Goal: Task Accomplishment & Management: Complete application form

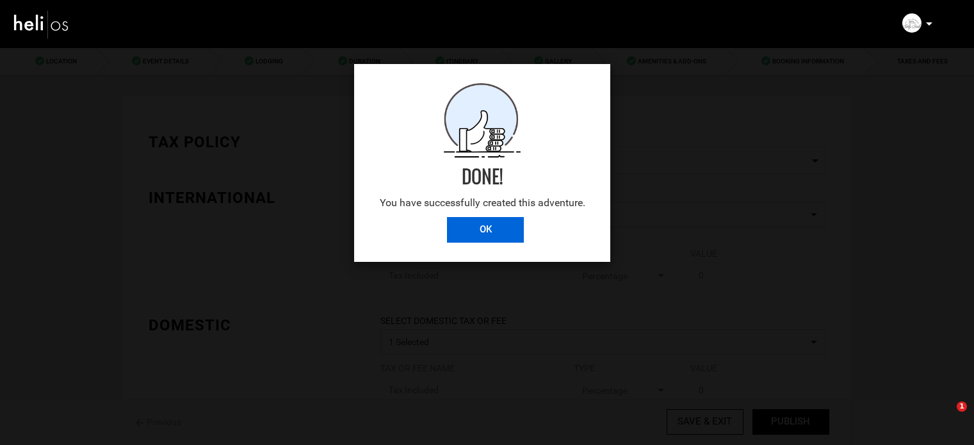
click at [499, 223] on input "OK" at bounding box center [485, 230] width 77 height 26
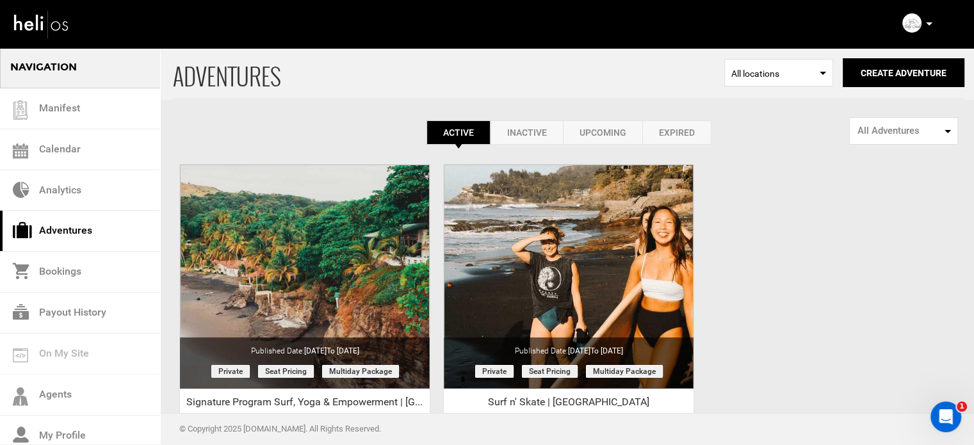
click at [837, 277] on div "ADVENTURES Select Location All locations Create Adventure Public Adventure This…" at bounding box center [487, 303] width 974 height 513
click at [691, 133] on link "Expired" at bounding box center [677, 132] width 69 height 24
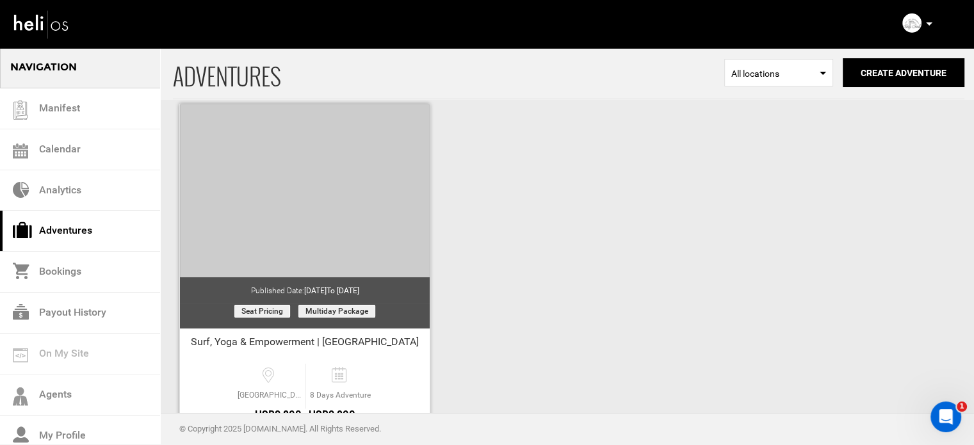
scroll to position [159, 0]
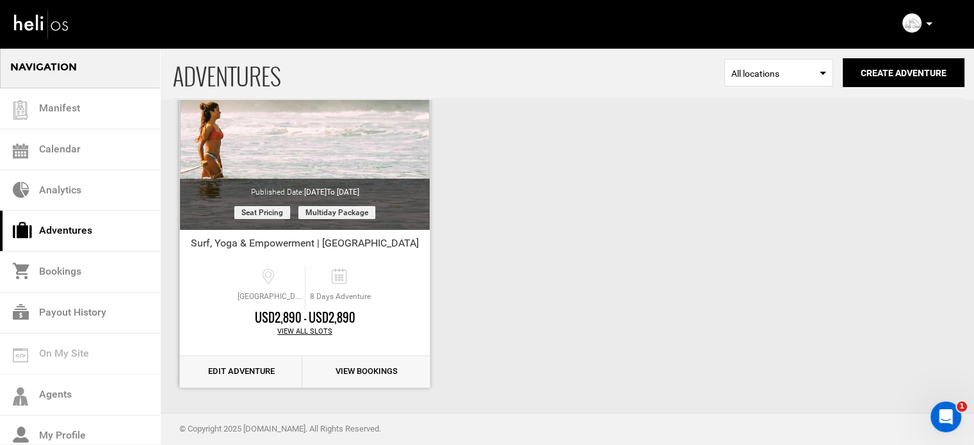
click at [245, 379] on link "Edit Adventure" at bounding box center [241, 371] width 122 height 31
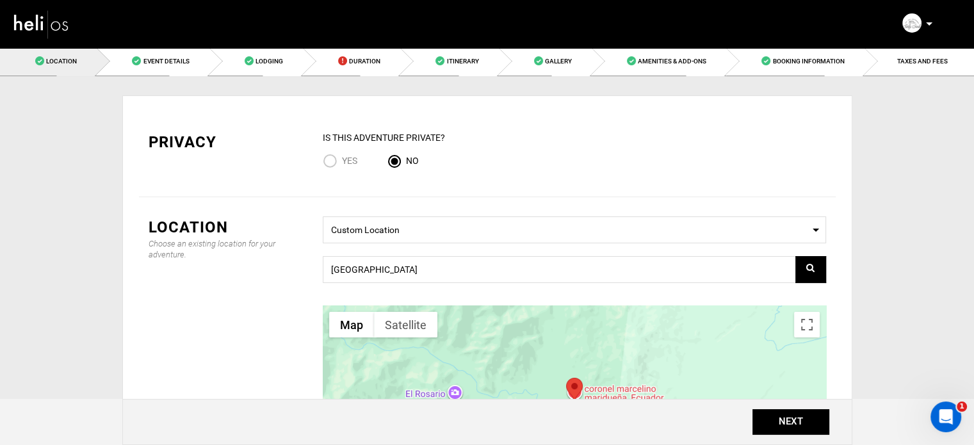
click at [338, 163] on input "Yes" at bounding box center [332, 162] width 19 height 17
radio input "true"
radio input "false"
click at [815, 432] on button "NEXT" at bounding box center [791, 422] width 77 height 26
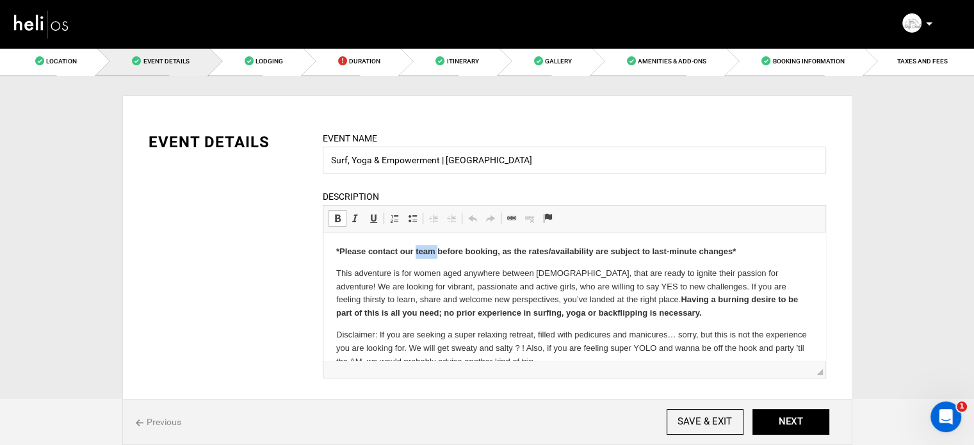
click at [429, 252] on strong "*Please contact our team before booking, as the rates/availability are subject …" at bounding box center [536, 252] width 400 height 10
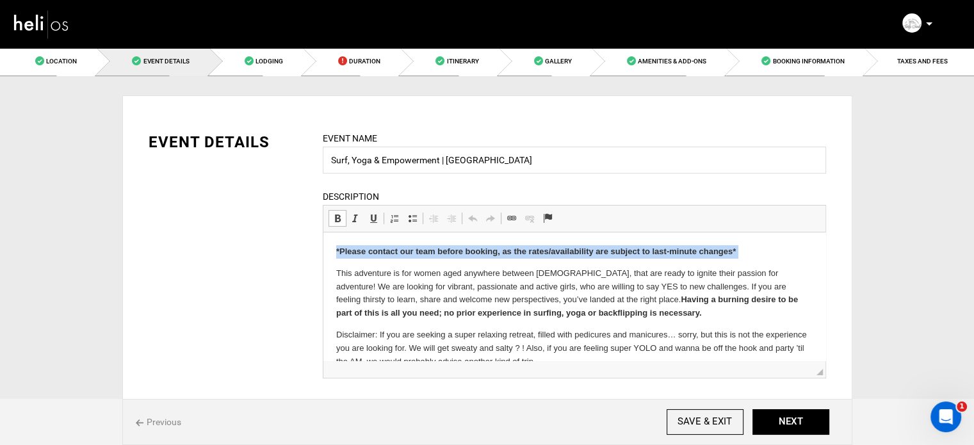
click at [429, 252] on strong "*Please contact our team before booking, as the rates/availability are subject …" at bounding box center [536, 252] width 400 height 10
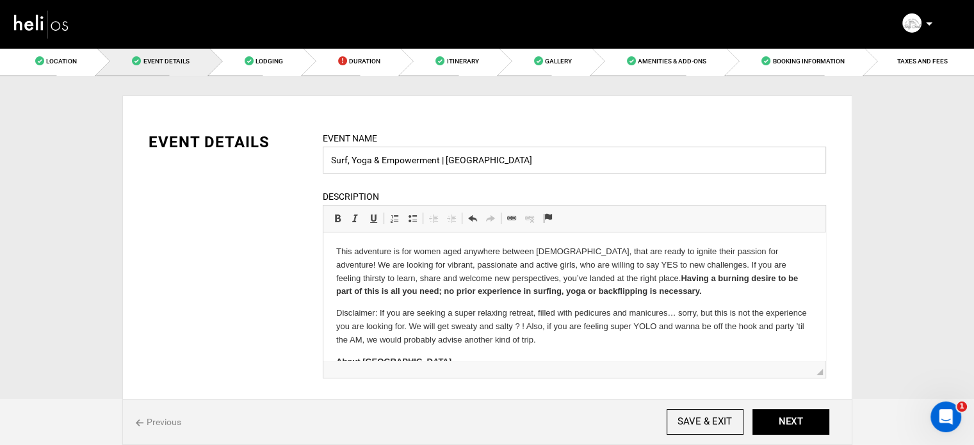
click at [332, 168] on input "Surf, Yoga & Empowerment | Ecuador" at bounding box center [575, 160] width 504 height 27
paste input "Signature Program"
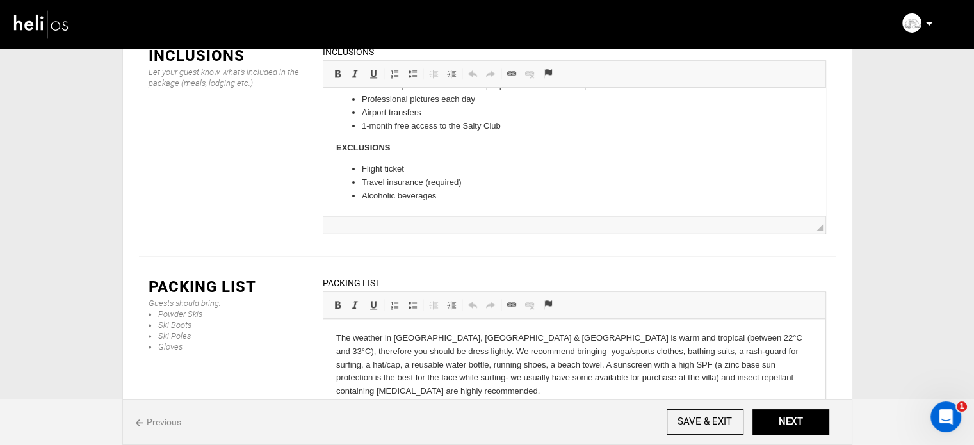
scroll to position [1694, 0]
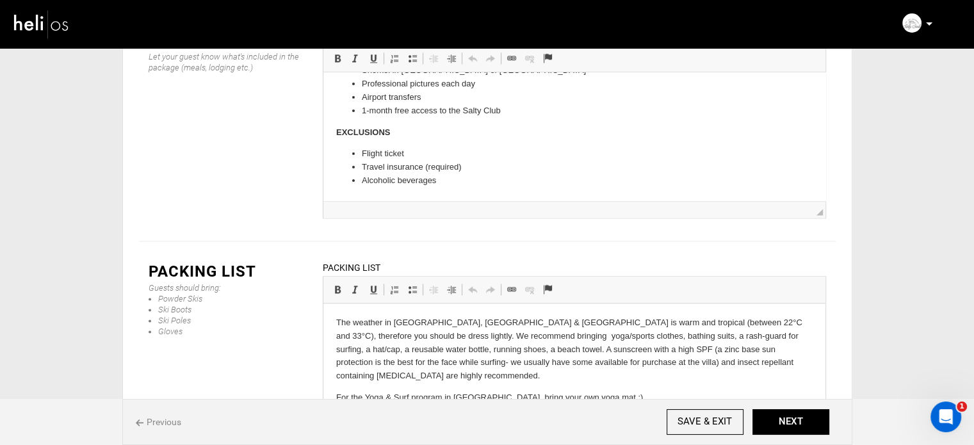
type input "Signature Program Surf, Yoga & Empowerment | Ecuador"
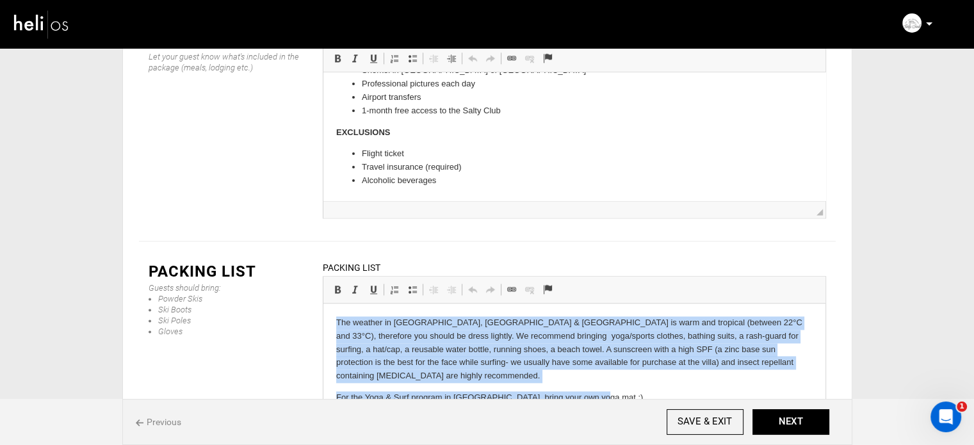
drag, startPoint x: 335, startPoint y: 321, endPoint x: 639, endPoint y: 406, distance: 315.8
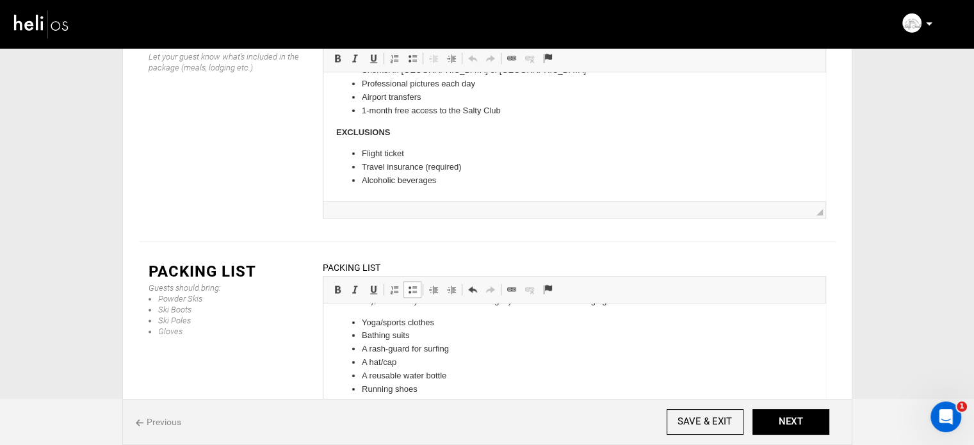
scroll to position [65, 0]
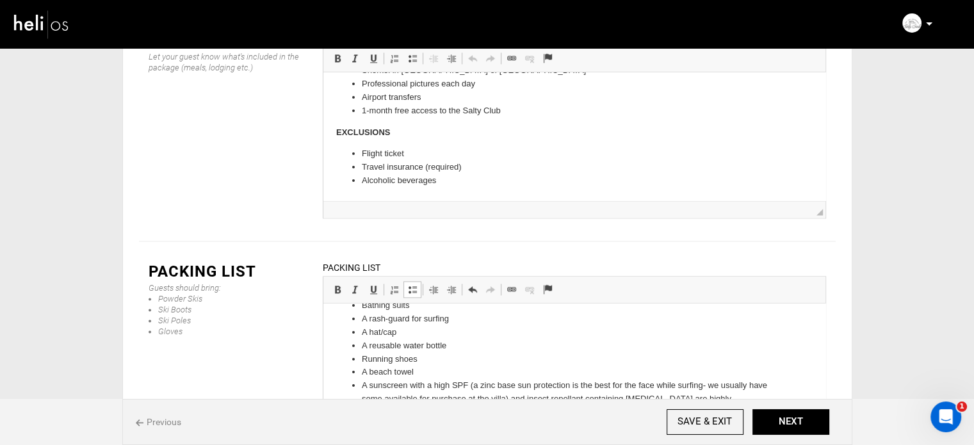
click at [358, 417] on ul "Yoga/sports clothes Bathing suits A rash-guard for surfing A hat/cap A reusable…" at bounding box center [574, 359] width 477 height 147
click at [415, 284] on span at bounding box center [412, 289] width 10 height 10
click at [619, 428] on p "For the Yoga & Surf program in El Salvador, bring your own yoga mat" at bounding box center [574, 434] width 477 height 13
click at [773, 427] on button "NEXT" at bounding box center [791, 422] width 77 height 26
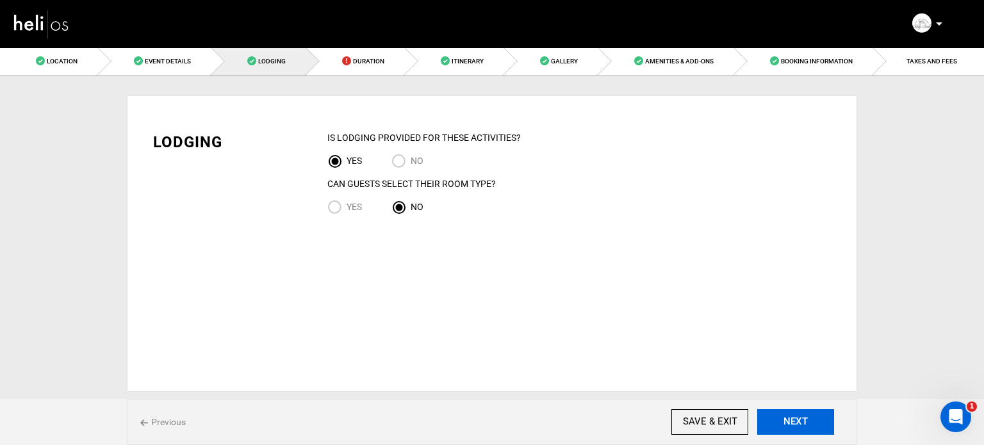
click at [773, 427] on button "NEXT" at bounding box center [795, 422] width 77 height 26
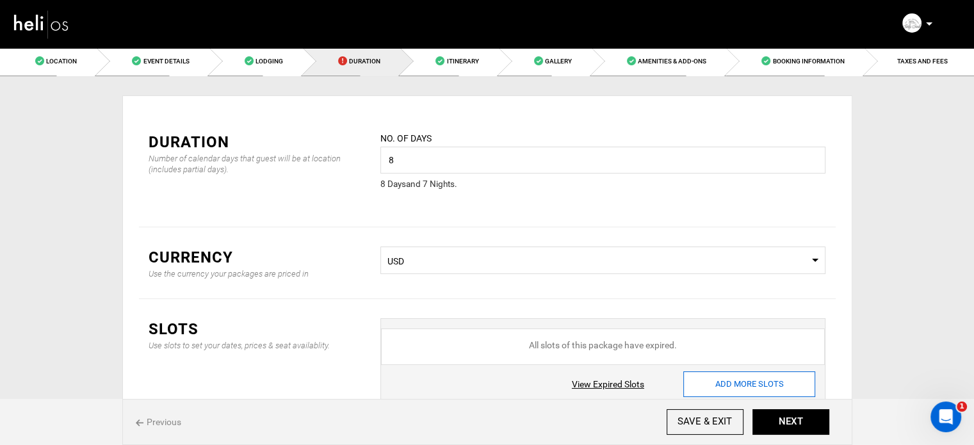
click at [750, 381] on input "ADD MORE SLOTS" at bounding box center [750, 385] width 132 height 26
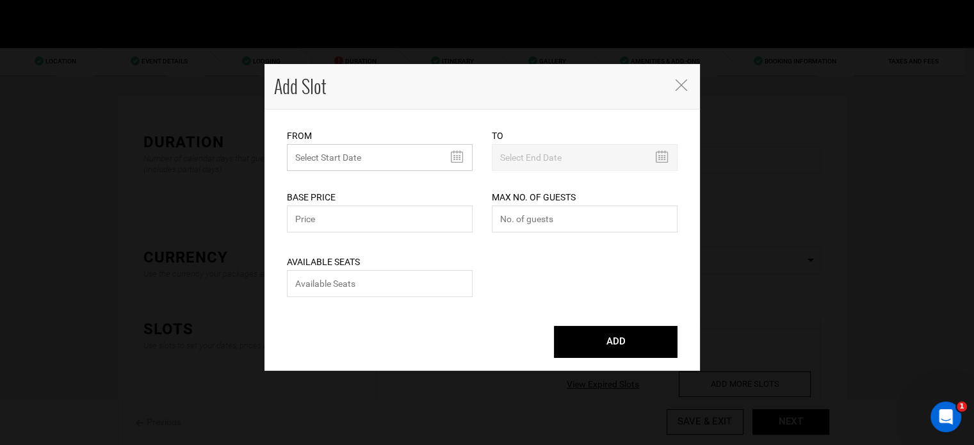
click at [327, 163] on input "text" at bounding box center [380, 157] width 186 height 27
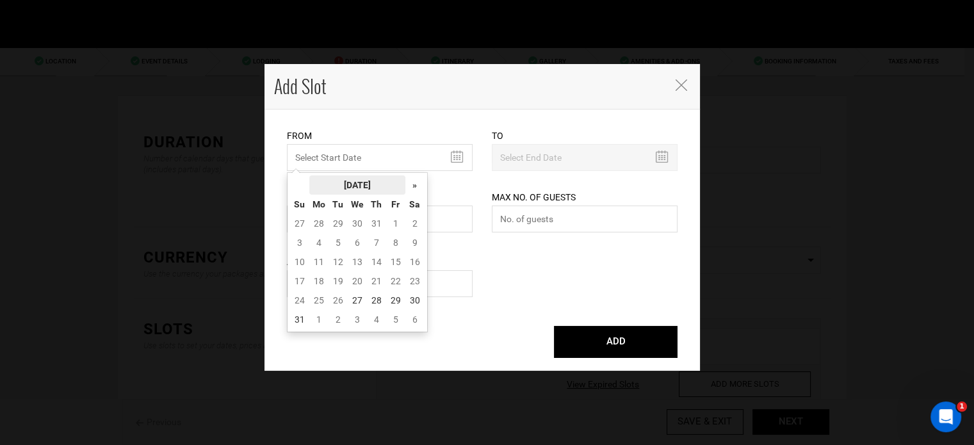
click at [362, 189] on th "[DATE]" at bounding box center [357, 185] width 96 height 19
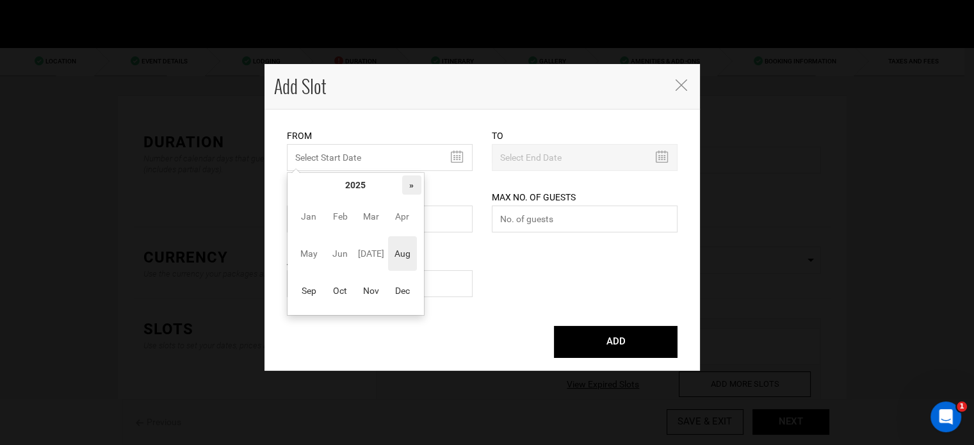
click at [402, 187] on th "»" at bounding box center [411, 185] width 19 height 19
click at [368, 219] on span "Mar" at bounding box center [371, 216] width 29 height 35
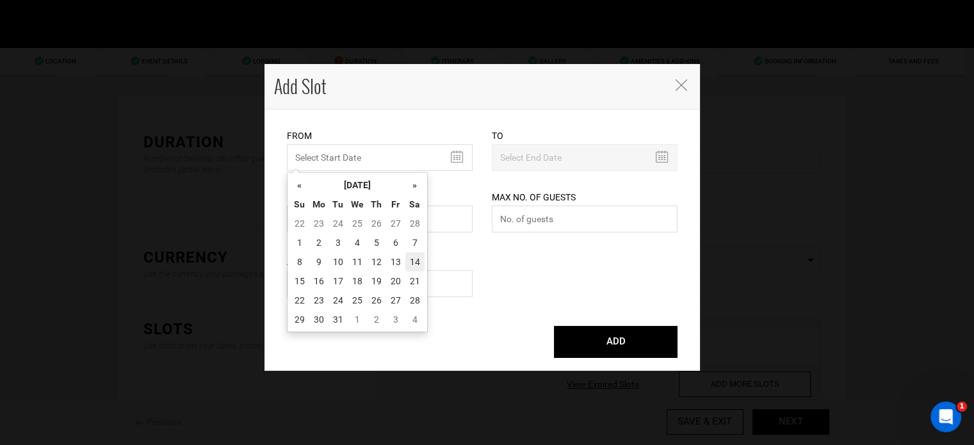
click at [413, 267] on td "14" at bounding box center [415, 261] width 19 height 19
type input "03/14/2026"
type input "03/21/2026"
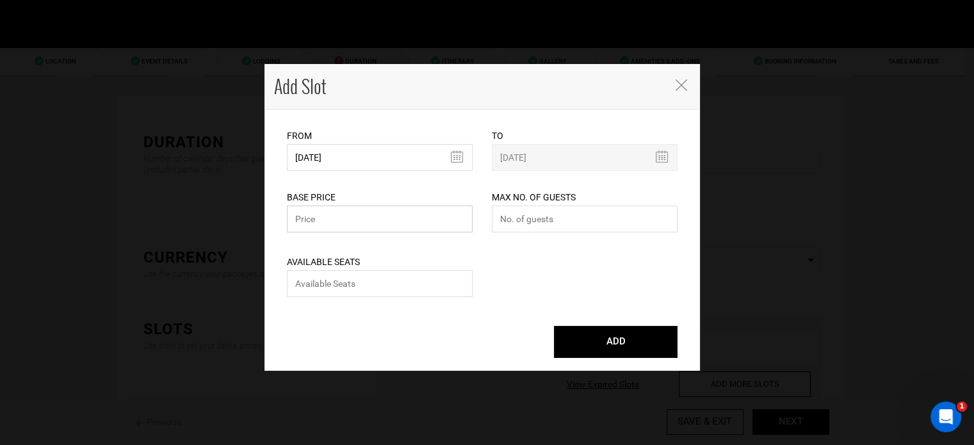
click at [328, 222] on input "text" at bounding box center [380, 219] width 186 height 27
type input "3190"
click at [548, 212] on input "number" at bounding box center [585, 219] width 186 height 27
type input "0"
click at [471, 291] on input "number" at bounding box center [380, 283] width 186 height 27
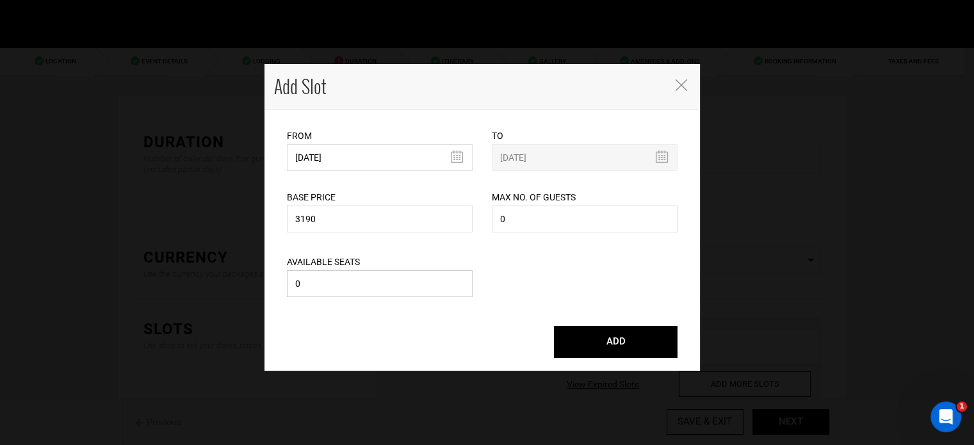
type input "0"
click at [610, 326] on div "ADD" at bounding box center [482, 335] width 410 height 45
click at [616, 337] on button "ADD" at bounding box center [616, 342] width 124 height 32
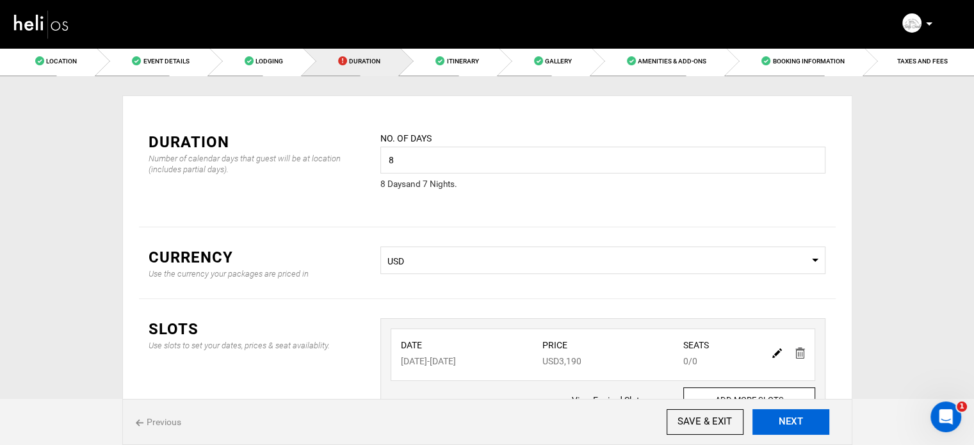
click at [798, 423] on button "NEXT" at bounding box center [791, 422] width 77 height 26
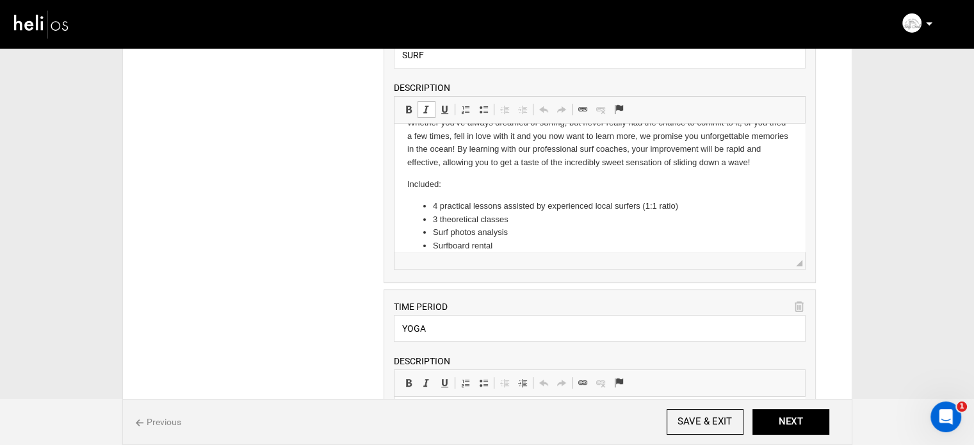
scroll to position [104, 0]
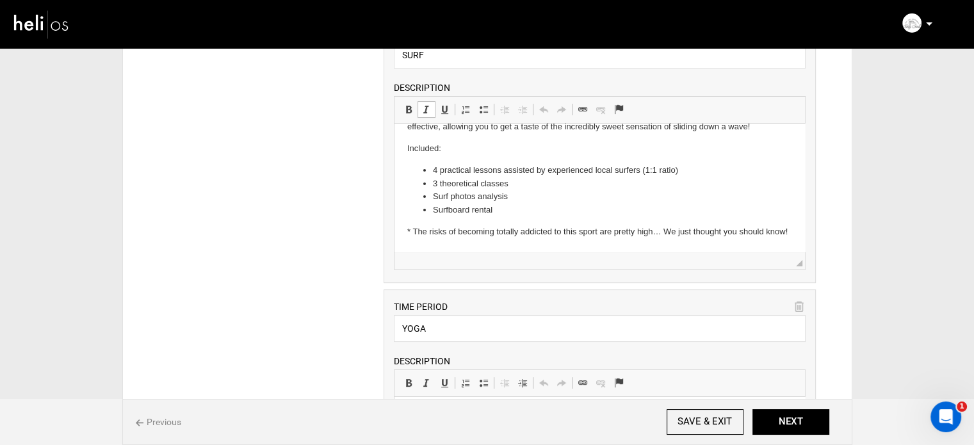
click at [662, 225] on p "* The risks of becoming totally addicted to this sport are pretty high… We just…" at bounding box center [599, 231] width 385 height 13
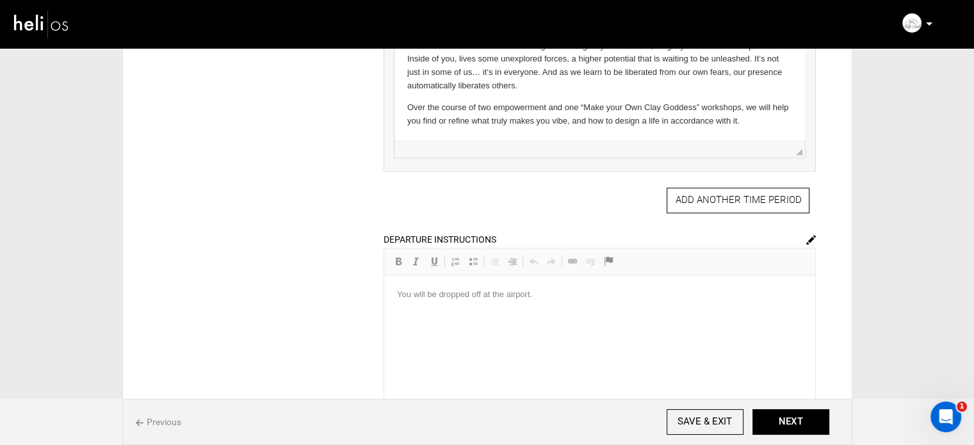
scroll to position [1089, 0]
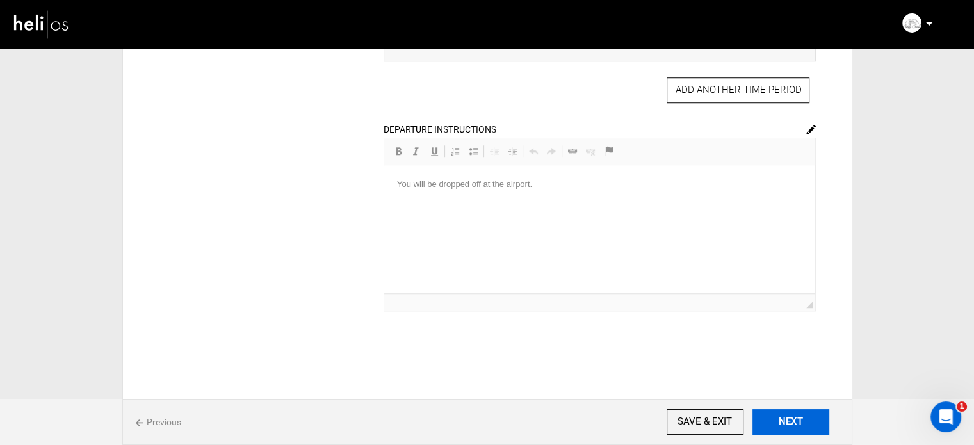
click at [773, 411] on button "NEXT" at bounding box center [791, 422] width 77 height 26
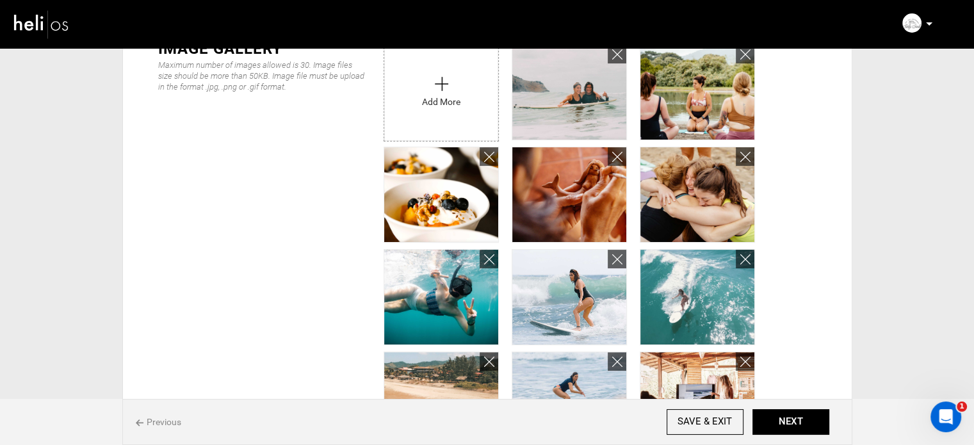
scroll to position [448, 0]
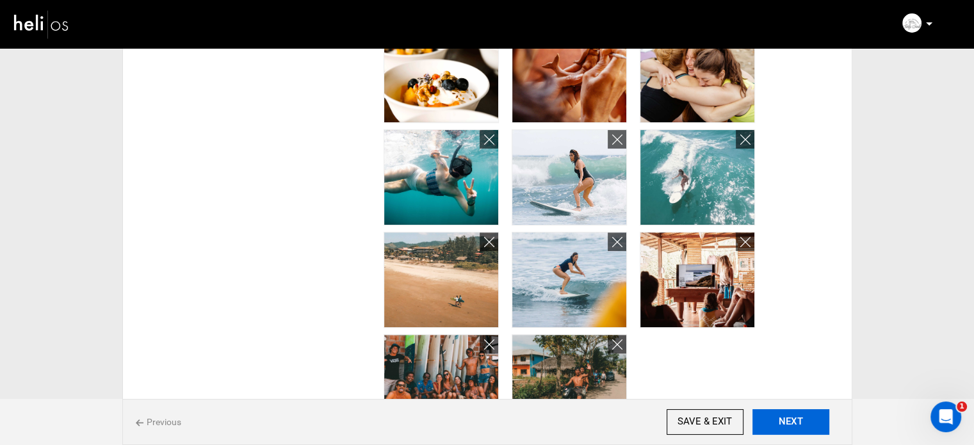
click at [797, 422] on button "NEXT" at bounding box center [791, 422] width 77 height 26
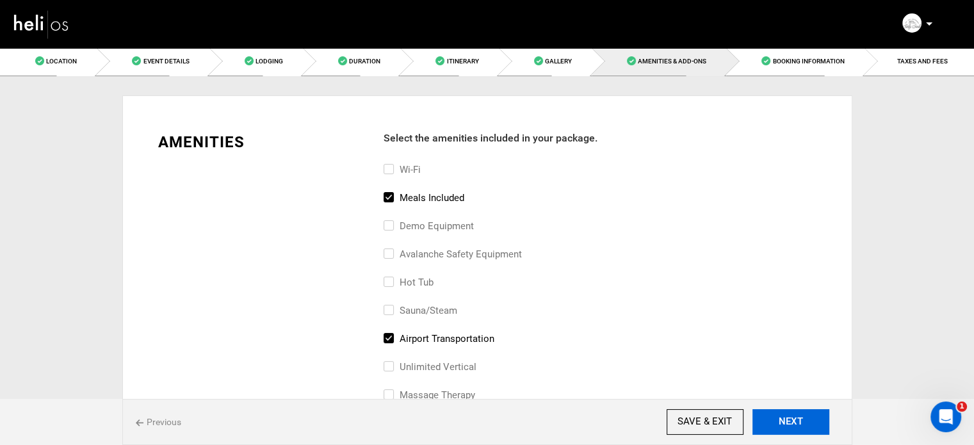
click at [797, 422] on button "NEXT" at bounding box center [791, 422] width 77 height 26
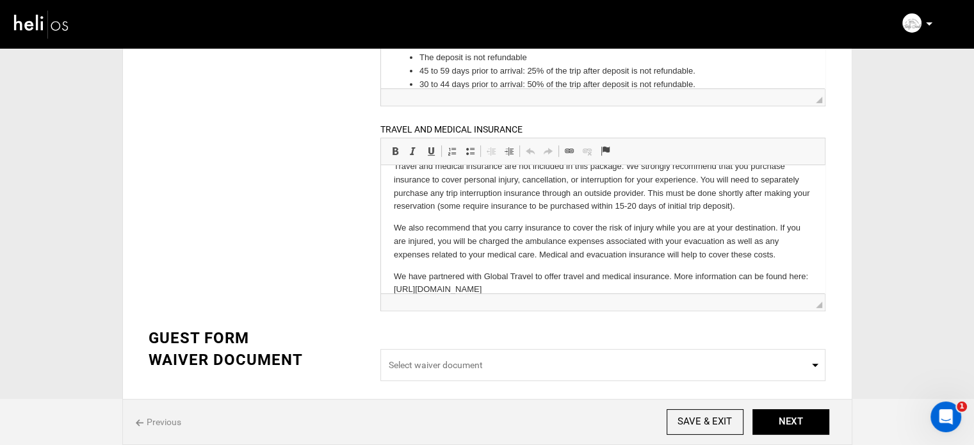
scroll to position [34, 0]
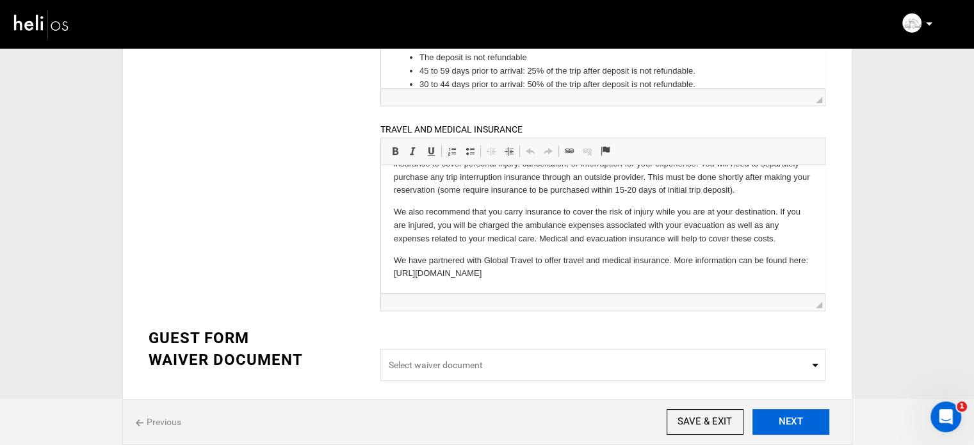
click at [812, 411] on button "NEXT" at bounding box center [791, 422] width 77 height 26
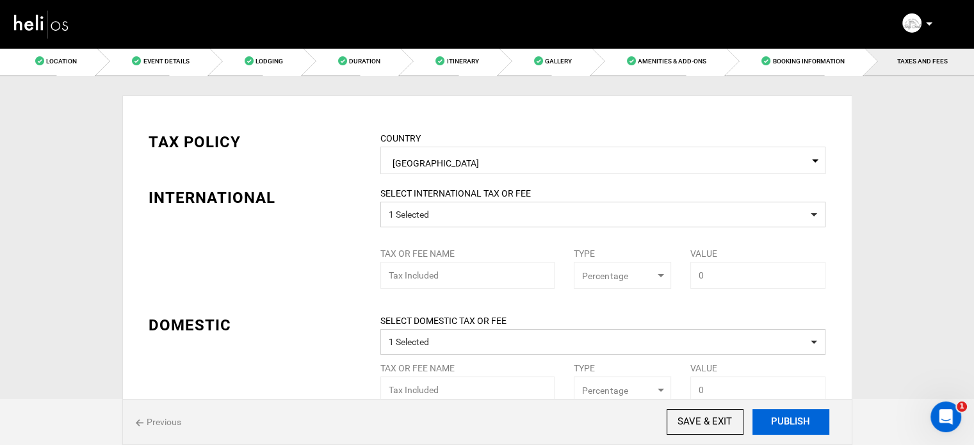
click at [799, 422] on button "PUBLISH" at bounding box center [791, 422] width 77 height 26
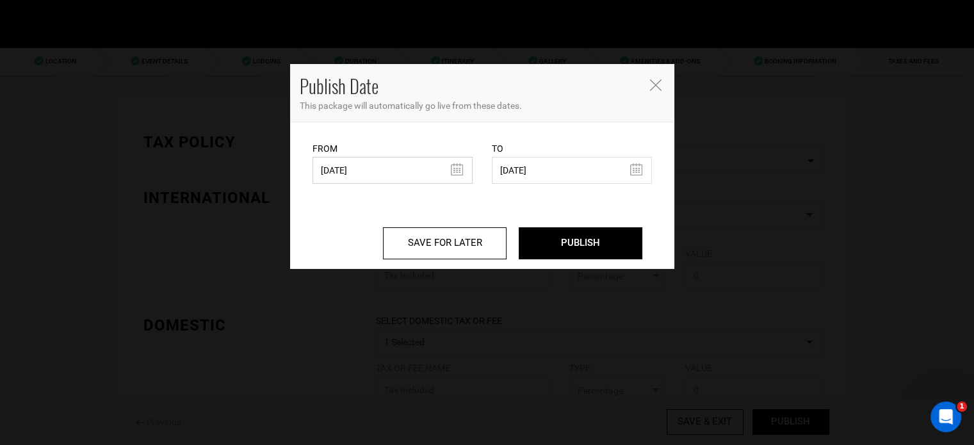
click at [425, 173] on input "11/23/2022" at bounding box center [393, 170] width 160 height 27
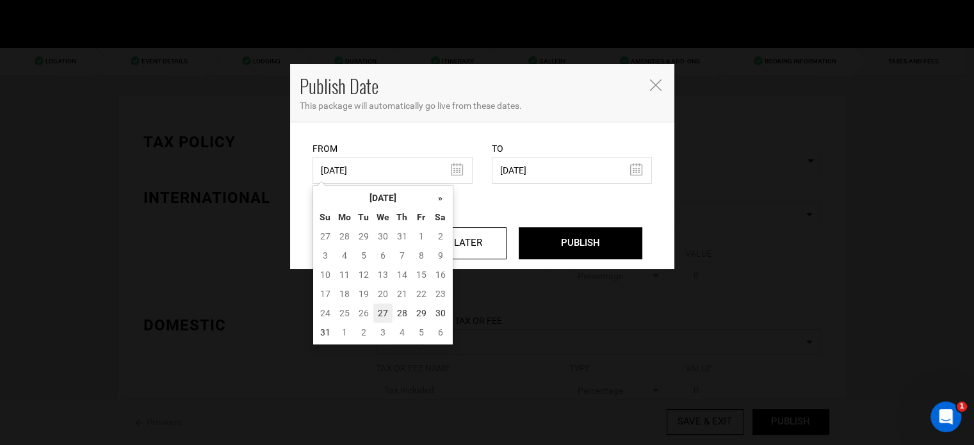
click at [380, 317] on td "27" at bounding box center [382, 313] width 19 height 19
type input "08/27/2025"
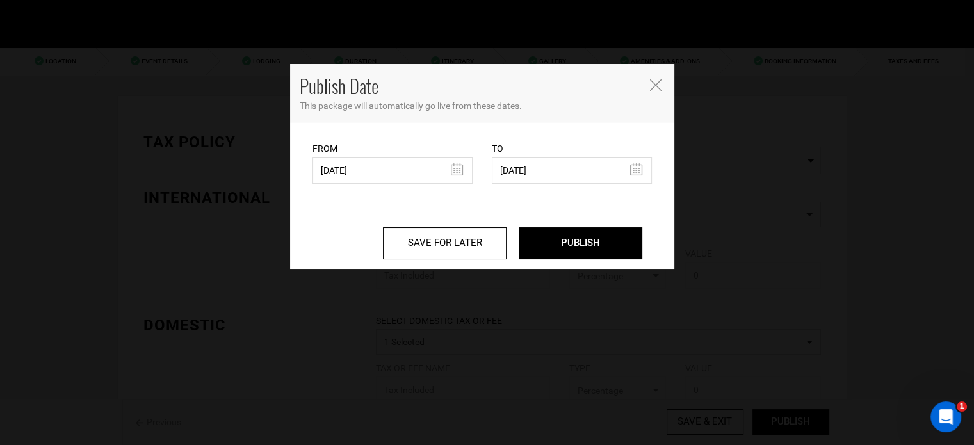
click at [587, 221] on div "SAVE FOR LATER PUBLISH" at bounding box center [483, 233] width 340 height 51
click at [571, 242] on input "PUBLISH" at bounding box center [581, 243] width 124 height 32
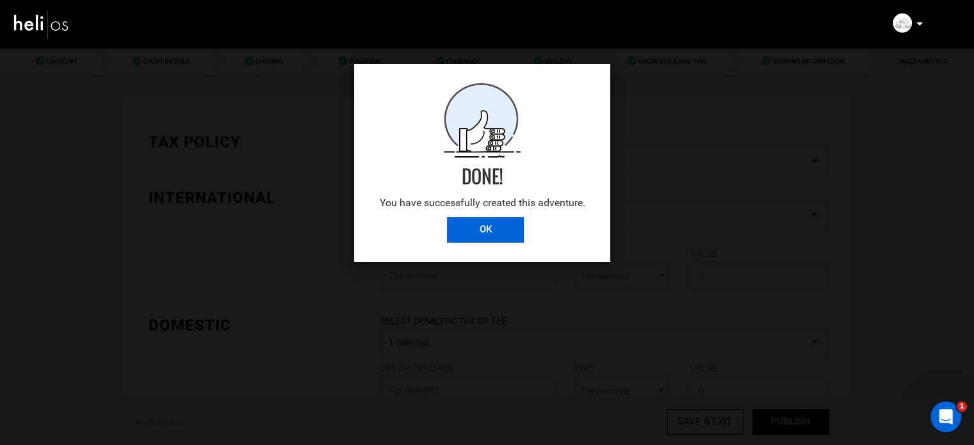
click at [516, 239] on input "OK" at bounding box center [485, 230] width 77 height 26
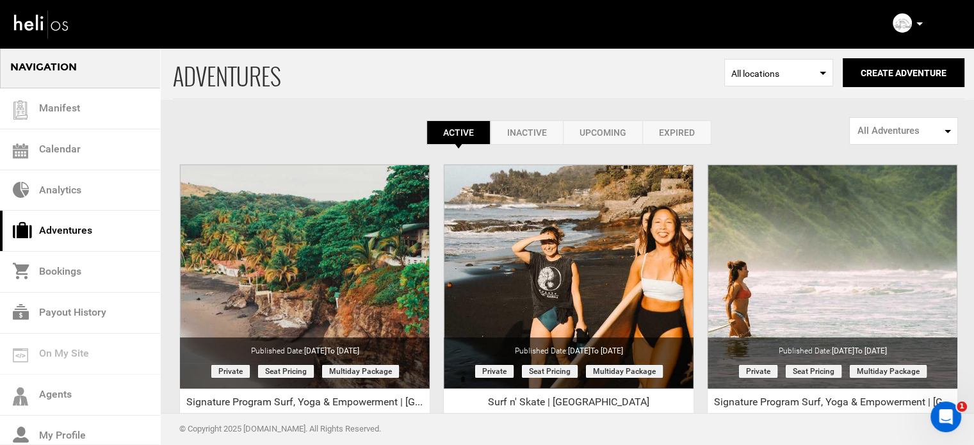
click at [919, 26] on p at bounding box center [919, 24] width 8 height 15
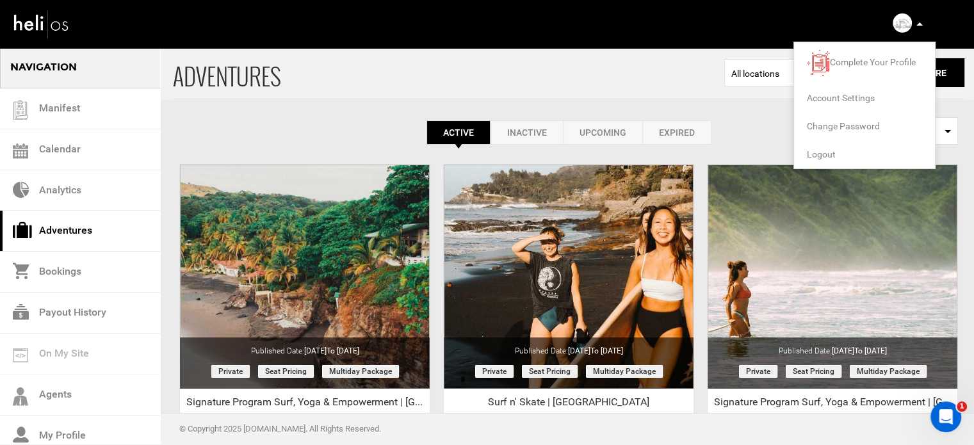
click at [820, 154] on span "Logout" at bounding box center [821, 154] width 29 height 10
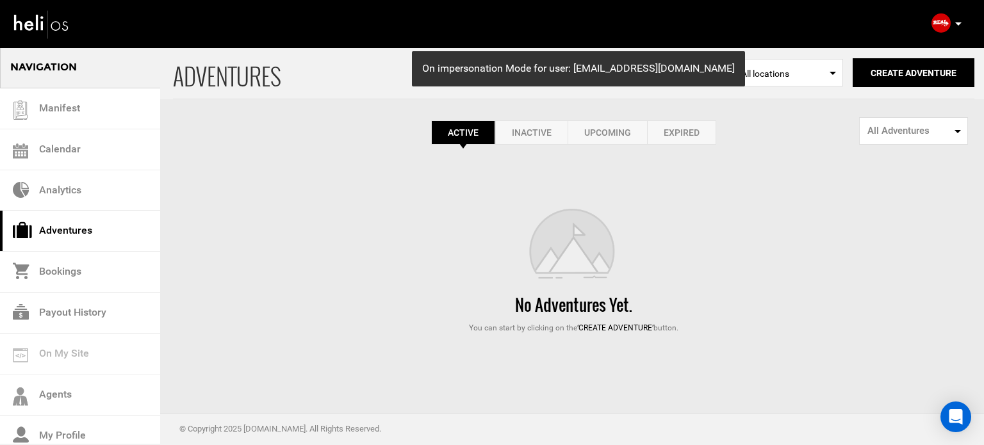
click at [669, 132] on link "Expired" at bounding box center [681, 132] width 69 height 24
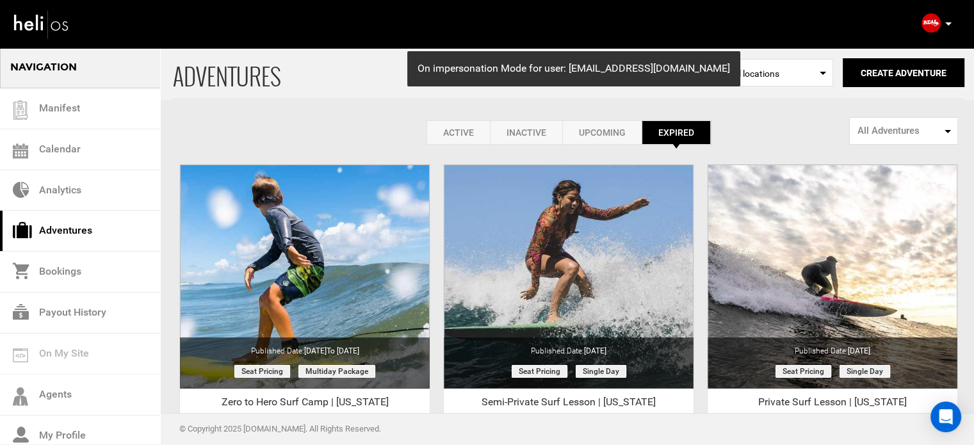
click at [448, 135] on link "Active" at bounding box center [458, 132] width 63 height 24
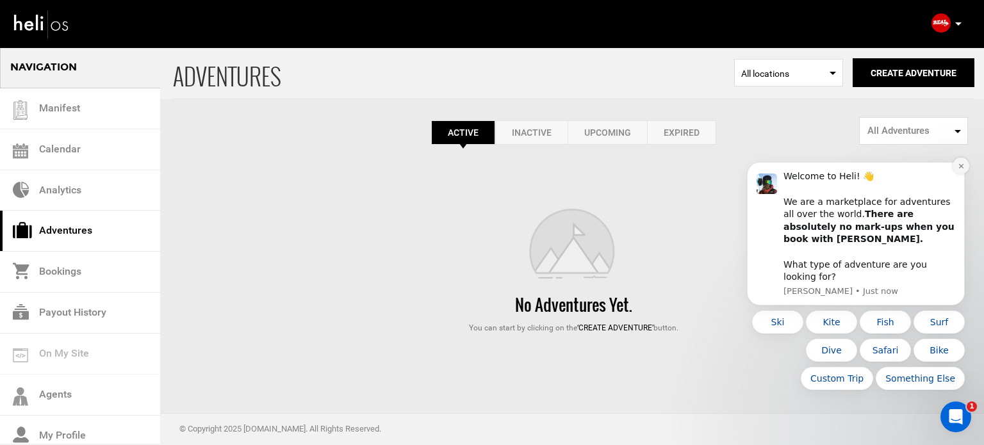
click at [962, 170] on icon "Dismiss notification" at bounding box center [961, 166] width 7 height 7
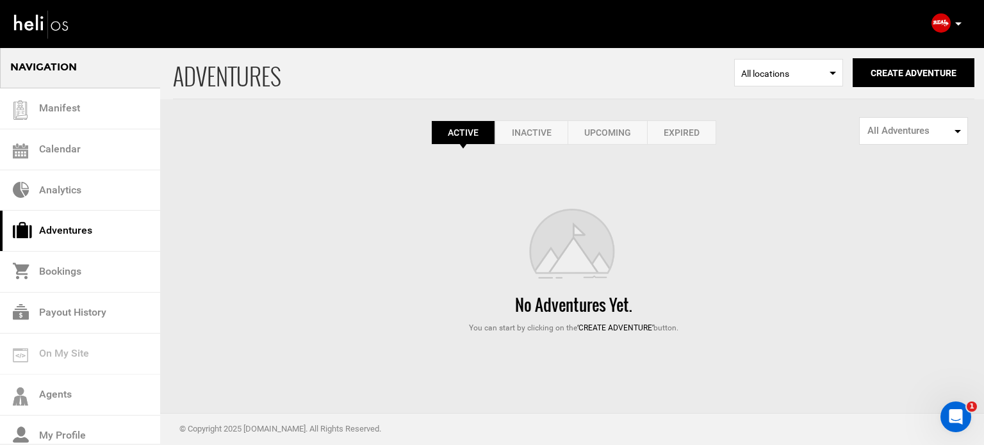
click at [699, 125] on link "Expired" at bounding box center [681, 132] width 69 height 24
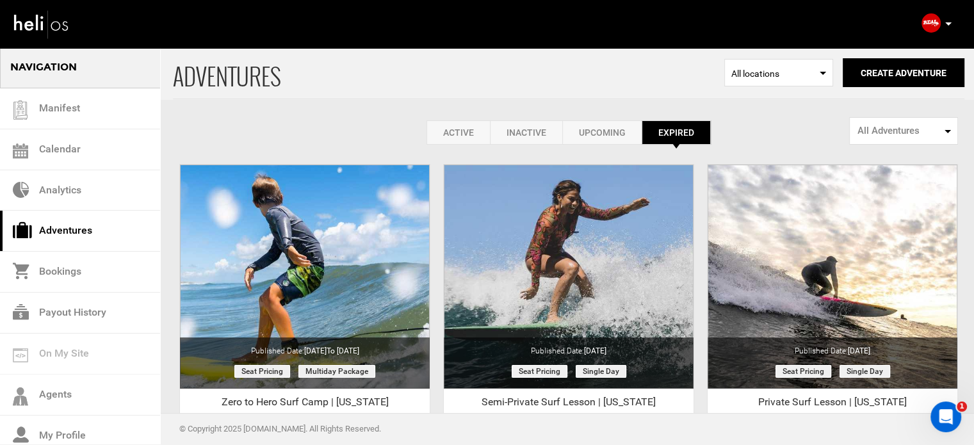
click at [462, 131] on link "Active" at bounding box center [458, 132] width 63 height 24
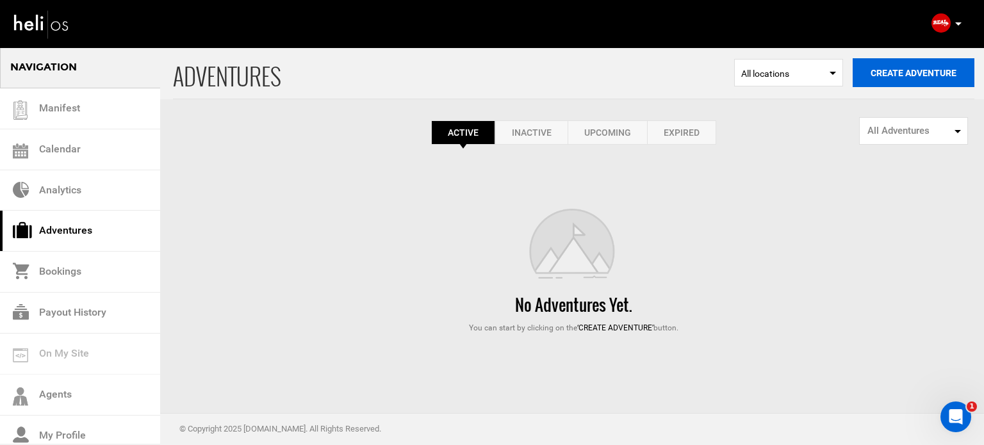
click at [958, 69] on button "Create Adventure" at bounding box center [914, 72] width 122 height 29
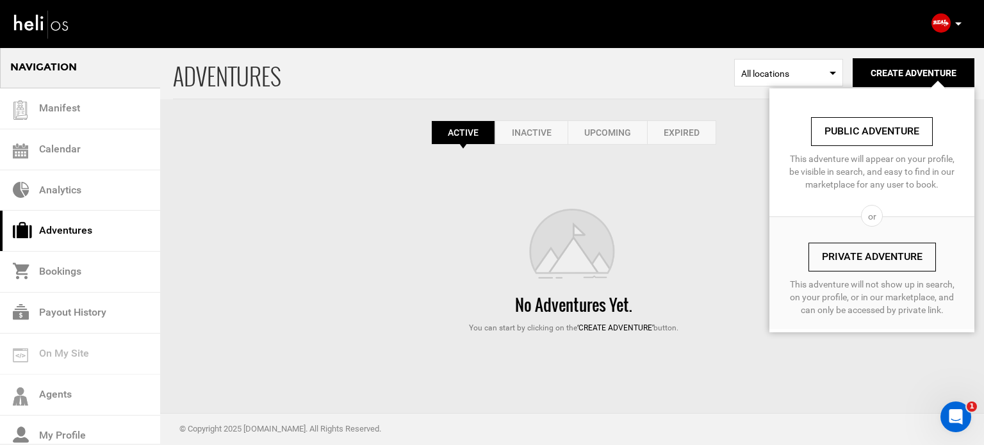
click at [868, 254] on link "Private Adventure" at bounding box center [871, 257] width 127 height 29
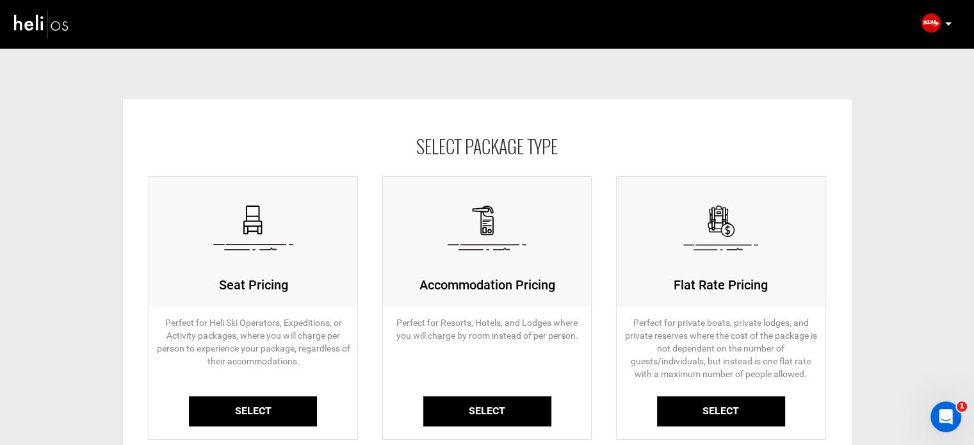
click at [245, 397] on link "Select" at bounding box center [253, 412] width 128 height 30
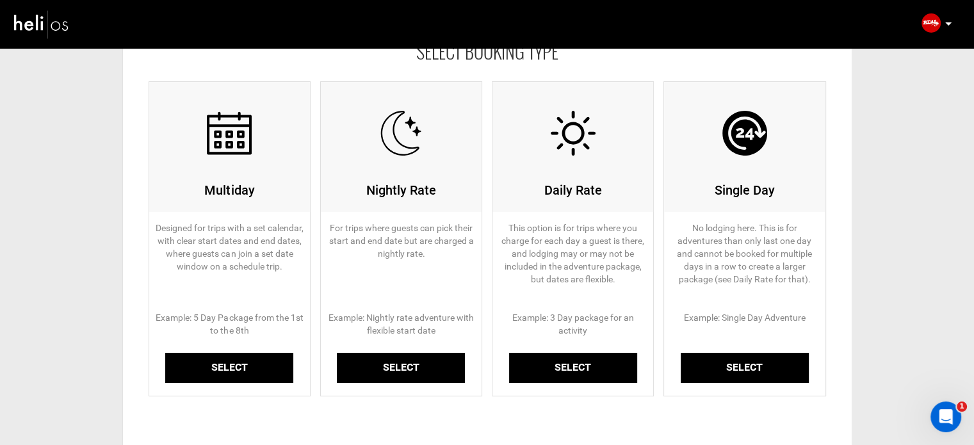
scroll to position [192, 0]
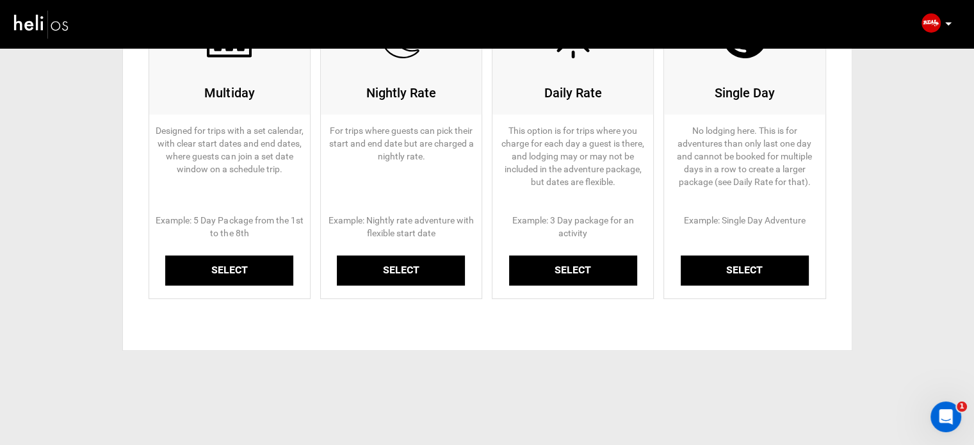
click at [234, 263] on link "Select" at bounding box center [229, 271] width 128 height 30
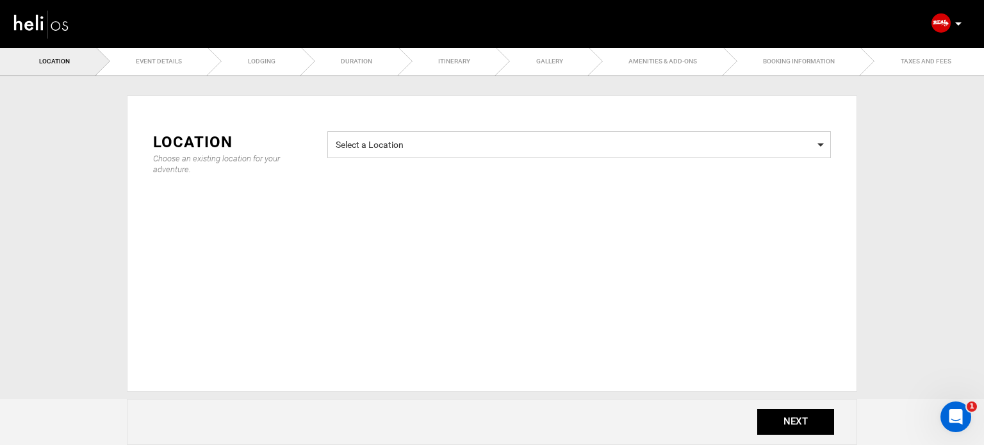
click at [550, 149] on span "Select a Location" at bounding box center [579, 143] width 487 height 16
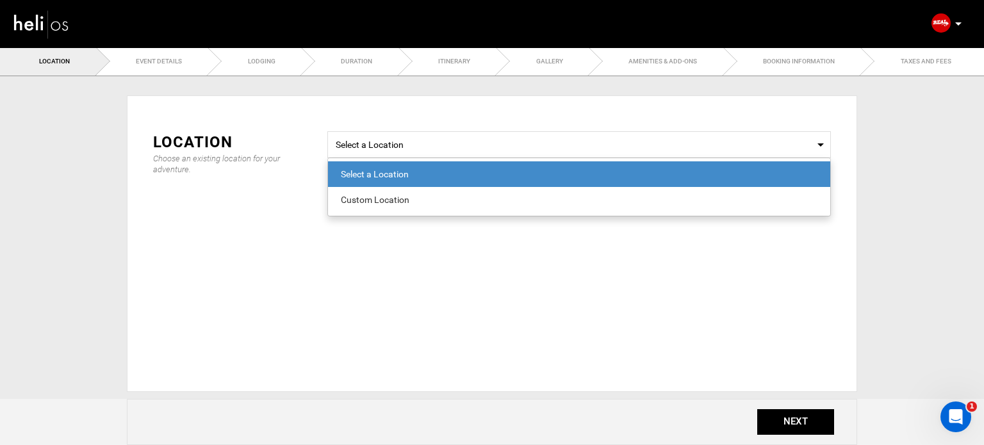
click at [393, 202] on div "Custom Location" at bounding box center [579, 199] width 477 height 13
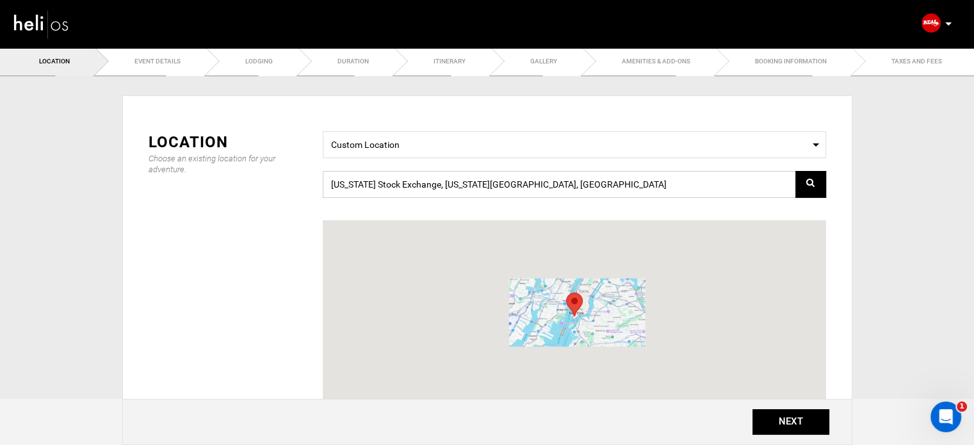
click at [393, 184] on input "[US_STATE] Stock Exchange, [US_STATE][GEOGRAPHIC_DATA], [GEOGRAPHIC_DATA]" at bounding box center [575, 184] width 504 height 27
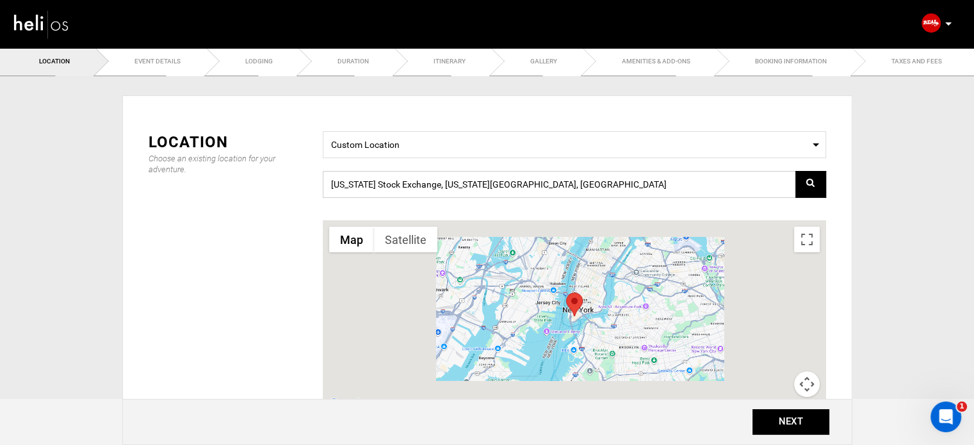
click at [393, 184] on input "[US_STATE] Stock Exchange, [US_STATE][GEOGRAPHIC_DATA], [GEOGRAPHIC_DATA]" at bounding box center [575, 184] width 504 height 27
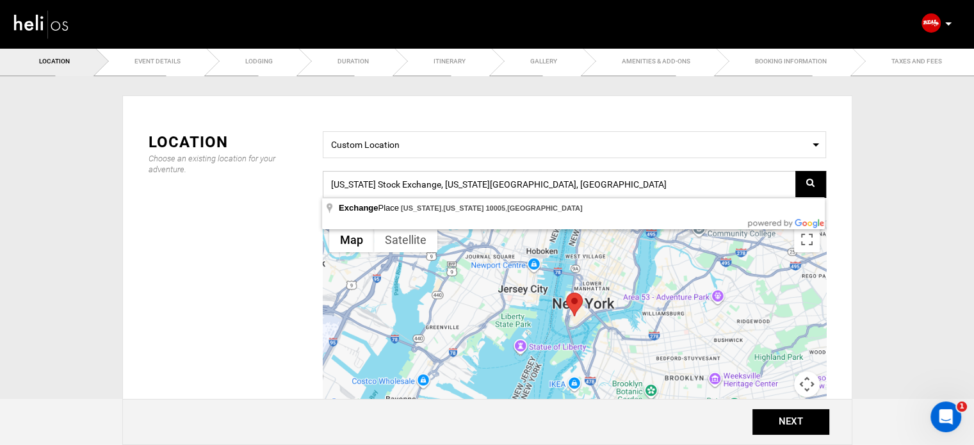
click at [393, 184] on input "[US_STATE] Stock Exchange, [US_STATE][GEOGRAPHIC_DATA], [GEOGRAPHIC_DATA]" at bounding box center [575, 184] width 504 height 27
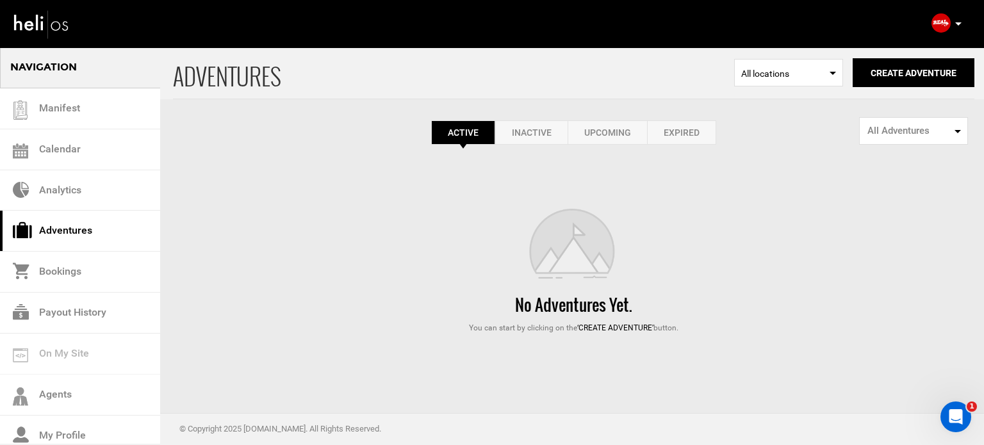
click at [673, 133] on link "Expired" at bounding box center [681, 132] width 69 height 24
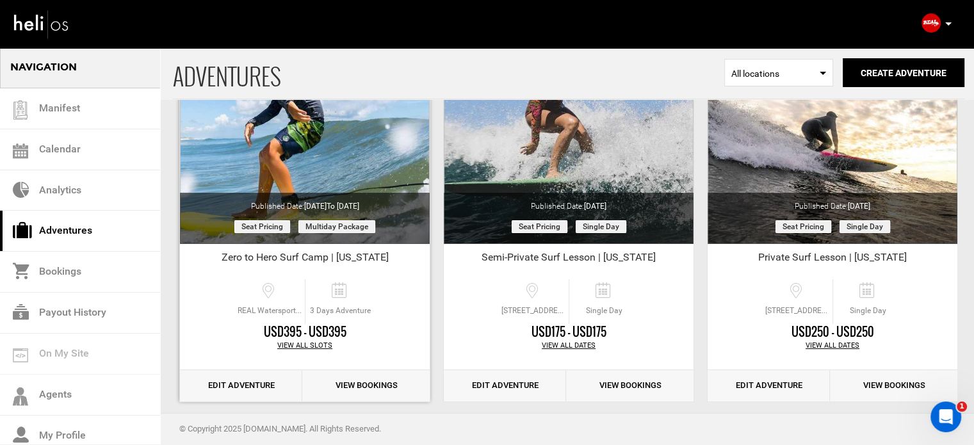
scroll to position [192, 0]
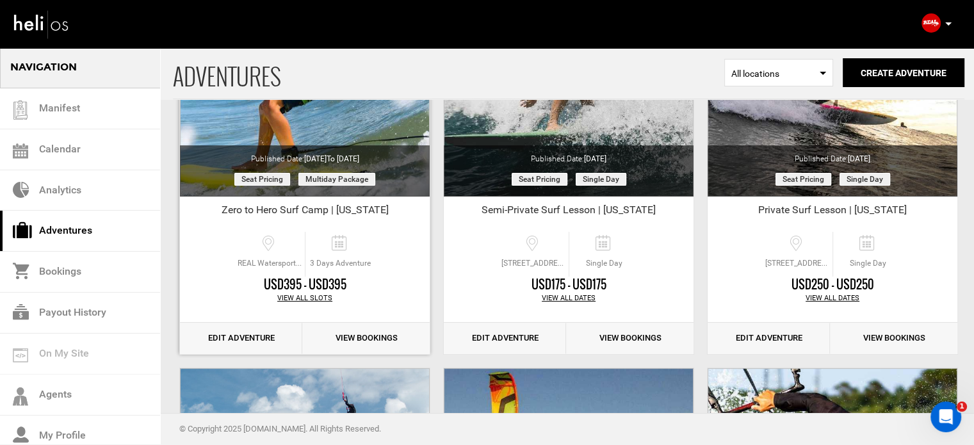
click at [251, 337] on link "Edit Adventure" at bounding box center [241, 338] width 122 height 31
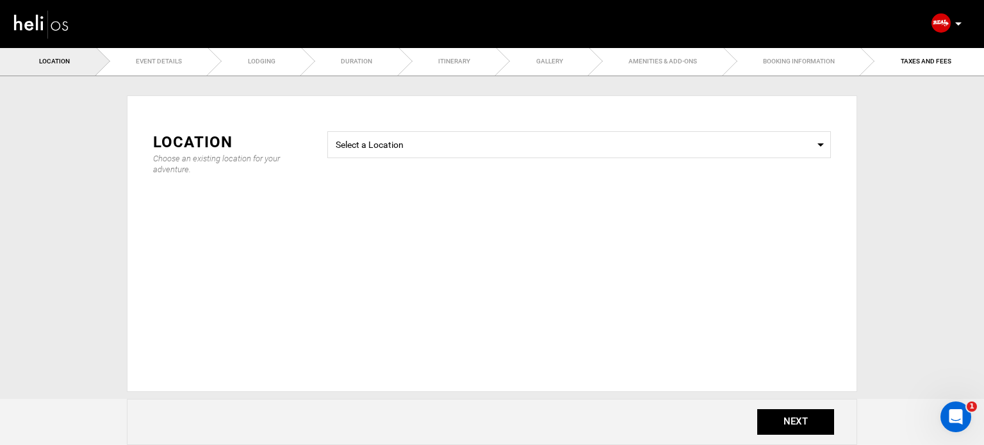
type input "Zero to Hero Surf Camp | North Carolina"
checkbox input "true"
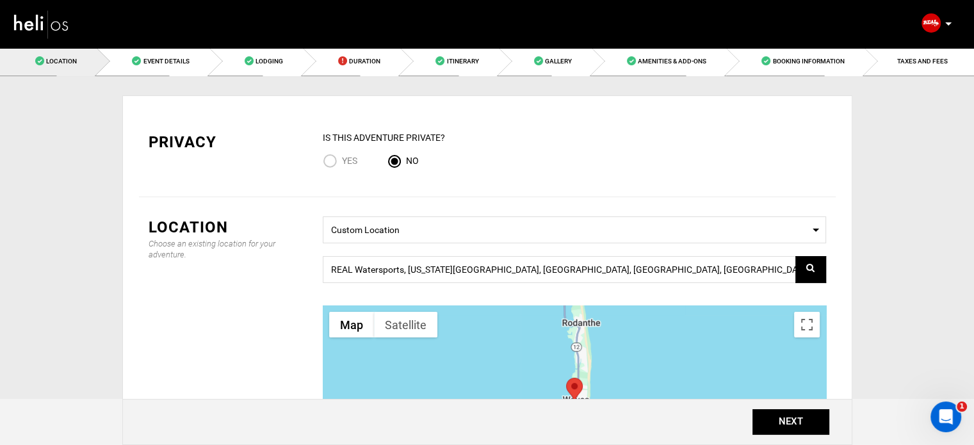
click at [345, 163] on span "Yes" at bounding box center [349, 161] width 15 height 10
click at [342, 163] on input "Yes" at bounding box center [332, 162] width 19 height 17
radio input "true"
radio input "false"
click at [810, 427] on button "NEXT" at bounding box center [791, 422] width 77 height 26
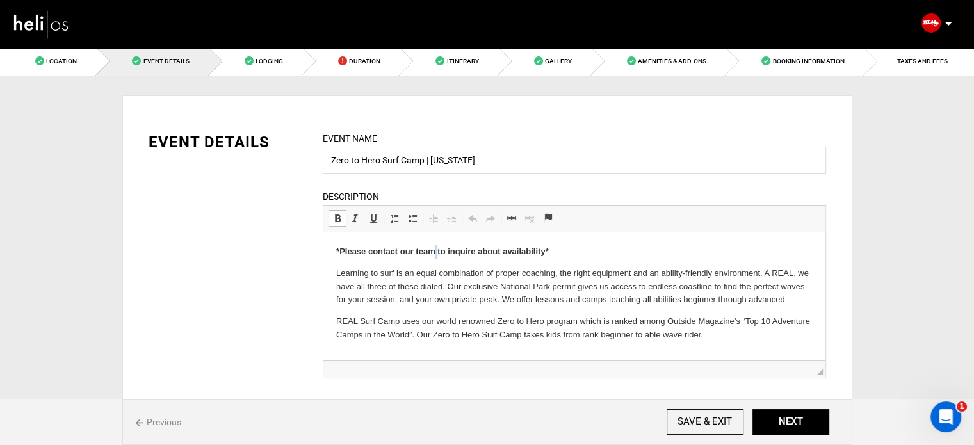
click at [431, 252] on strong "*Please contact our team to inquire about availability*" at bounding box center [442, 252] width 213 height 10
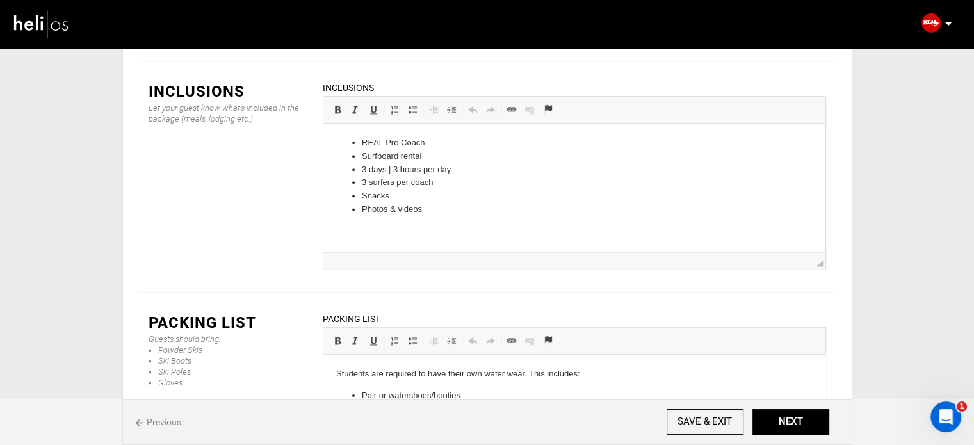
scroll to position [1502, 0]
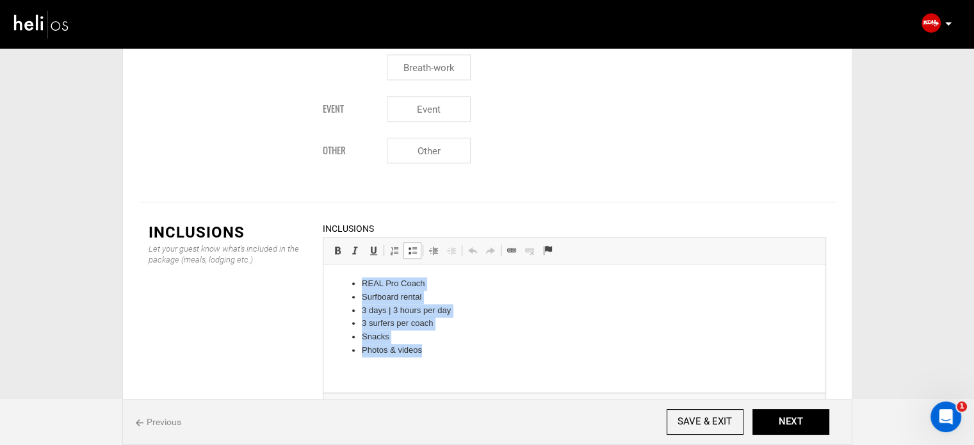
drag, startPoint x: 436, startPoint y: 355, endPoint x: 338, endPoint y: 265, distance: 133.8
click at [338, 265] on html "REAL Pro Coach Surfboard rental 3 days | 3 hours per day 3 surfers per coach Sn…" at bounding box center [574, 318] width 502 height 106
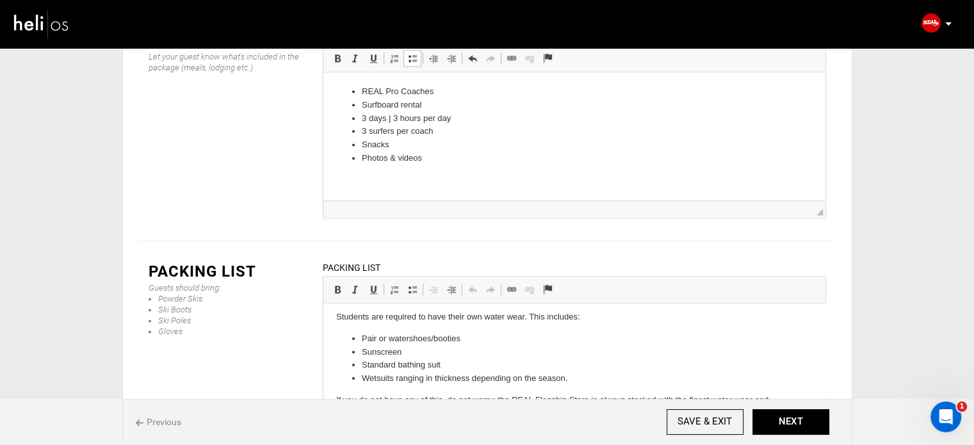
scroll to position [8, 0]
click at [767, 431] on button "NEXT" at bounding box center [791, 422] width 77 height 26
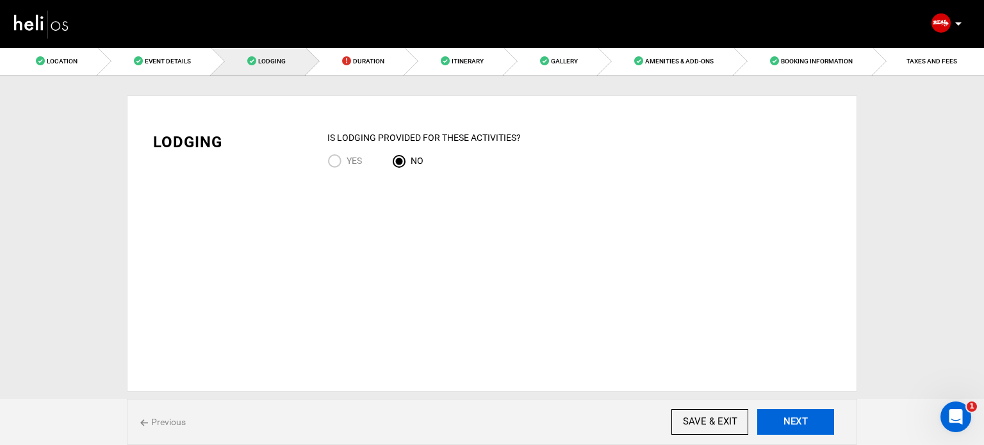
click at [767, 431] on button "NEXT" at bounding box center [795, 422] width 77 height 26
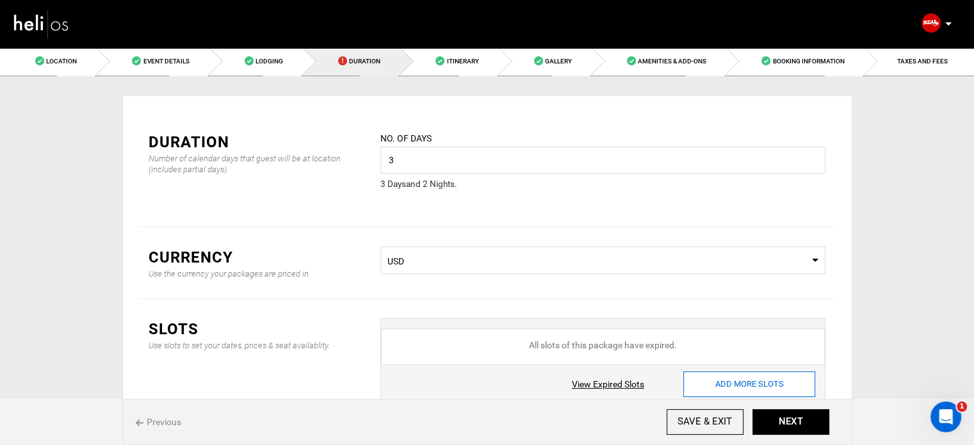
click at [741, 388] on input "ADD MORE SLOTS" at bounding box center [750, 385] width 132 height 26
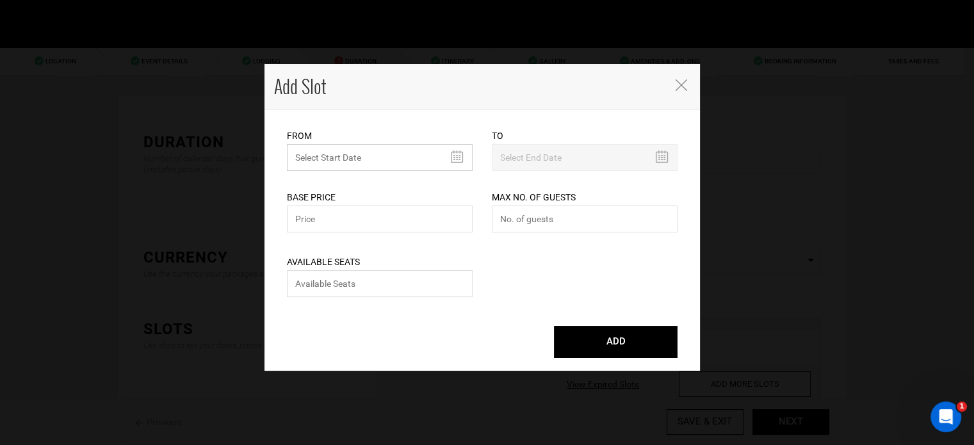
click at [335, 162] on input "text" at bounding box center [380, 157] width 186 height 27
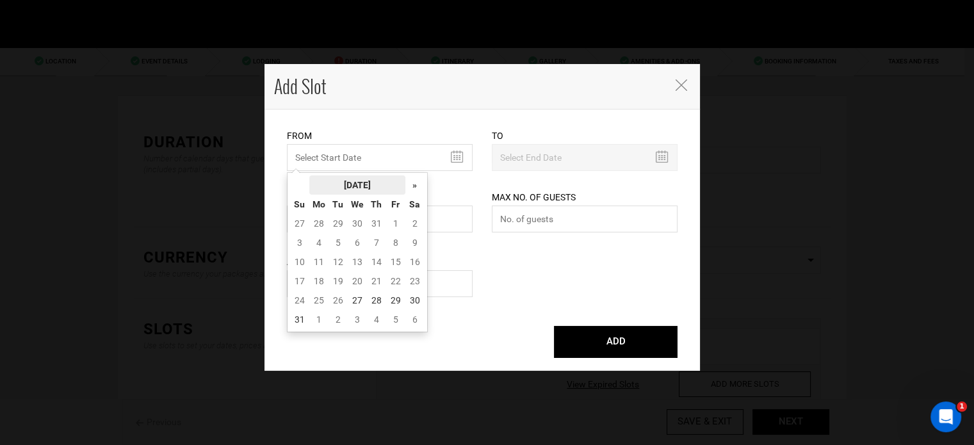
click at [343, 184] on th "[DATE]" at bounding box center [357, 185] width 96 height 19
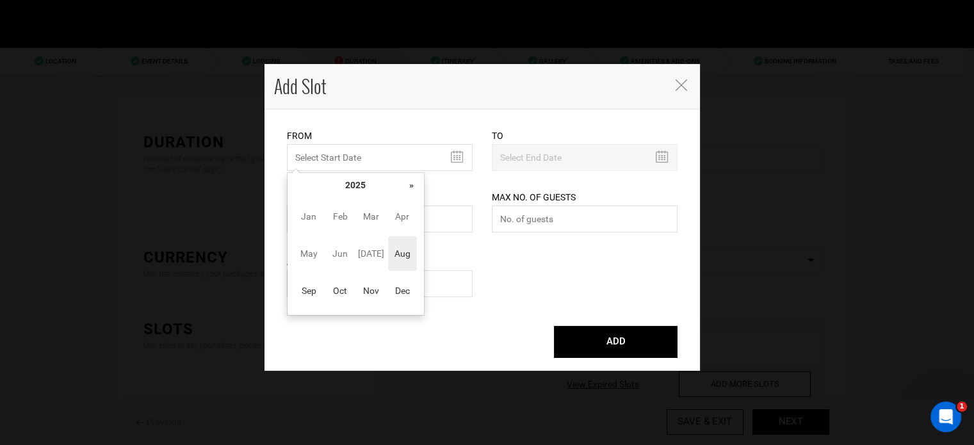
click at [415, 184] on th "»" at bounding box center [411, 185] width 19 height 19
click at [402, 261] on span "Aug" at bounding box center [402, 253] width 29 height 35
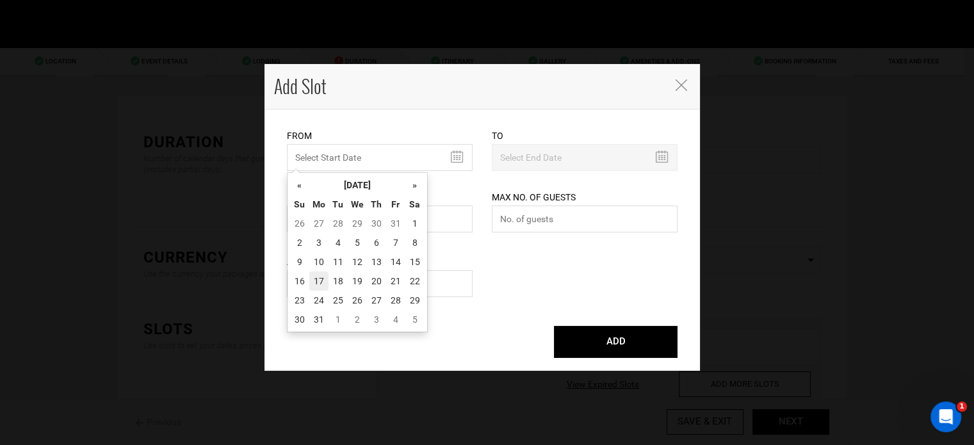
click at [317, 276] on td "17" at bounding box center [318, 281] width 19 height 19
type input "08/17/2026"
type input "08/19/2026"
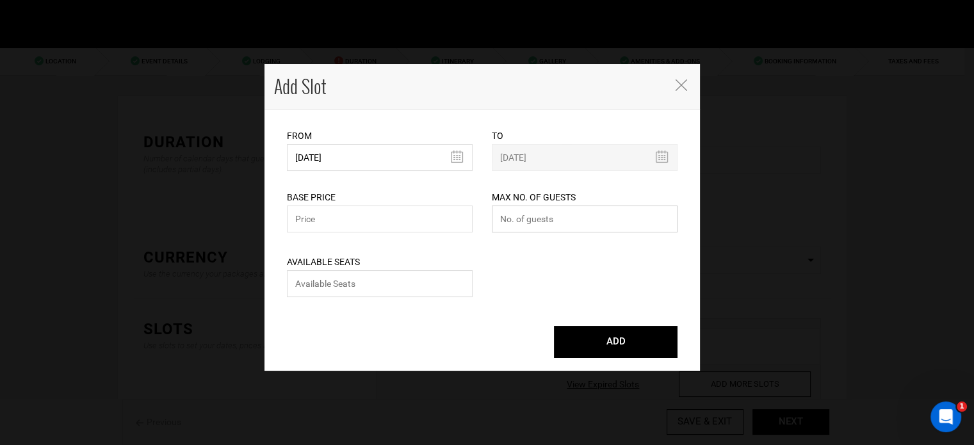
click at [529, 224] on input "number" at bounding box center [585, 219] width 186 height 27
type input "0"
click at [421, 216] on input "text" at bounding box center [380, 219] width 186 height 27
type input "0"
click at [398, 287] on input "number" at bounding box center [380, 283] width 186 height 27
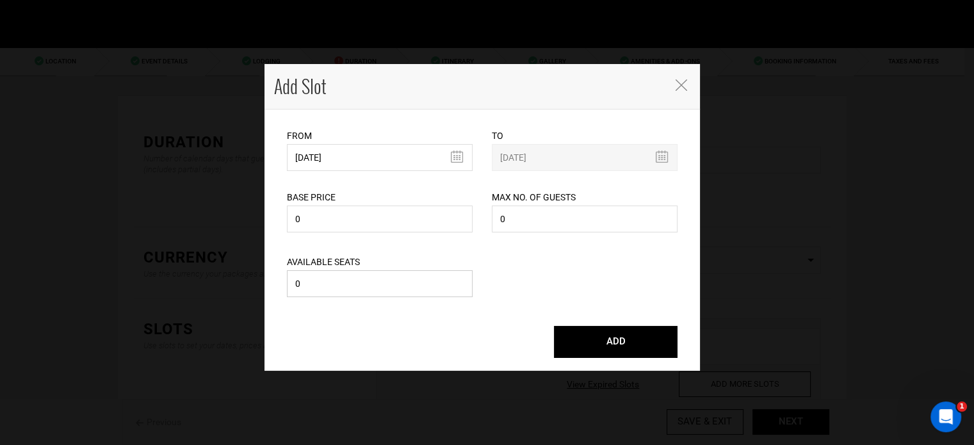
type input "0"
click at [537, 281] on div "Available Seats 0 Please enter available seats. Available seats can not exceed …" at bounding box center [482, 268] width 410 height 65
click at [324, 220] on input "0" at bounding box center [380, 219] width 186 height 27
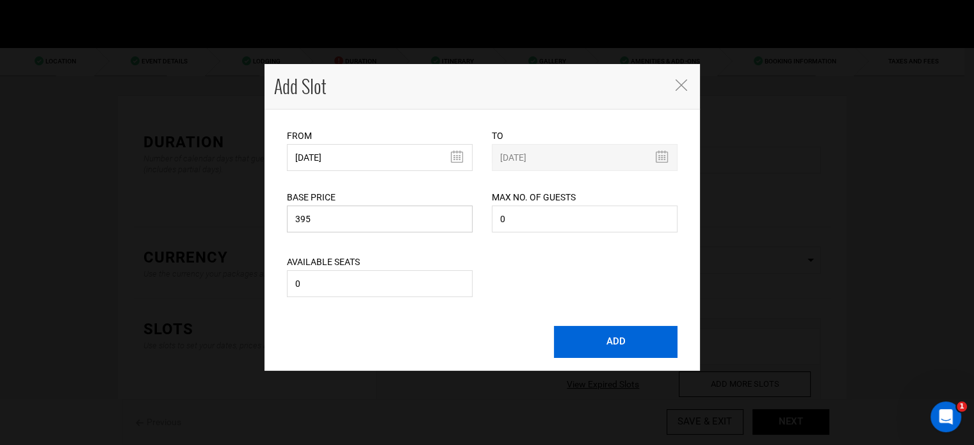
type input "395"
click at [609, 338] on button "ADD" at bounding box center [616, 342] width 124 height 32
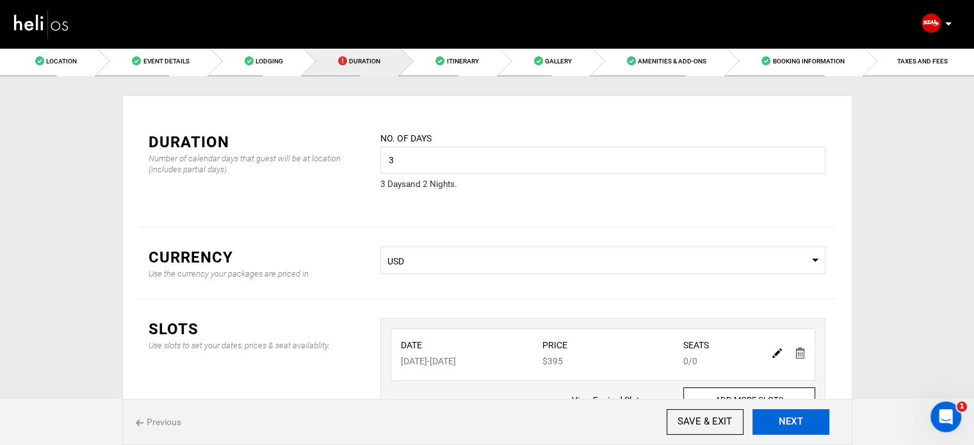
click at [814, 423] on button "NEXT" at bounding box center [791, 422] width 77 height 26
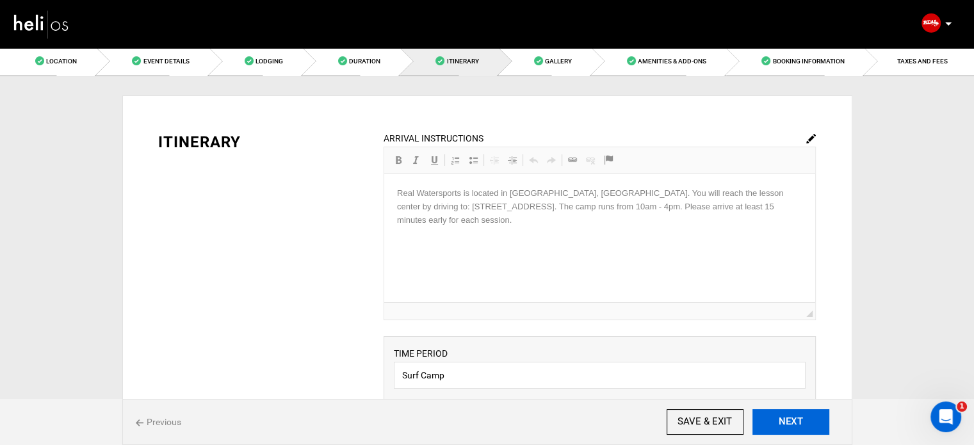
click at [812, 422] on button "NEXT" at bounding box center [791, 422] width 77 height 26
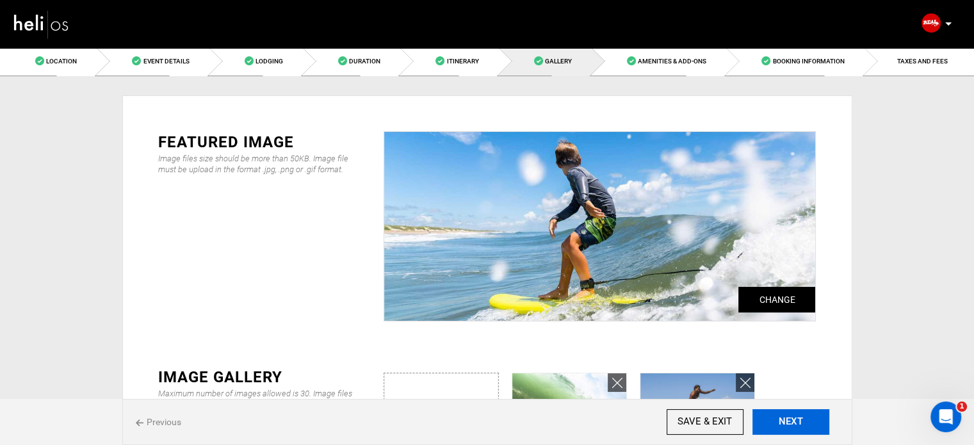
click at [812, 422] on button "NEXT" at bounding box center [791, 422] width 77 height 26
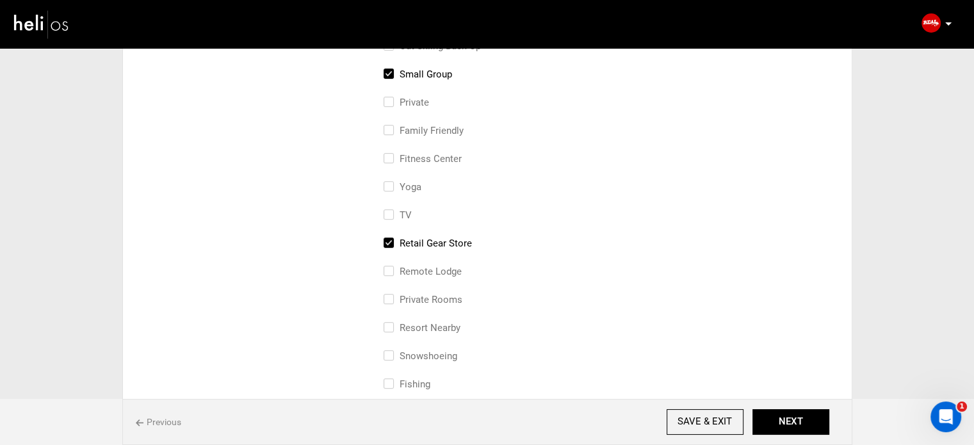
scroll to position [512, 0]
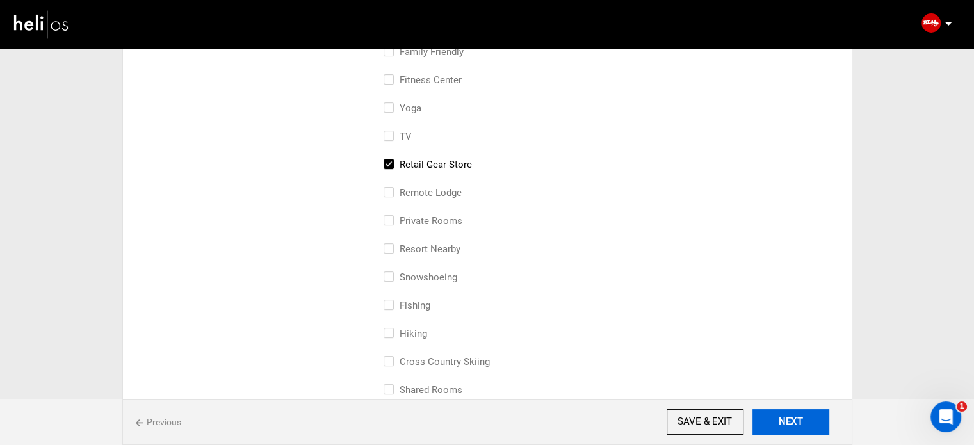
click at [801, 421] on button "NEXT" at bounding box center [791, 422] width 77 height 26
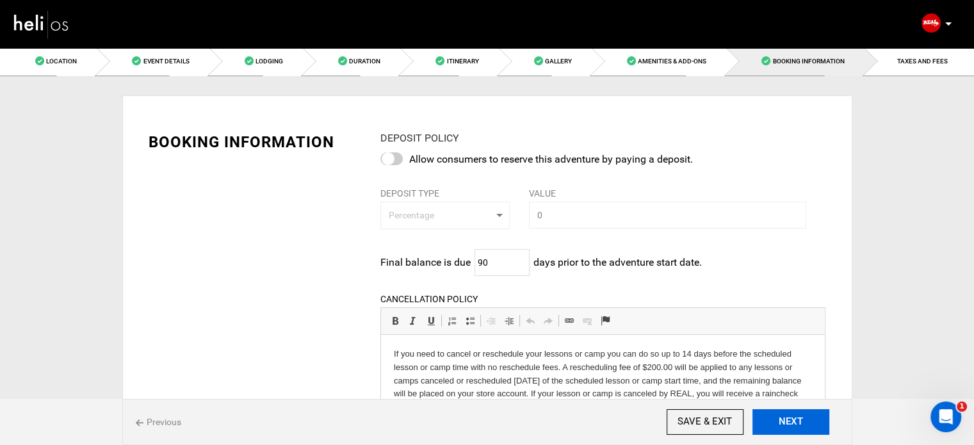
click at [801, 421] on button "NEXT" at bounding box center [791, 422] width 77 height 26
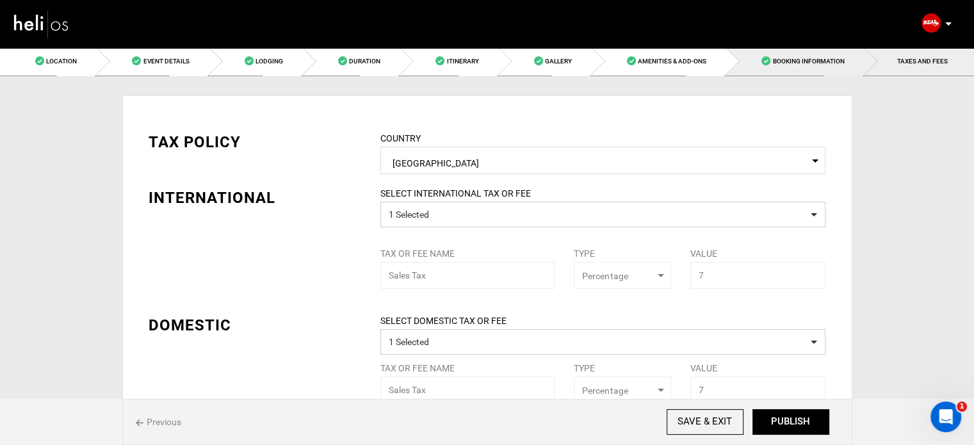
click at [794, 63] on span "Booking Information" at bounding box center [809, 61] width 72 height 7
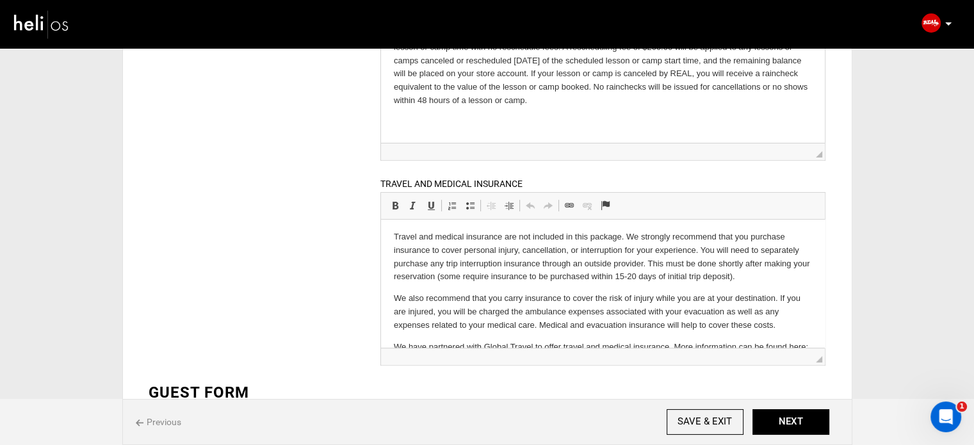
scroll to position [34, 0]
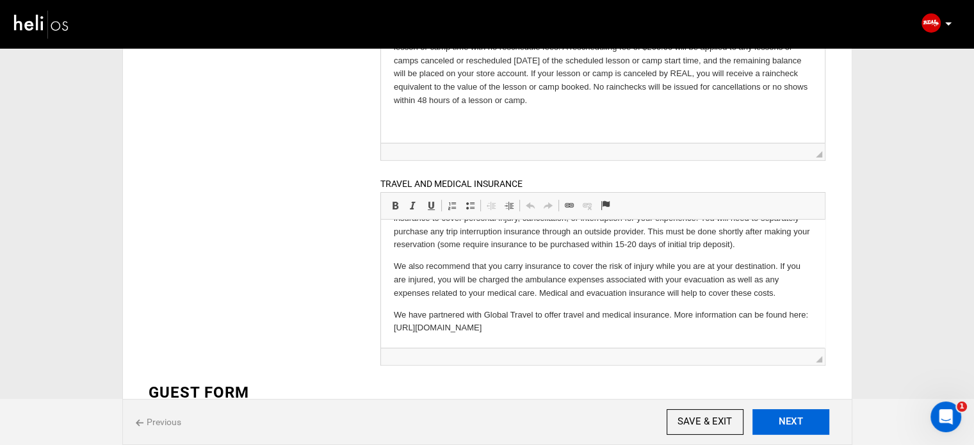
click at [774, 427] on button "NEXT" at bounding box center [791, 422] width 77 height 26
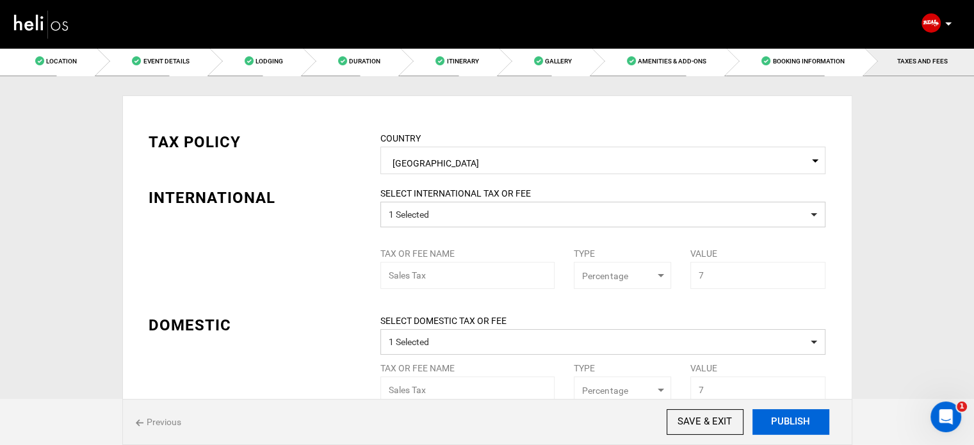
click at [777, 426] on button "PUBLISH" at bounding box center [791, 422] width 77 height 26
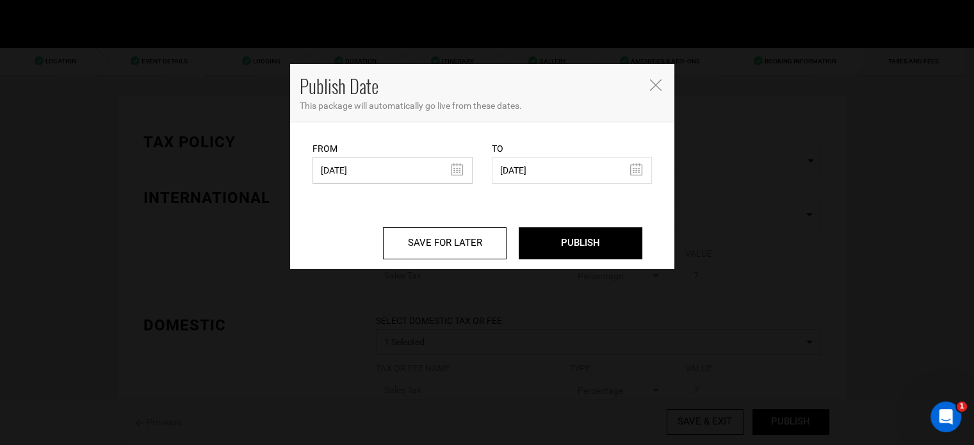
click at [421, 168] on input "10/13/2022" at bounding box center [393, 170] width 160 height 27
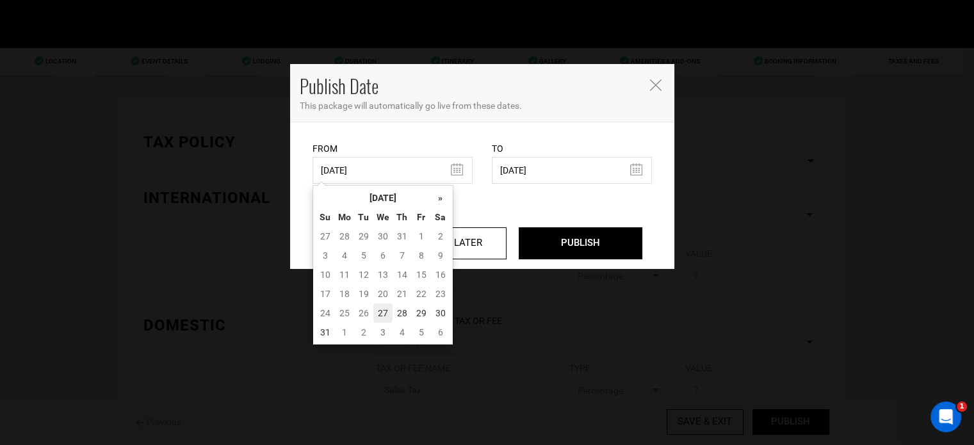
click at [379, 314] on td "27" at bounding box center [382, 313] width 19 height 19
type input "08/27/2025"
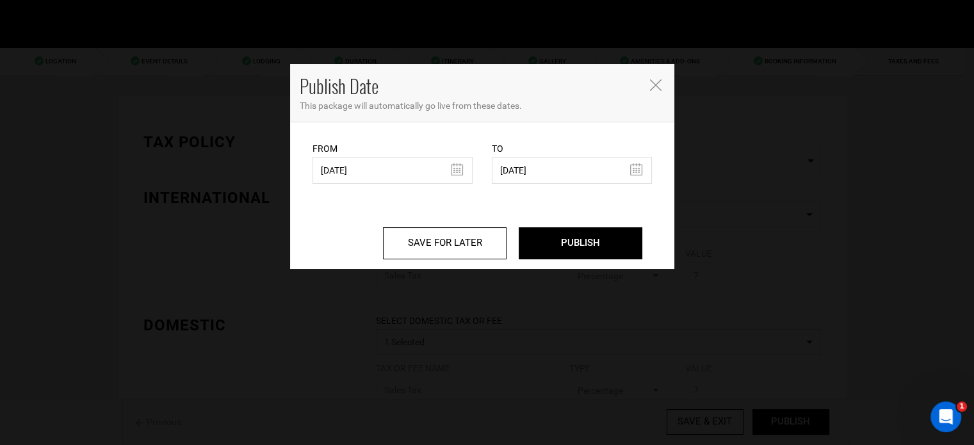
click at [587, 227] on div "SAVE FOR LATER PUBLISH" at bounding box center [483, 233] width 340 height 51
click at [586, 234] on input "PUBLISH" at bounding box center [581, 243] width 124 height 32
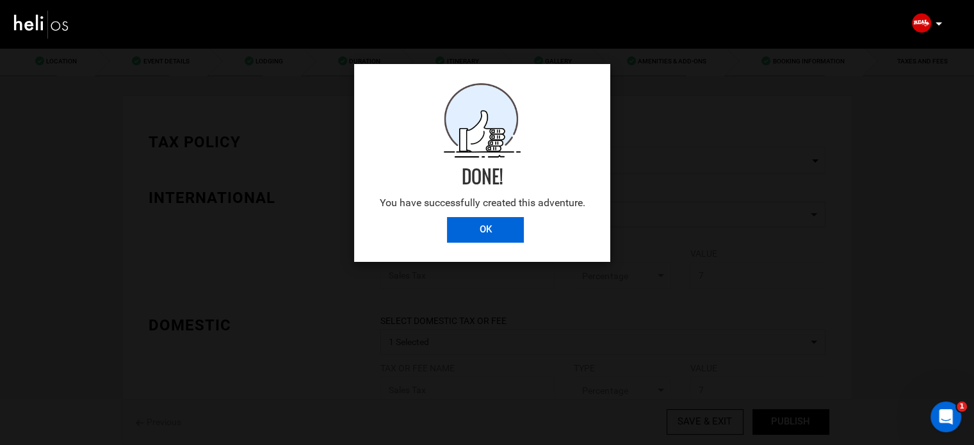
click at [488, 233] on input "OK" at bounding box center [485, 230] width 77 height 26
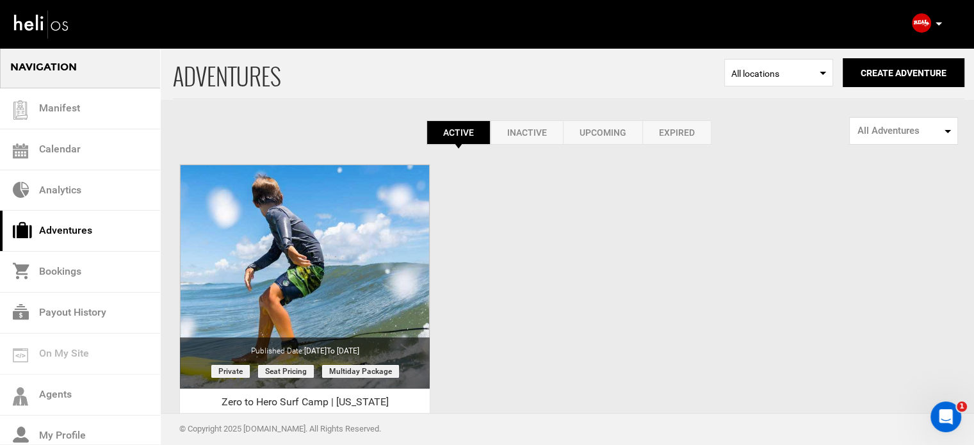
click at [937, 24] on icon at bounding box center [939, 23] width 6 height 3
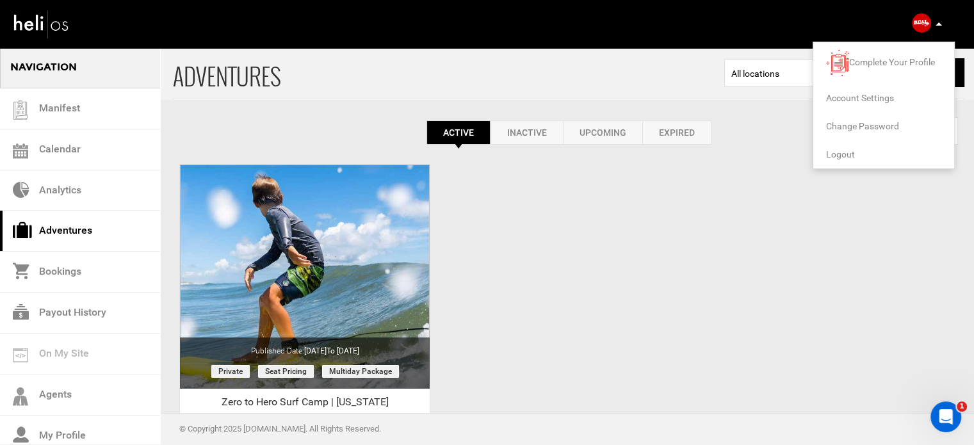
click at [840, 154] on span "Logout" at bounding box center [840, 154] width 29 height 10
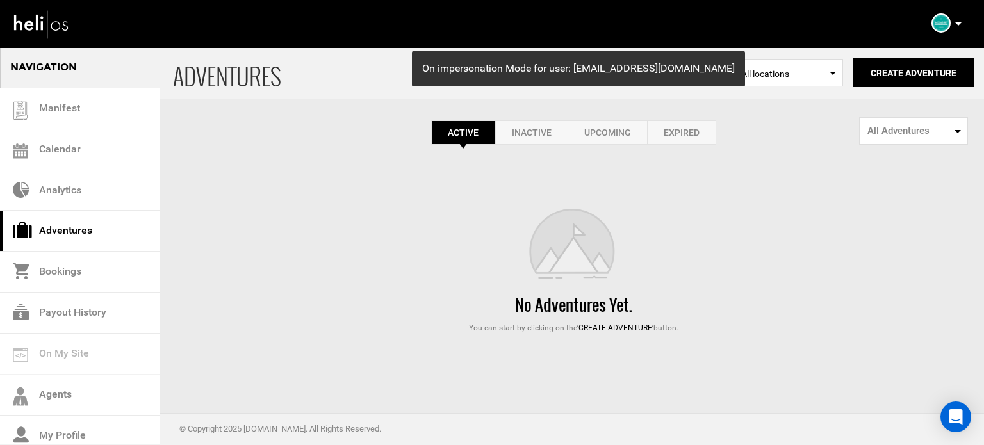
click at [669, 134] on link "Expired" at bounding box center [681, 132] width 69 height 24
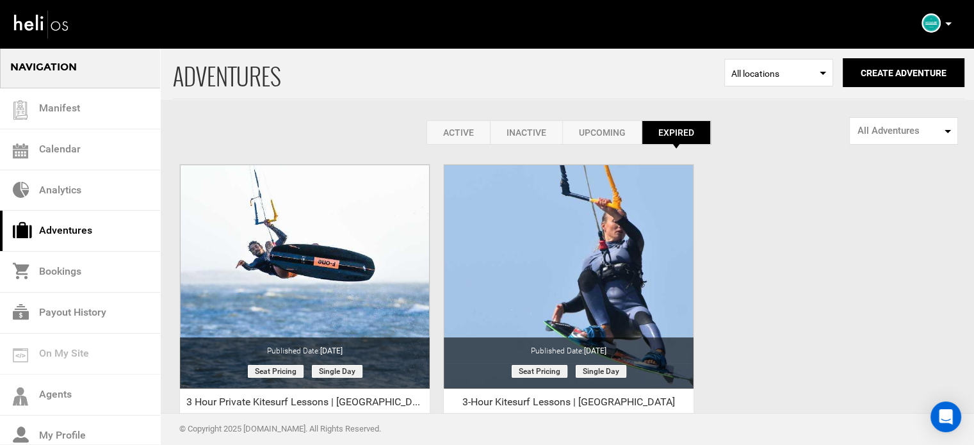
click at [464, 124] on link "Active" at bounding box center [458, 132] width 63 height 24
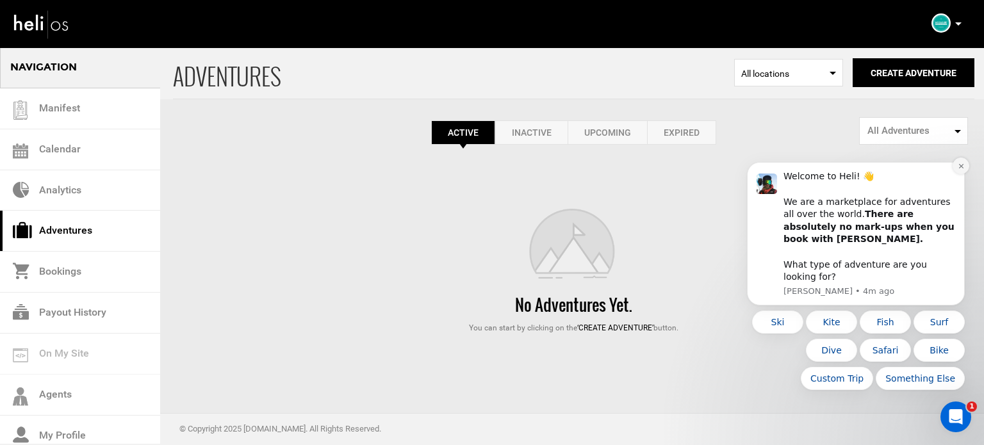
click at [967, 174] on button "Dismiss notification" at bounding box center [961, 166] width 17 height 17
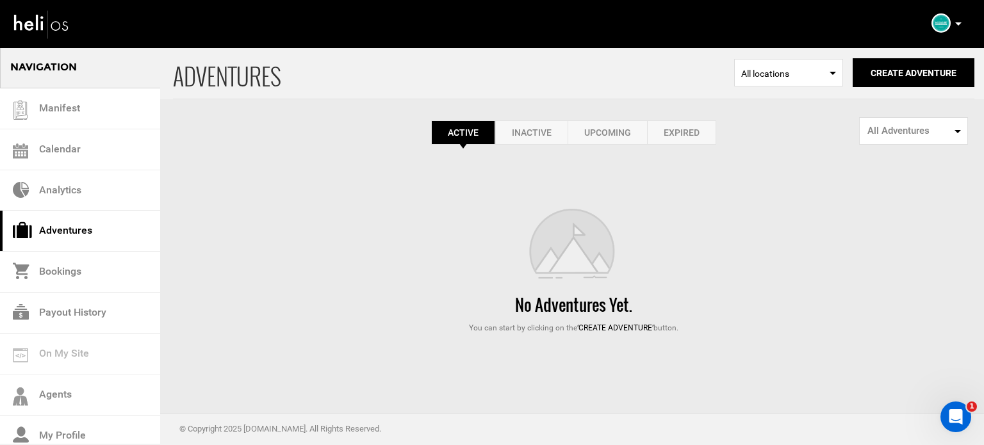
click at [668, 135] on link "Expired" at bounding box center [681, 132] width 69 height 24
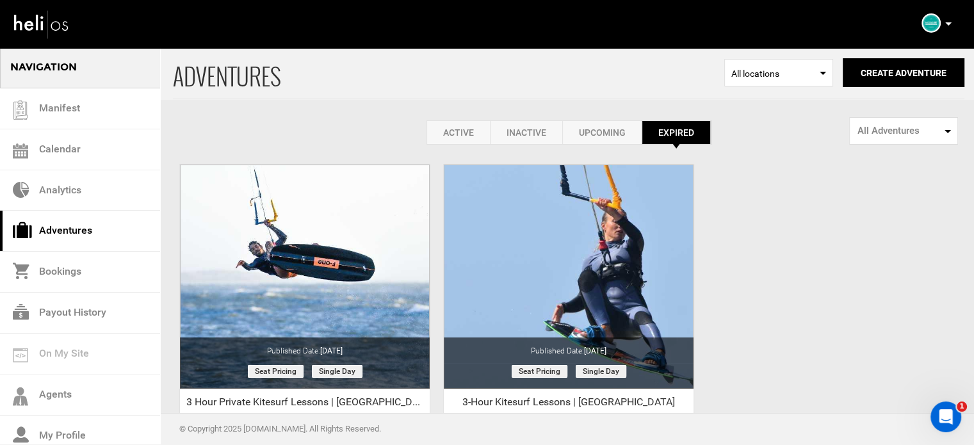
click at [439, 131] on link "Active" at bounding box center [458, 132] width 63 height 24
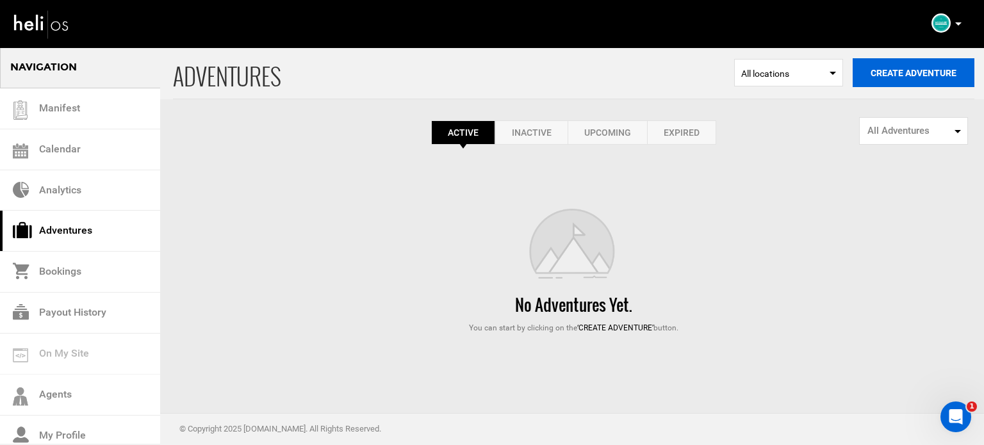
click at [890, 85] on button "Create Adventure" at bounding box center [914, 72] width 122 height 29
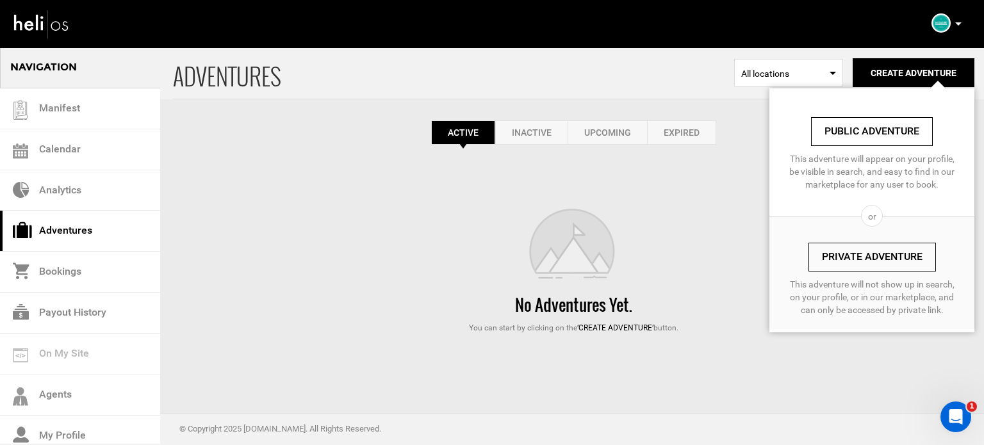
drag, startPoint x: 873, startPoint y: 258, endPoint x: 840, endPoint y: 254, distance: 33.0
click at [873, 258] on link "Private Adventure" at bounding box center [871, 257] width 127 height 29
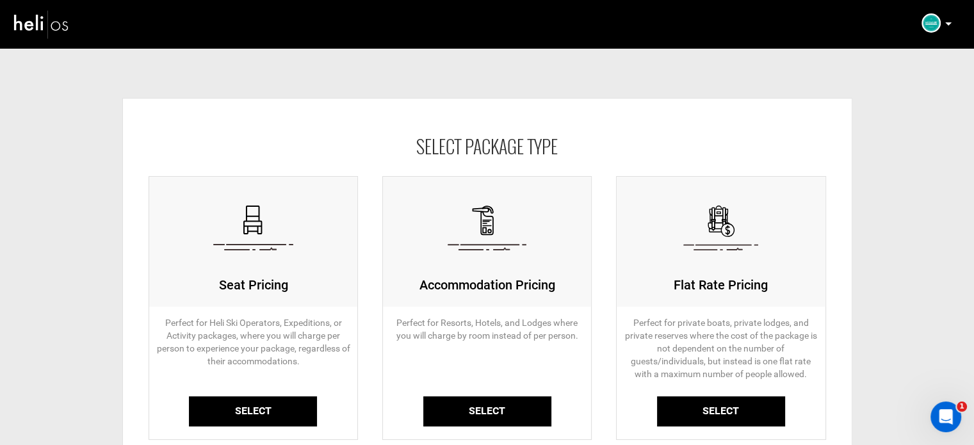
scroll to position [142, 0]
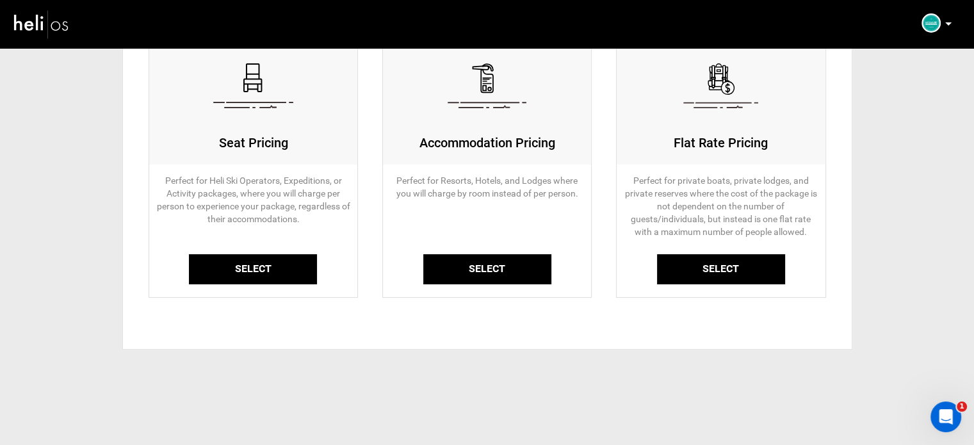
click at [281, 265] on link "Select" at bounding box center [253, 269] width 128 height 30
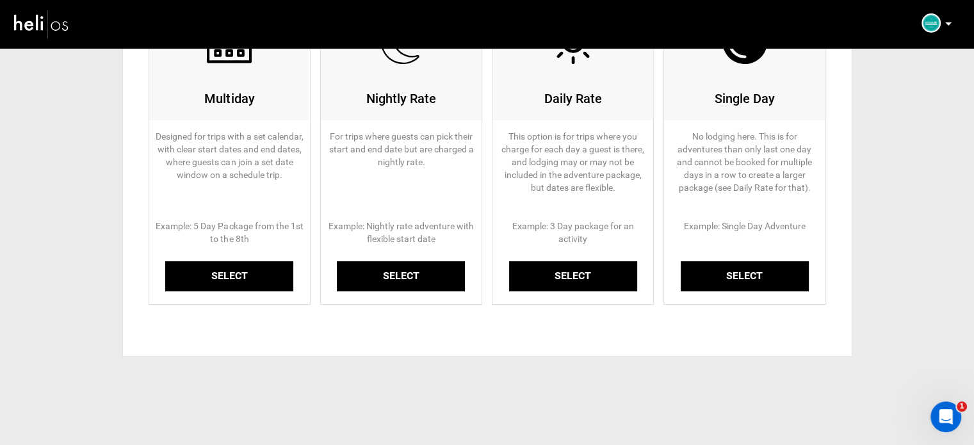
scroll to position [193, 0]
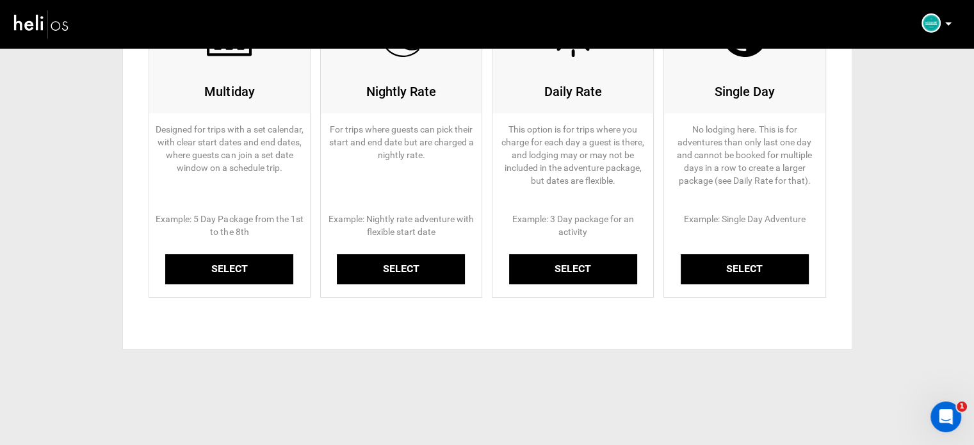
click at [232, 263] on link "Select" at bounding box center [229, 269] width 128 height 30
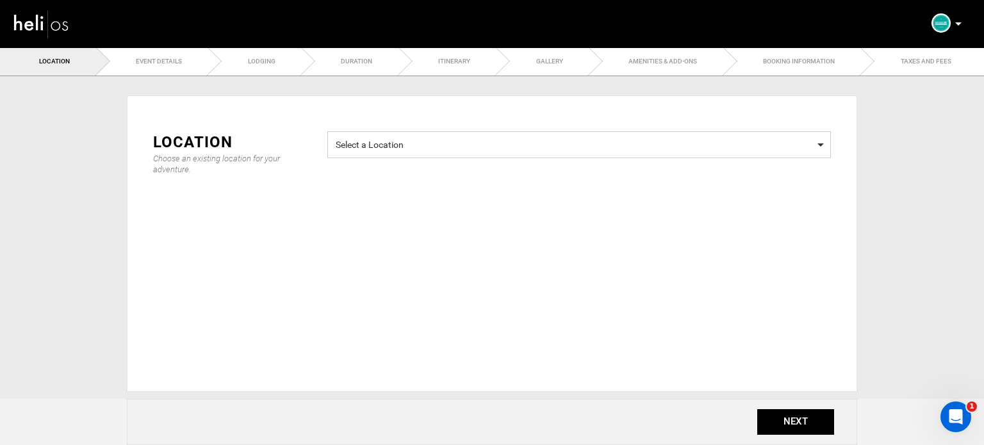
click at [424, 149] on span "Select a Location" at bounding box center [579, 143] width 487 height 16
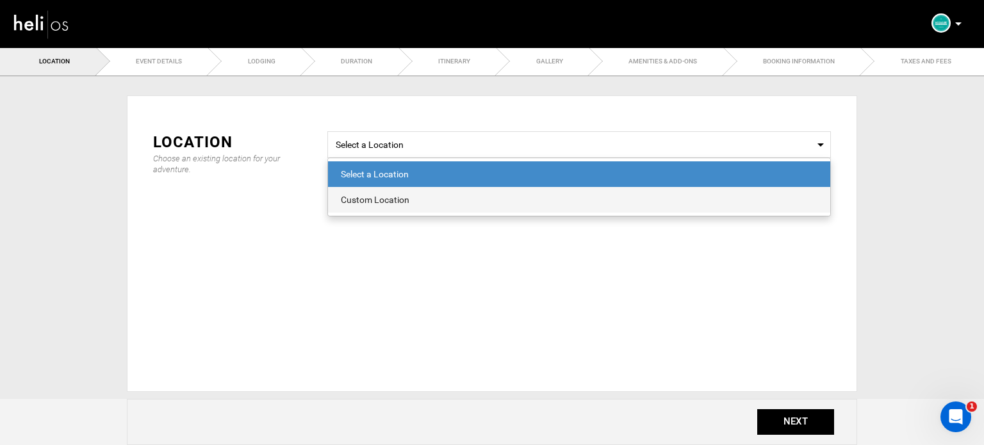
click at [404, 203] on div "Custom Location" at bounding box center [579, 199] width 477 height 13
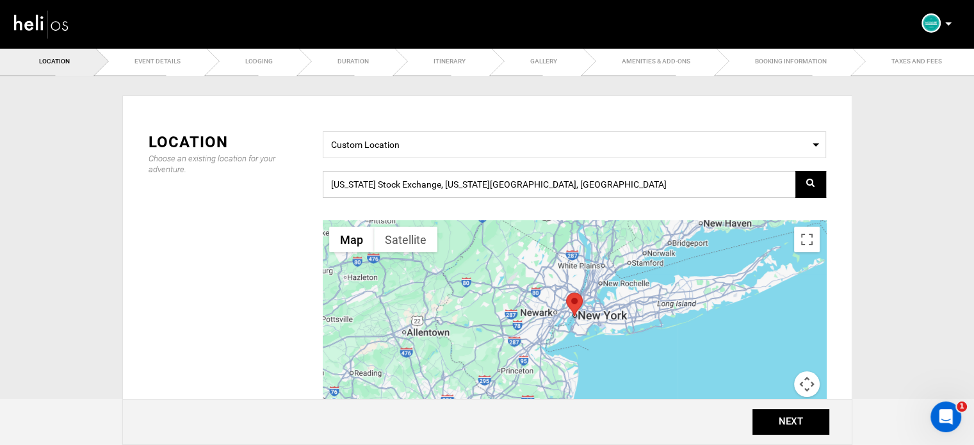
click at [412, 181] on input "[US_STATE] Stock Exchange, [US_STATE][GEOGRAPHIC_DATA], [GEOGRAPHIC_DATA]" at bounding box center [575, 184] width 504 height 27
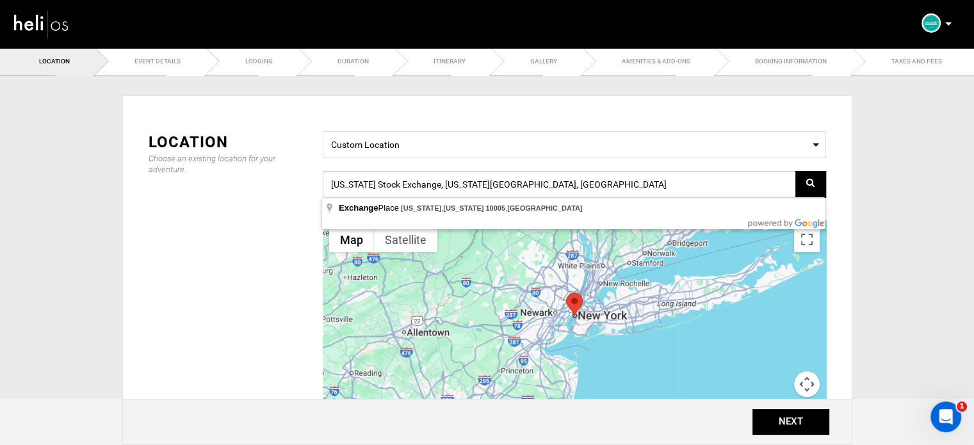
click at [412, 181] on input "[US_STATE] Stock Exchange, [US_STATE][GEOGRAPHIC_DATA], [GEOGRAPHIC_DATA]" at bounding box center [575, 184] width 504 height 27
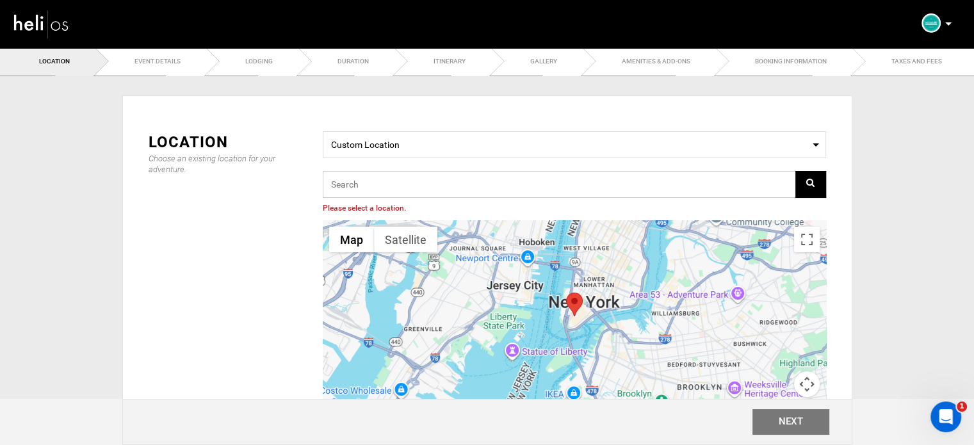
paste input "F6HM+49 Diabat, [GEOGRAPHIC_DATA]"
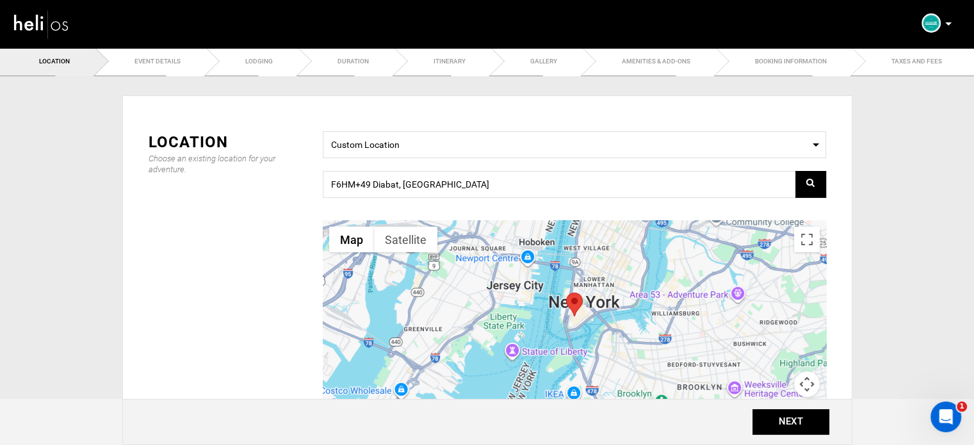
type input "F6HM+49, Diabat, [GEOGRAPHIC_DATA]"
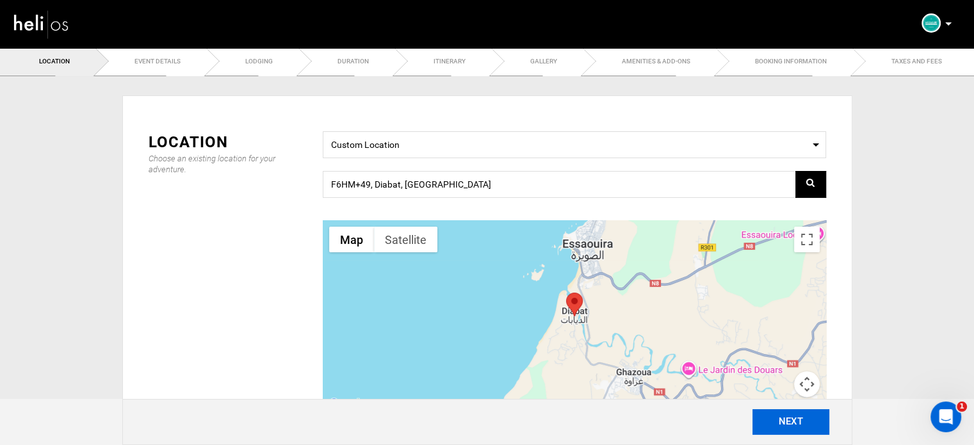
click at [792, 417] on button "NEXT" at bounding box center [791, 422] width 77 height 26
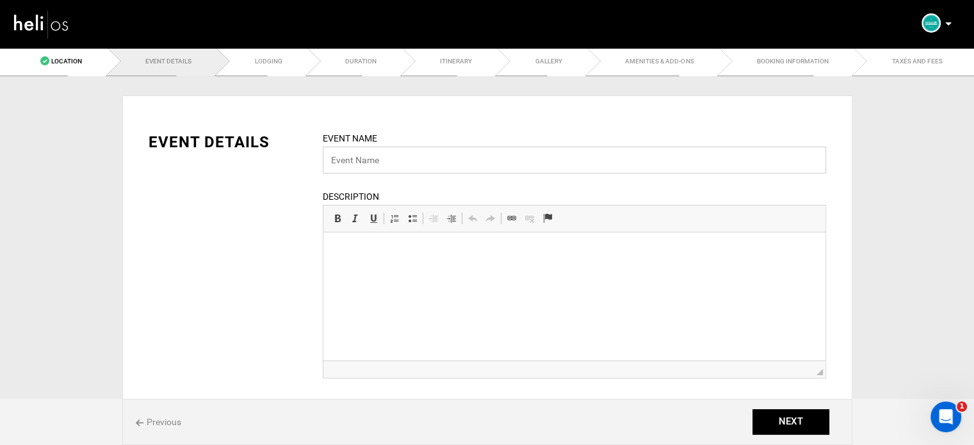
click at [365, 161] on input "text" at bounding box center [575, 160] width 504 height 27
paste input "SURF COACHING"
drag, startPoint x: 337, startPoint y: 163, endPoint x: 440, endPoint y: 168, distance: 103.3
click at [440, 165] on input "SURF COACHING" at bounding box center [575, 160] width 504 height 27
click at [391, 163] on input "Surf Coaching |" at bounding box center [575, 160] width 504 height 27
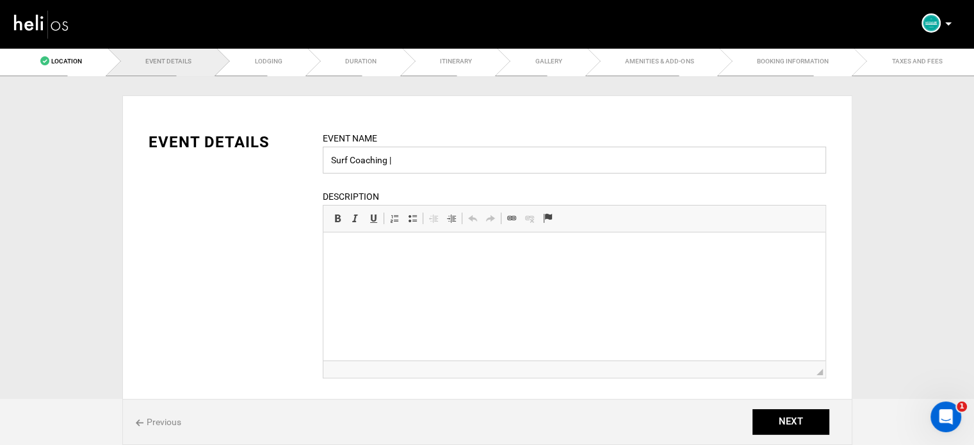
click at [389, 161] on input "Surf Coaching |" at bounding box center [575, 160] width 504 height 27
click at [329, 156] on input "Surf Coaching |" at bounding box center [575, 160] width 504 height 27
click at [494, 167] on input "6 Nights Surf Coaching |" at bounding box center [575, 160] width 504 height 27
paste input "[GEOGRAPHIC_DATA]"
type input "6 Nights Surf Coaching | [GEOGRAPHIC_DATA]"
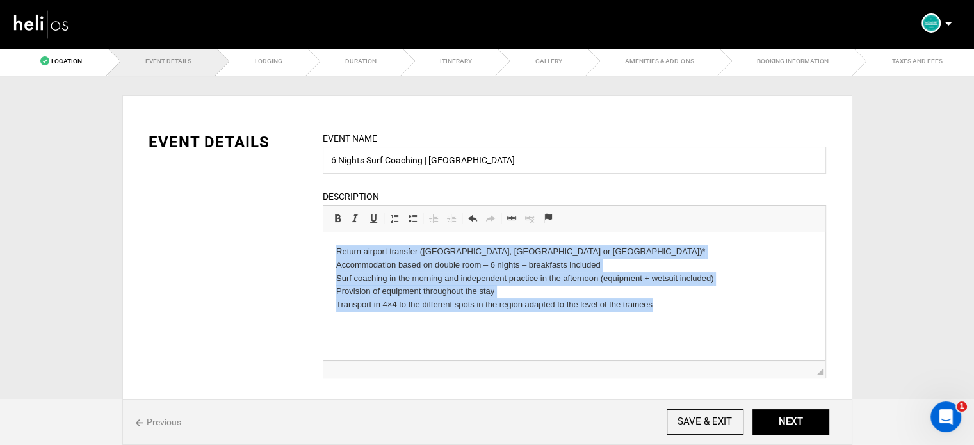
drag, startPoint x: 336, startPoint y: 250, endPoint x: 701, endPoint y: 306, distance: 370.1
click at [701, 306] on p "Return airport transfer ([GEOGRAPHIC_DATA], [GEOGRAPHIC_DATA] or [GEOGRAPHIC_DA…" at bounding box center [574, 278] width 477 height 67
copy p "Return airport transfer ([GEOGRAPHIC_DATA], [GEOGRAPHIC_DATA] or [GEOGRAPHIC_DA…"
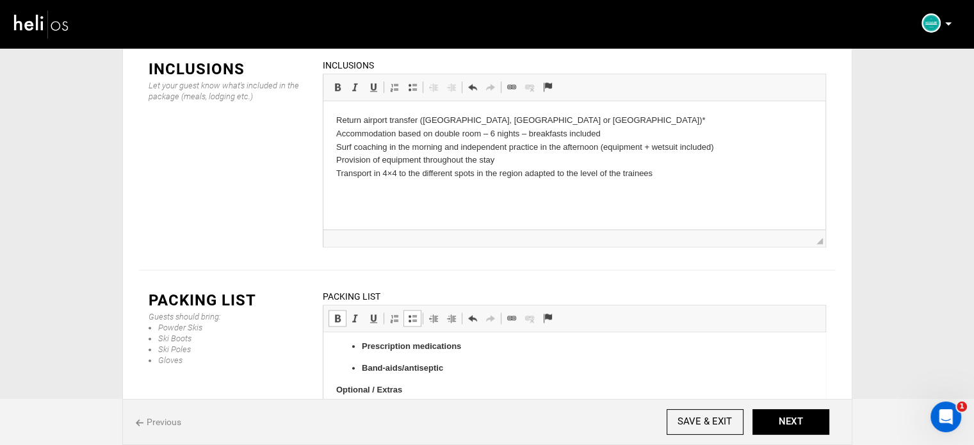
scroll to position [876, 0]
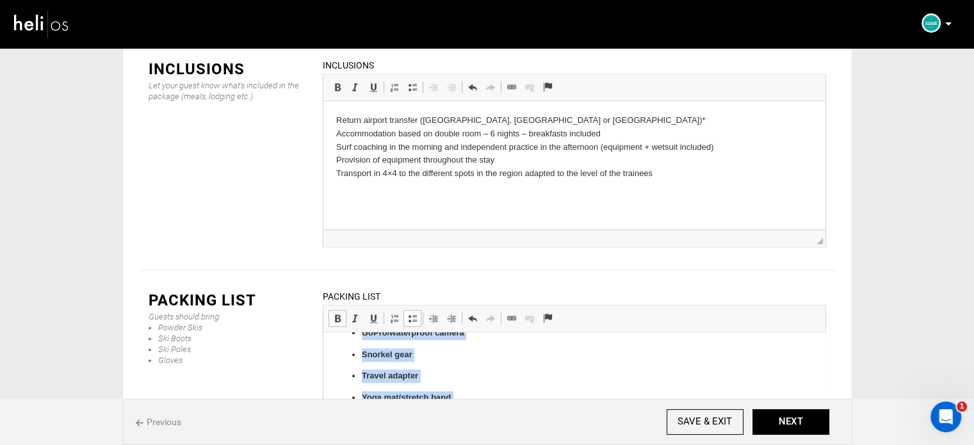
drag, startPoint x: 361, startPoint y: 408, endPoint x: 517, endPoint y: 464, distance: 165.9
click at [340, 313] on span at bounding box center [337, 318] width 10 height 10
click at [413, 313] on span at bounding box center [412, 318] width 10 height 10
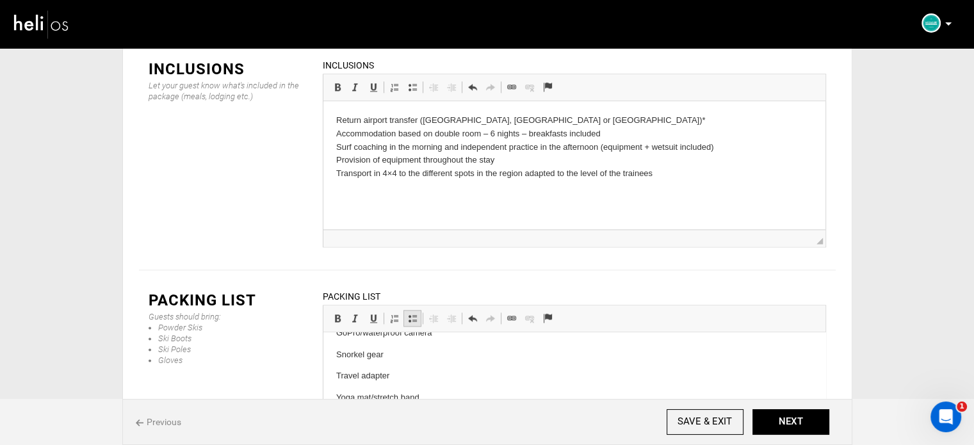
drag, startPoint x: 413, startPoint y: 248, endPoint x: 87, endPoint y: 5, distance: 406.0
click at [413, 313] on span at bounding box center [412, 318] width 10 height 10
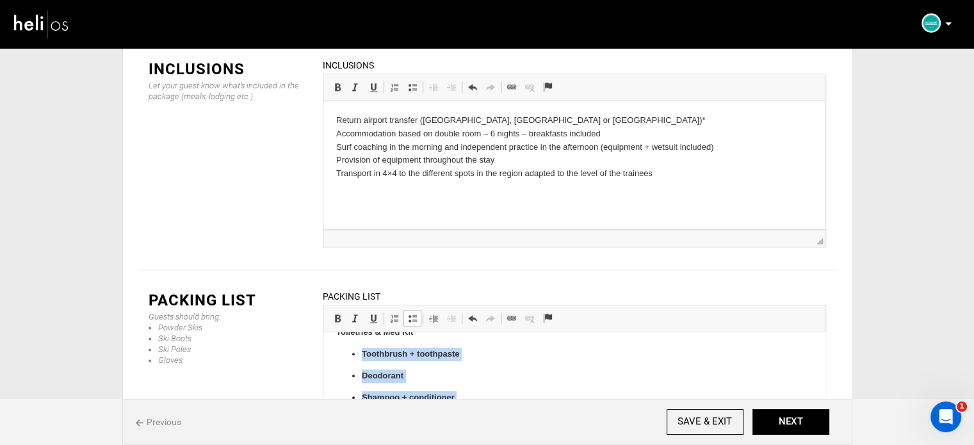
scroll to position [723, 0]
drag, startPoint x: 455, startPoint y: 399, endPoint x: 359, endPoint y: 354, distance: 106.0
click at [359, 354] on ul "Toothbrush + toothpaste Deodorant Shampoo + conditioner Prescription medication…" at bounding box center [574, 400] width 477 height 100
click at [338, 310] on link "Bold Keyboard shortcut Ctrl+B" at bounding box center [338, 318] width 18 height 17
click at [416, 310] on link "Insert/Remove Bulleted List" at bounding box center [413, 318] width 18 height 17
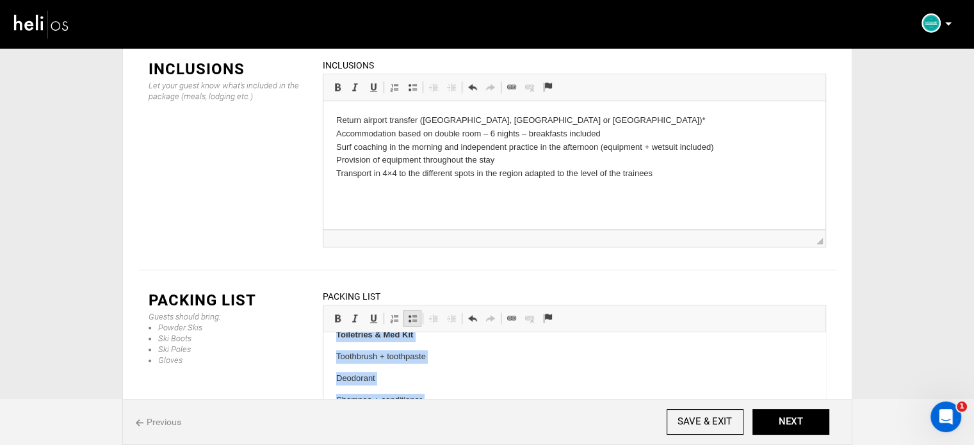
click at [416, 310] on link "Insert/Remove Bulleted List" at bounding box center [413, 318] width 18 height 17
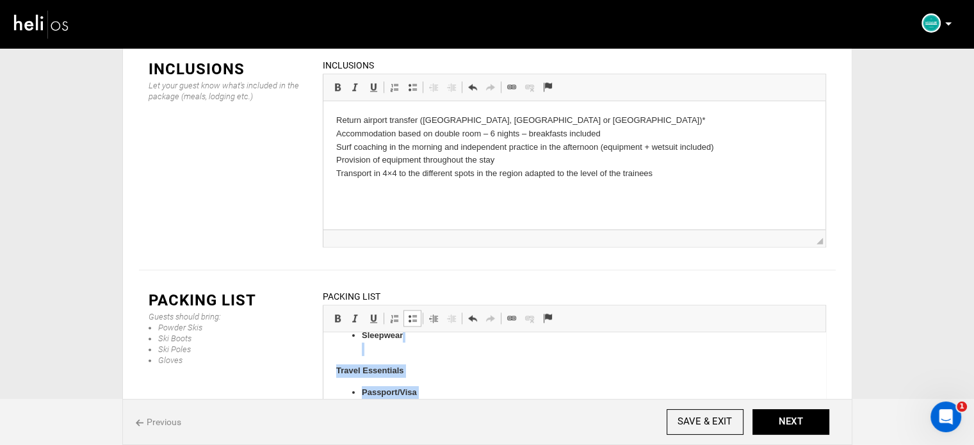
scroll to position [525, 0]
drag, startPoint x: 420, startPoint y: 379, endPoint x: 352, endPoint y: 402, distance: 71.3
click at [338, 313] on span at bounding box center [337, 318] width 10 height 10
click at [414, 313] on span at bounding box center [412, 318] width 10 height 10
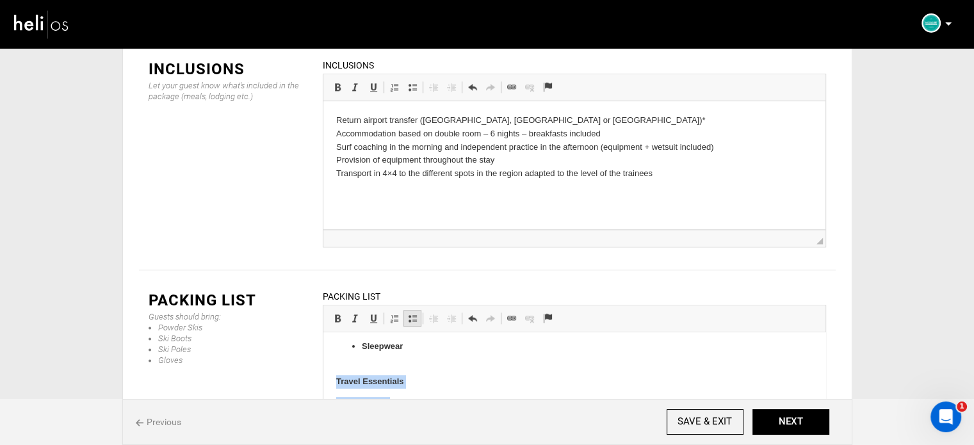
click at [414, 313] on span at bounding box center [412, 318] width 10 height 10
click at [399, 364] on p "Sleepwear" at bounding box center [573, 353] width 425 height 27
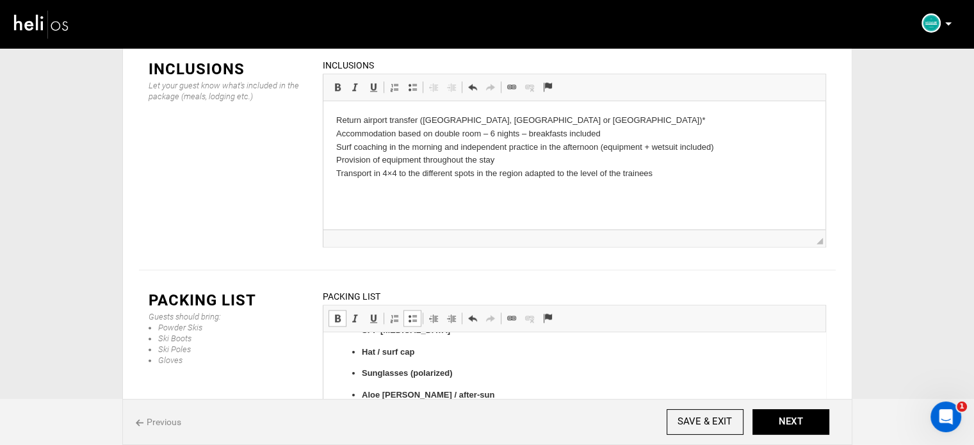
scroll to position [272, 0]
drag, startPoint x: 413, startPoint y: 341, endPoint x: 350, endPoint y: 423, distance: 103.4
click at [335, 313] on span at bounding box center [337, 318] width 10 height 10
click at [414, 313] on span at bounding box center [412, 318] width 10 height 10
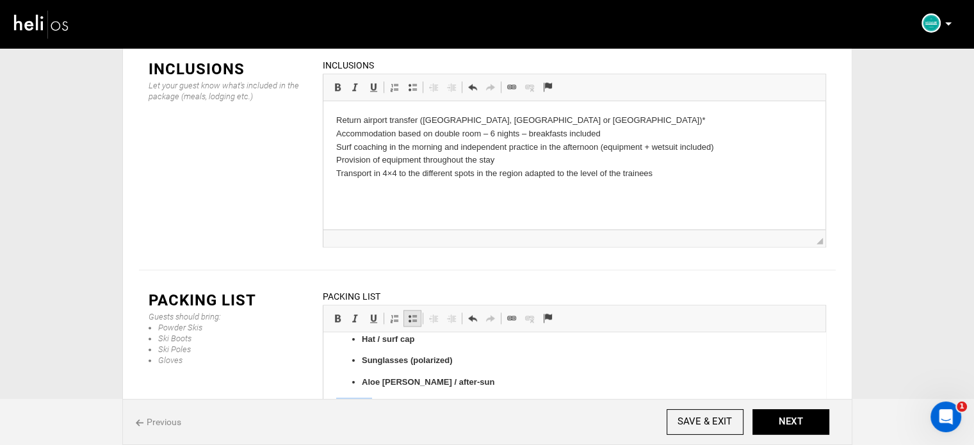
click at [414, 313] on span at bounding box center [412, 318] width 10 height 10
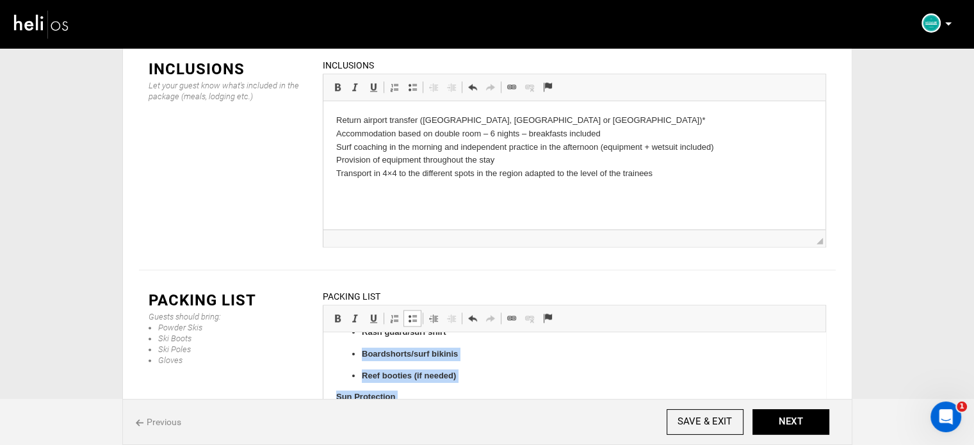
scroll to position [115, 0]
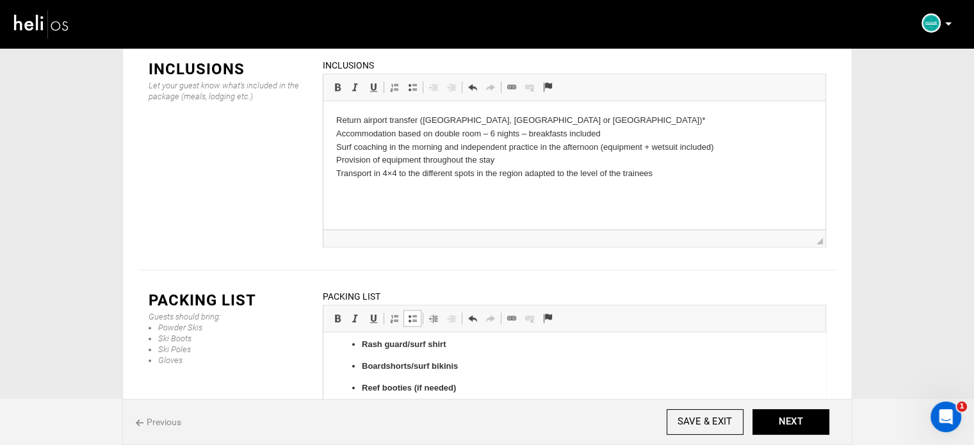
drag, startPoint x: 448, startPoint y: 384, endPoint x: 350, endPoint y: 427, distance: 106.2
click at [336, 313] on span at bounding box center [337, 318] width 10 height 10
click at [409, 313] on span at bounding box center [412, 318] width 10 height 10
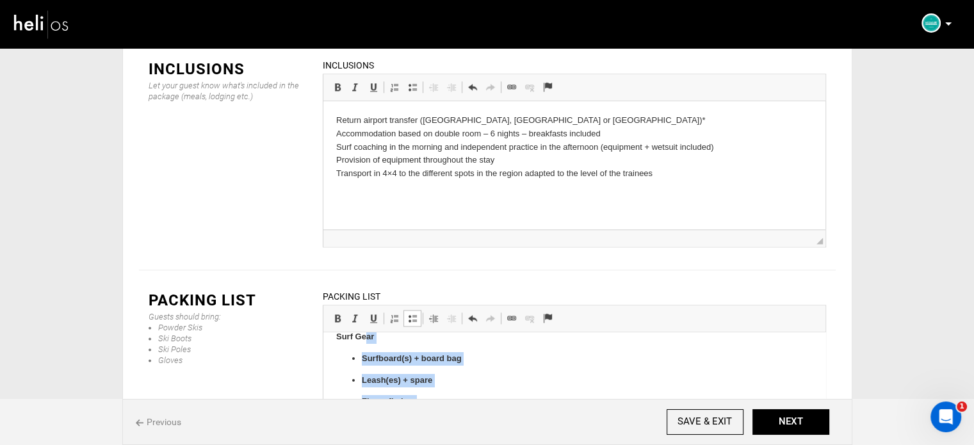
scroll to position [0, 0]
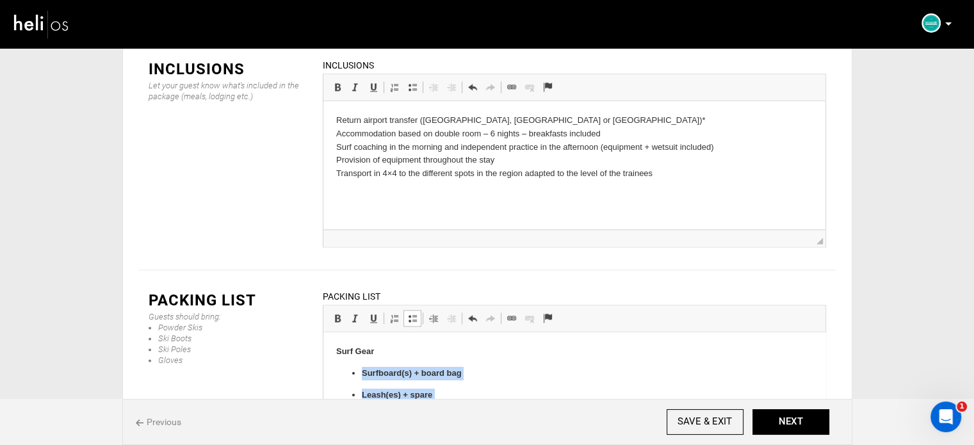
drag, startPoint x: 463, startPoint y: 389, endPoint x: 358, endPoint y: 373, distance: 105.5
click at [358, 373] on ul "Surfboard(s) + board bag Leash(es) + spare Fins + fin key Wax (temp-specific) R…" at bounding box center [574, 438] width 477 height 143
click at [338, 313] on span at bounding box center [337, 318] width 10 height 10
click at [416, 313] on span at bounding box center [412, 318] width 10 height 10
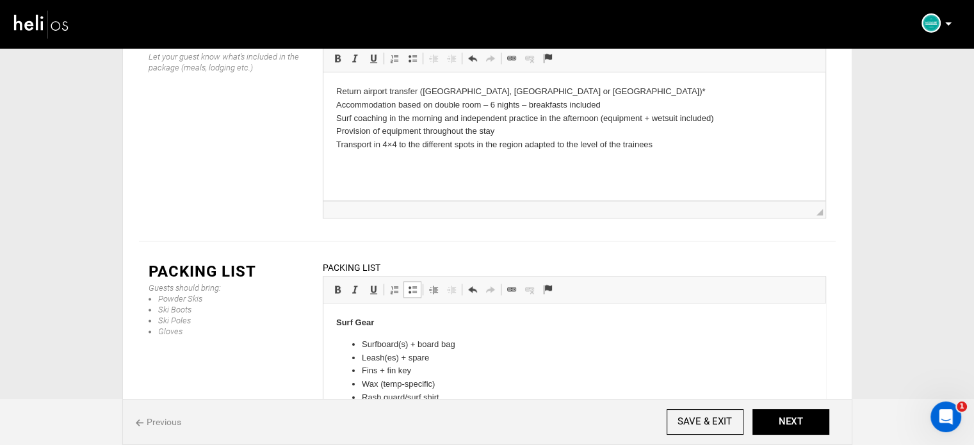
click at [388, 326] on p "Surf Gear" at bounding box center [574, 322] width 477 height 13
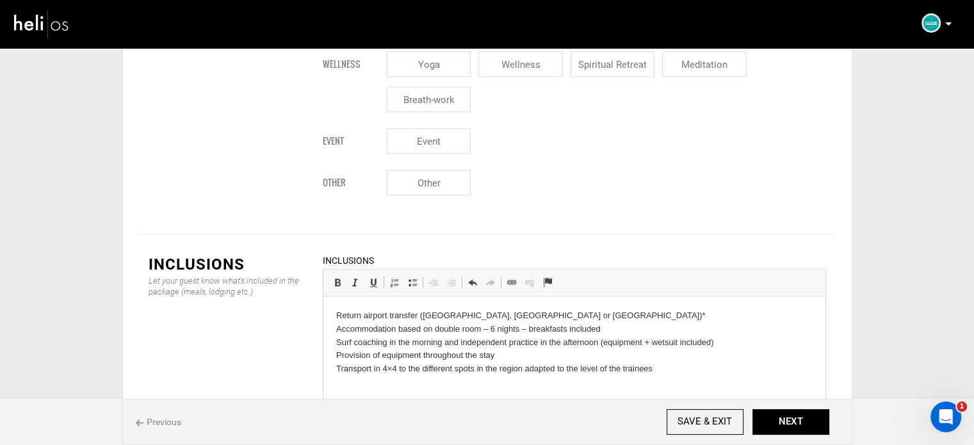
scroll to position [1438, 0]
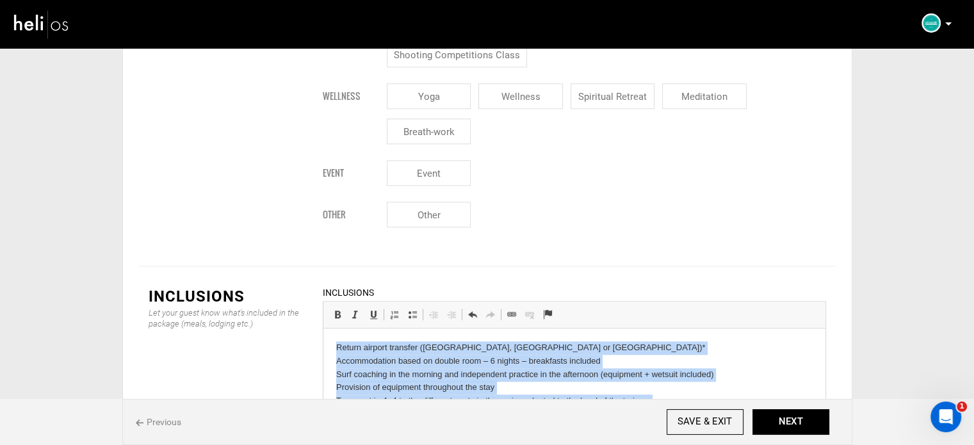
drag, startPoint x: 684, startPoint y: 412, endPoint x: 643, endPoint y: 605, distance: 197.1
click at [323, 347] on html "Return airport transfer ([GEOGRAPHIC_DATA], [GEOGRAPHIC_DATA] or [GEOGRAPHIC_DA…" at bounding box center [574, 375] width 502 height 92
click at [409, 309] on span at bounding box center [412, 314] width 10 height 10
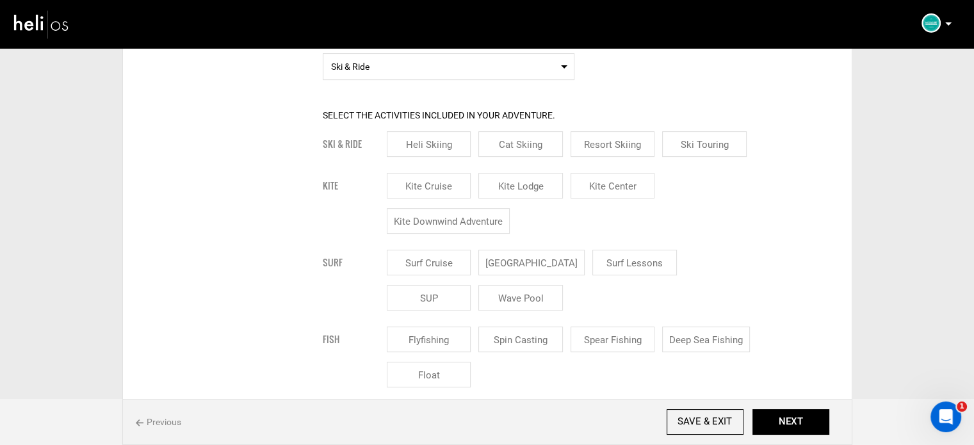
click at [609, 259] on input "Surf Lessons" at bounding box center [635, 263] width 85 height 26
checkbox input "true"
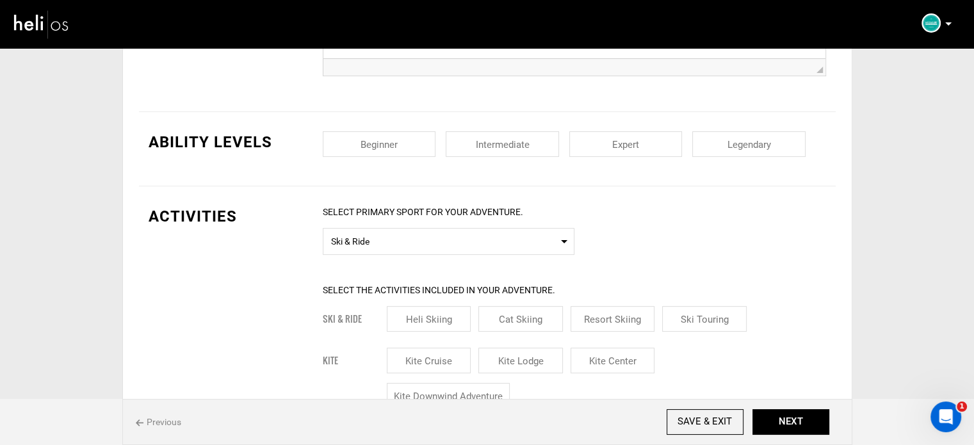
scroll to position [285, 0]
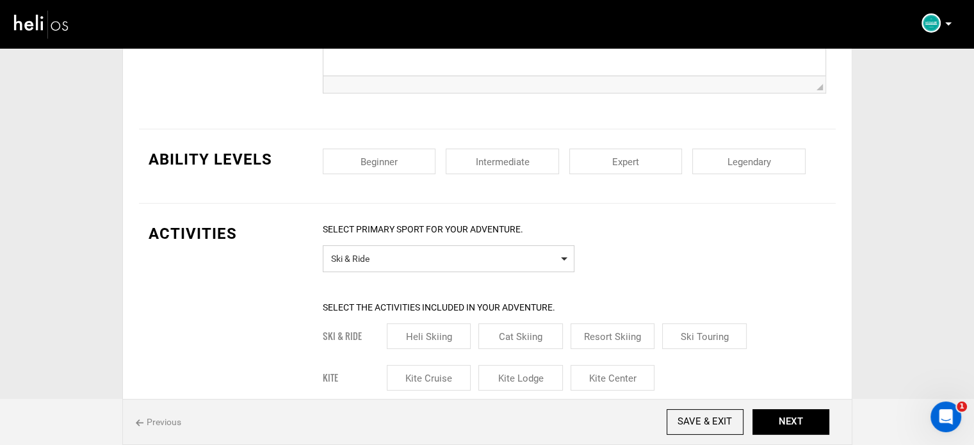
click at [378, 268] on span "Select Primary Sport Ski & Ride" at bounding box center [449, 258] width 252 height 27
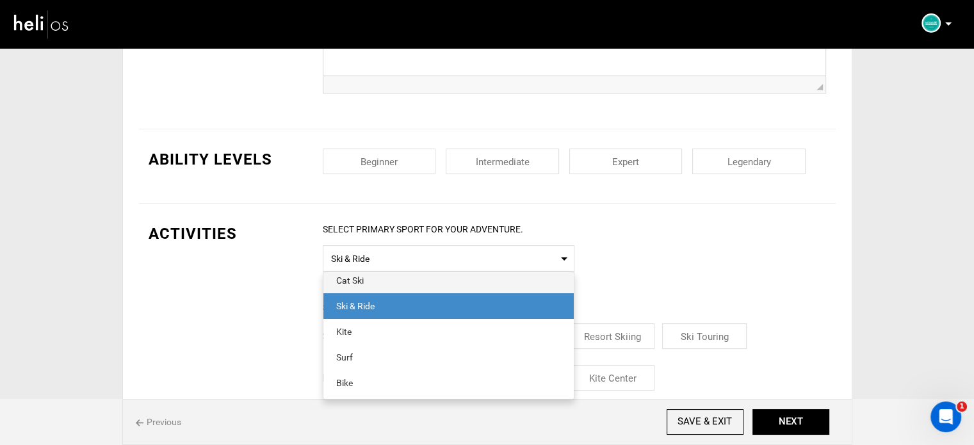
scroll to position [64, 0]
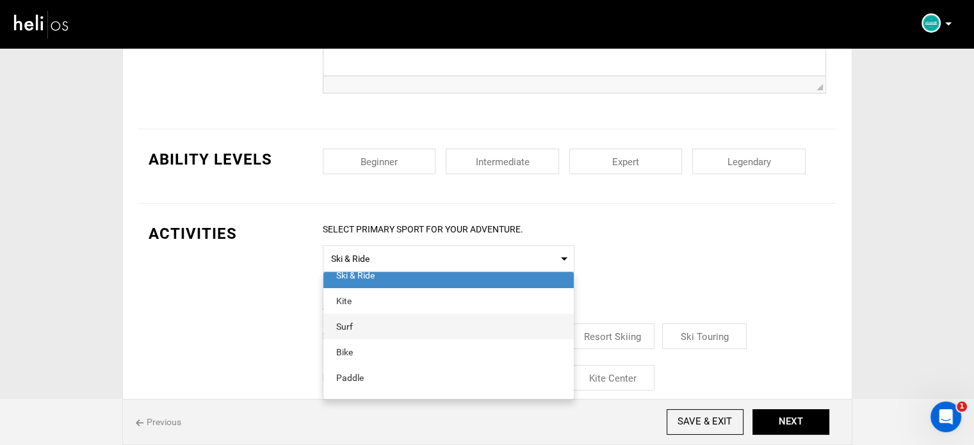
click at [354, 322] on div "Surf" at bounding box center [448, 326] width 225 height 13
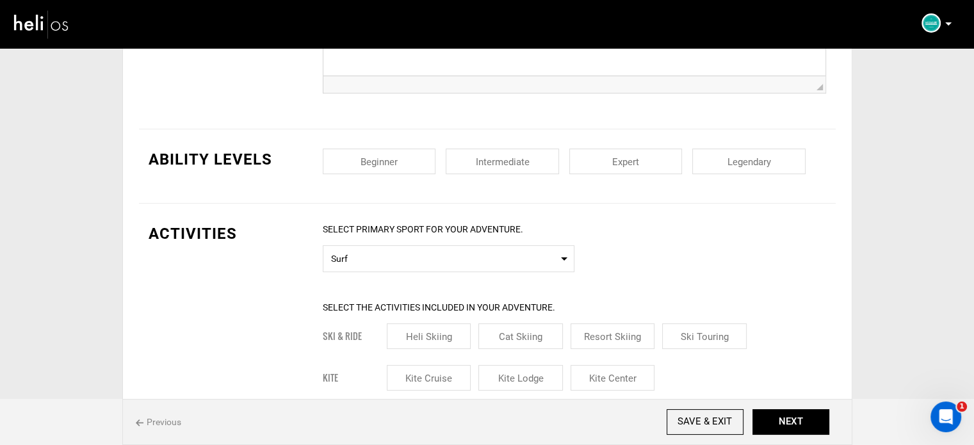
click at [393, 149] on input "checkbox" at bounding box center [379, 162] width 113 height 26
checkbox input "true"
click at [497, 163] on input "checkbox" at bounding box center [502, 162] width 113 height 26
checkbox input "true"
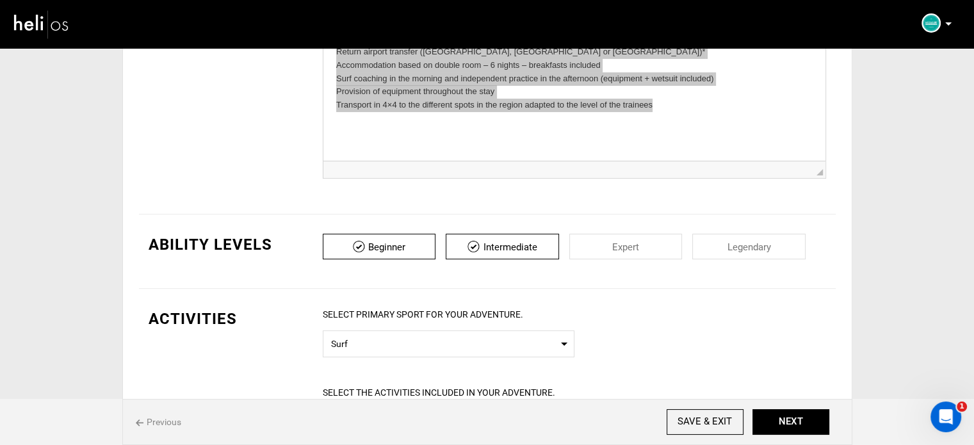
scroll to position [29, 0]
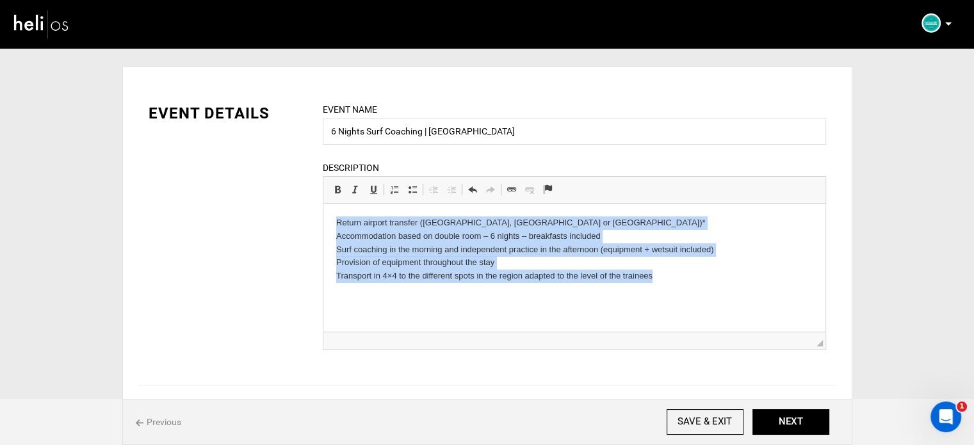
click at [693, 275] on p "Return airport transfer ([GEOGRAPHIC_DATA], [GEOGRAPHIC_DATA] or [GEOGRAPHIC_DA…" at bounding box center [574, 250] width 477 height 67
drag, startPoint x: 693, startPoint y: 275, endPoint x: 330, endPoint y: 213, distance: 368.5
click at [330, 213] on html "Return airport transfer ([GEOGRAPHIC_DATA], [GEOGRAPHIC_DATA] or [GEOGRAPHIC_DA…" at bounding box center [574, 250] width 502 height 92
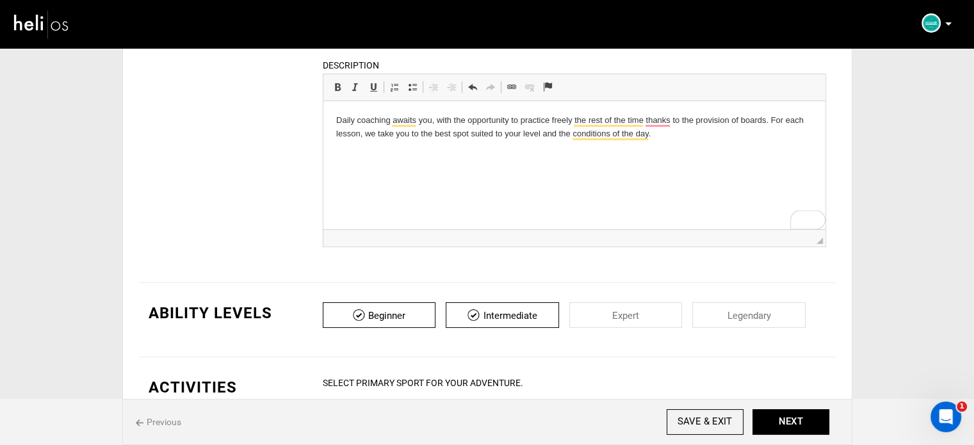
scroll to position [221, 0]
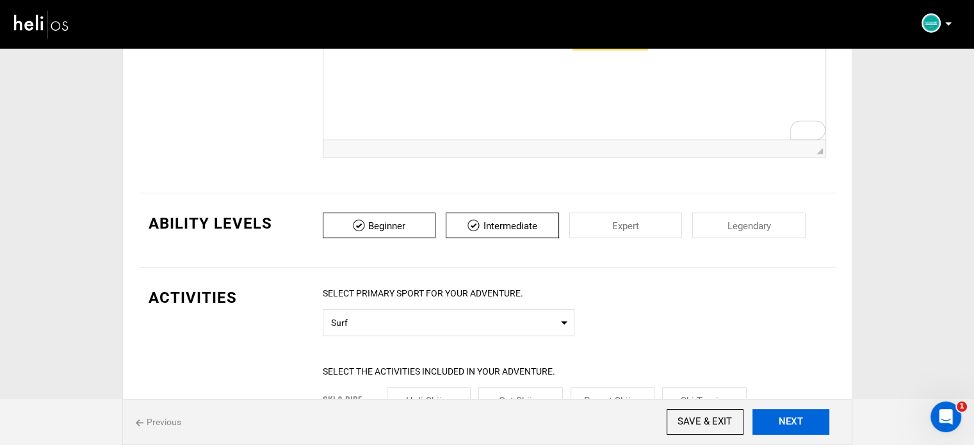
click at [794, 428] on button "NEXT" at bounding box center [791, 422] width 77 height 26
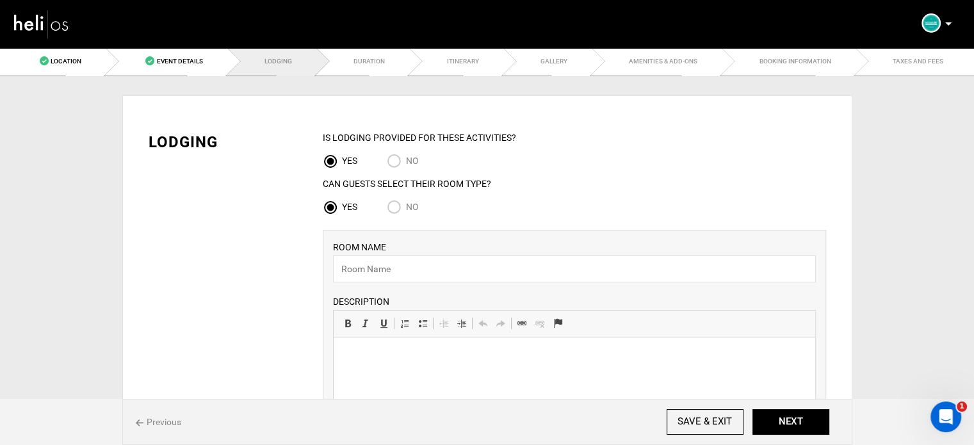
click at [397, 207] on input "No" at bounding box center [396, 208] width 19 height 17
radio input "true"
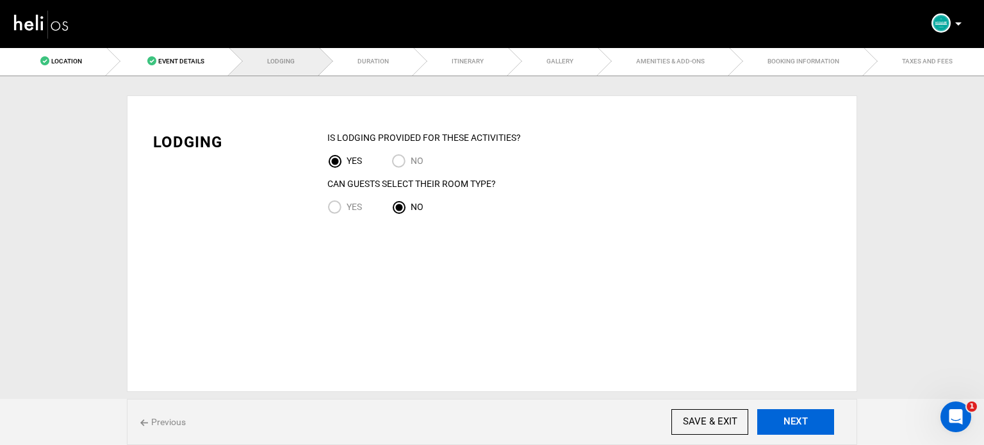
click at [779, 425] on button "NEXT" at bounding box center [795, 422] width 77 height 26
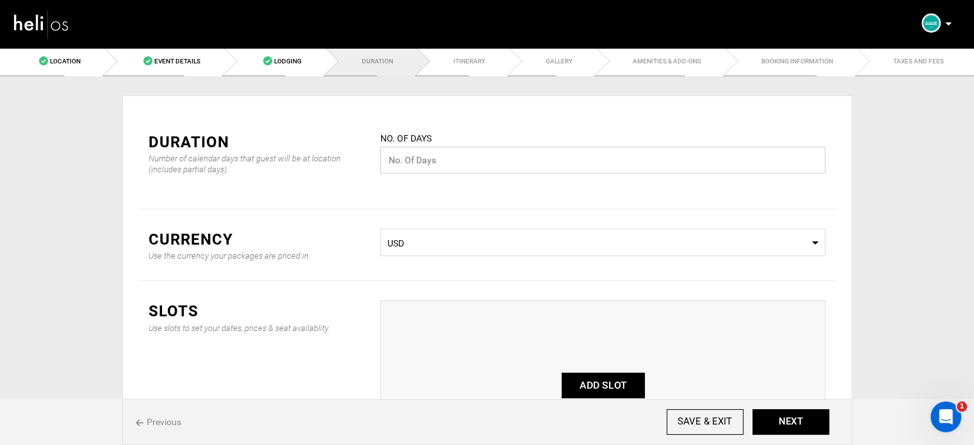
click at [442, 166] on input "text" at bounding box center [603, 160] width 445 height 27
type input "7"
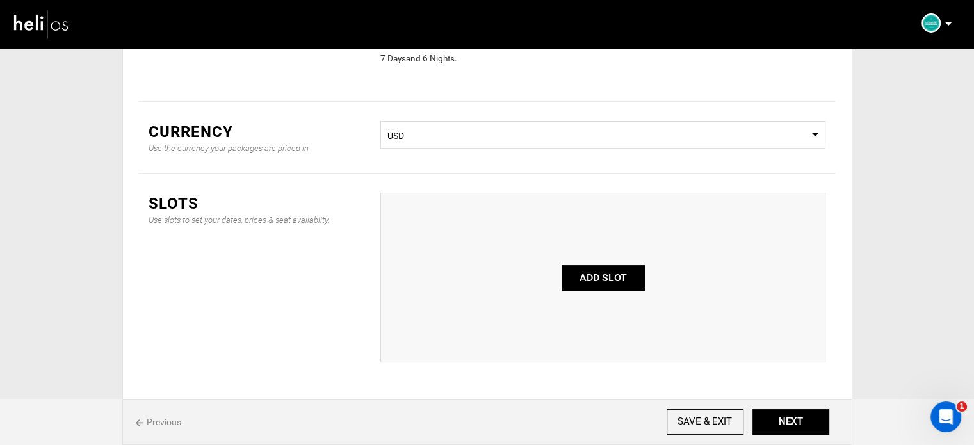
scroll to position [128, 0]
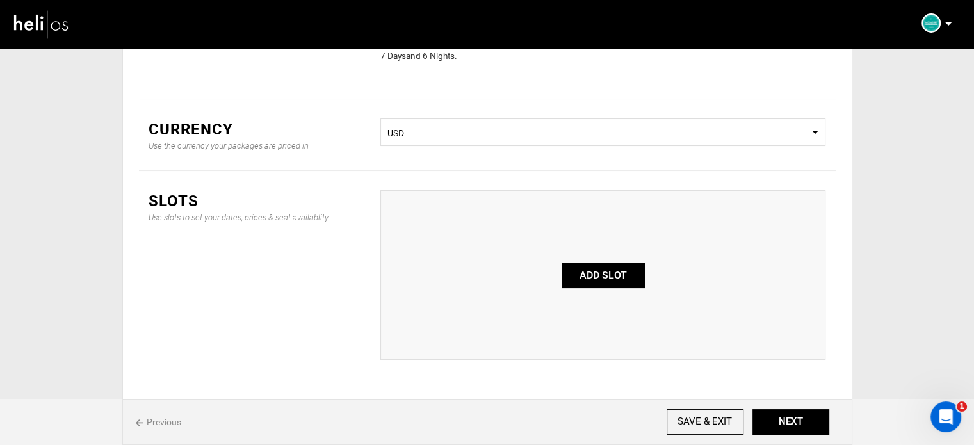
click at [602, 277] on button "ADD SLOT" at bounding box center [603, 276] width 83 height 26
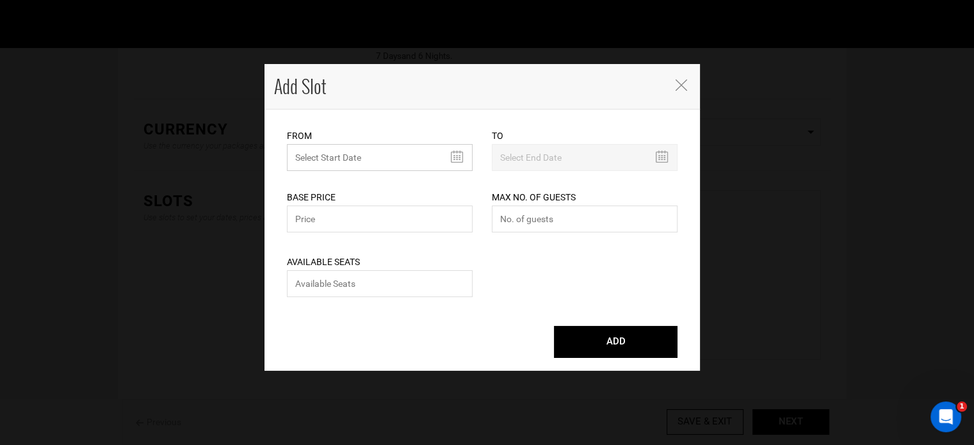
click at [313, 154] on input "text" at bounding box center [380, 157] width 186 height 27
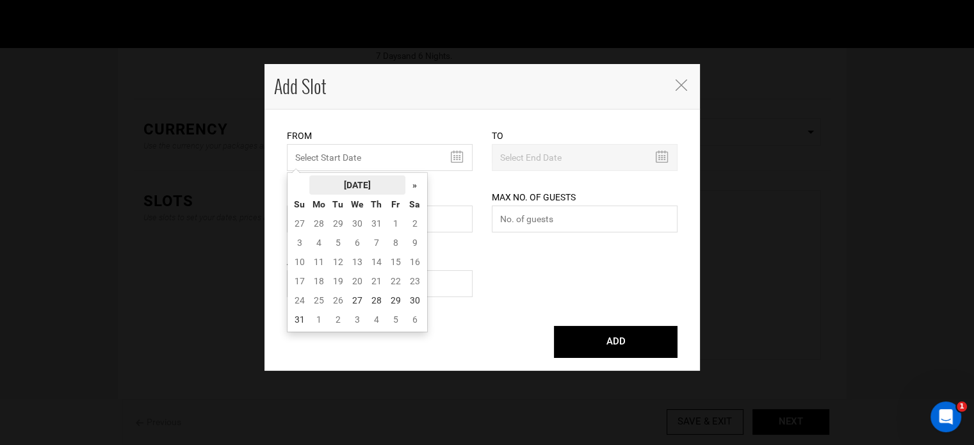
click at [358, 184] on th "[DATE]" at bounding box center [357, 185] width 96 height 19
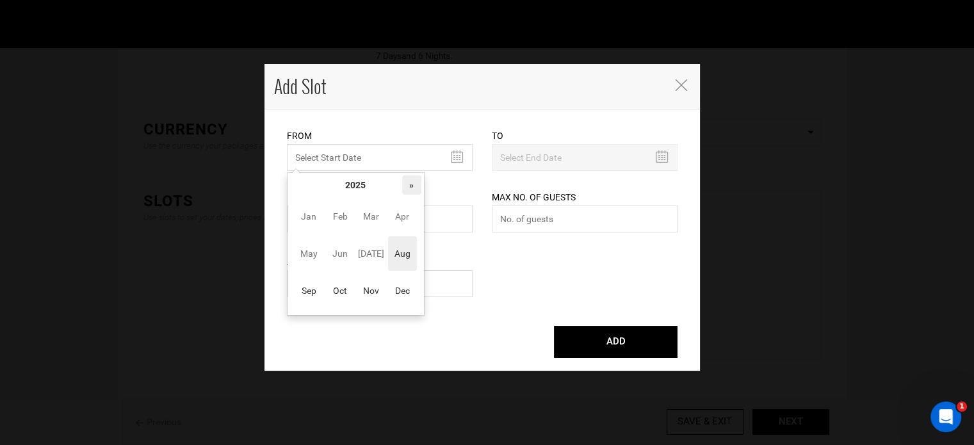
click at [417, 189] on th "»" at bounding box center [411, 185] width 19 height 19
click at [407, 258] on span "Aug" at bounding box center [402, 253] width 29 height 35
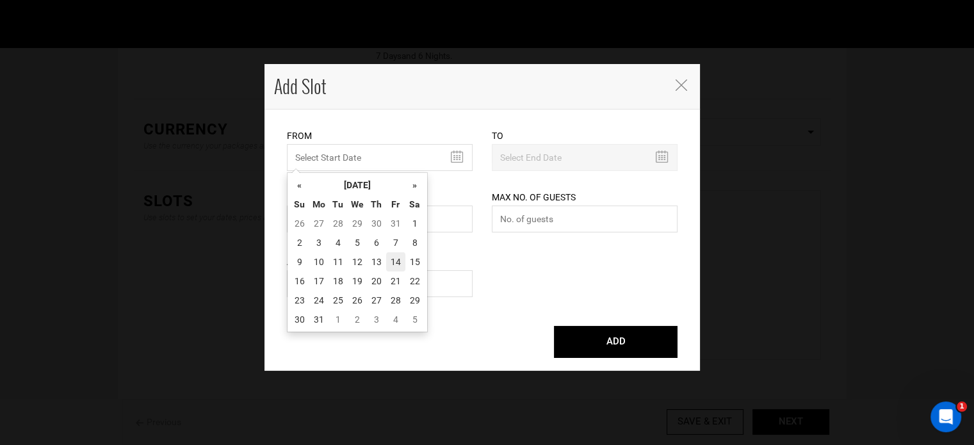
click at [387, 267] on td "14" at bounding box center [395, 261] width 19 height 19
type input "[DATE]"
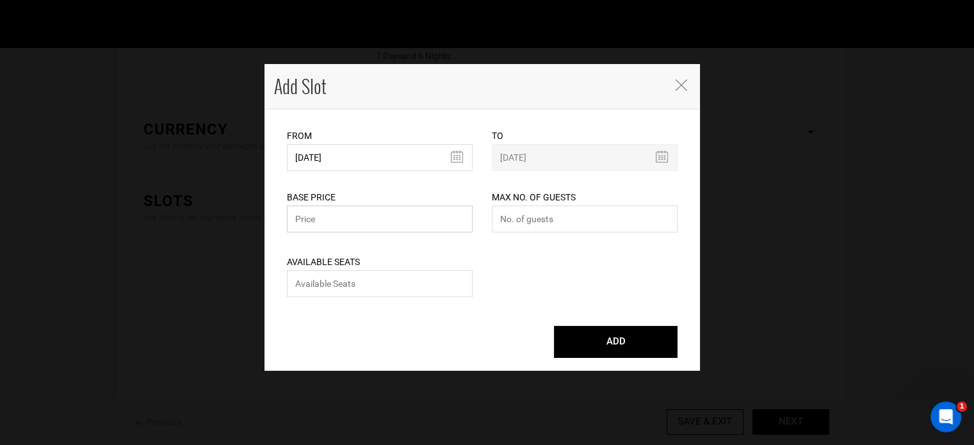
click at [328, 210] on input "text" at bounding box center [380, 219] width 186 height 27
type input "400"
click at [518, 226] on input "number" at bounding box center [585, 219] width 186 height 27
type input "0"
click at [365, 289] on input "number" at bounding box center [380, 283] width 186 height 27
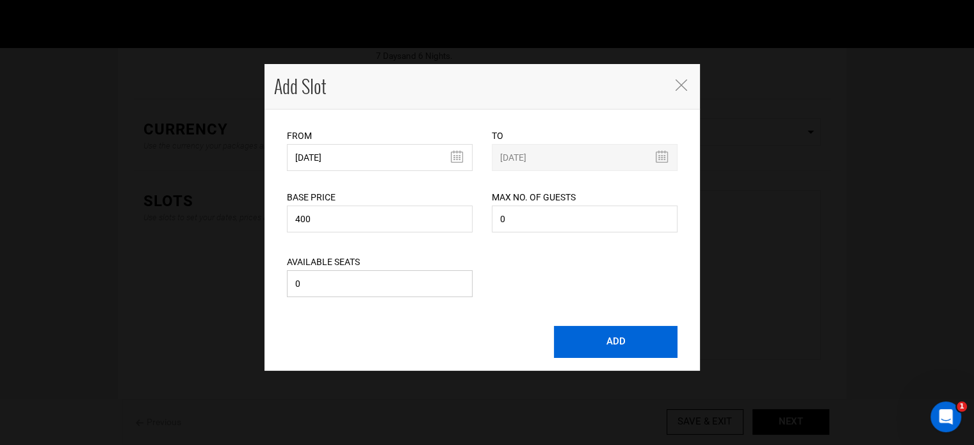
type input "0"
click at [624, 350] on button "ADD" at bounding box center [616, 342] width 124 height 32
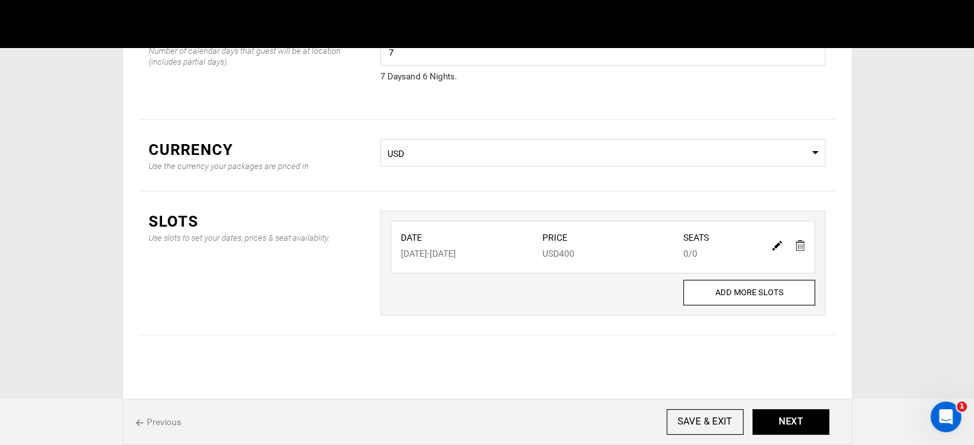
scroll to position [106, 0]
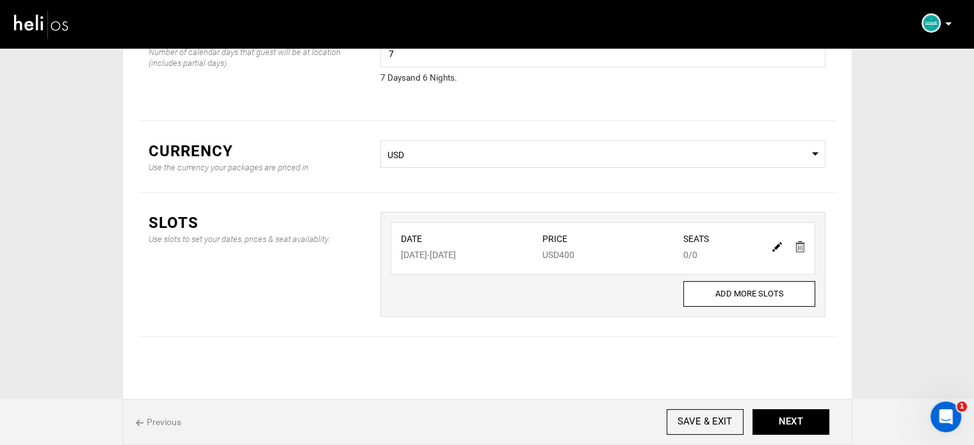
click at [432, 155] on span "USD" at bounding box center [603, 155] width 431 height 13
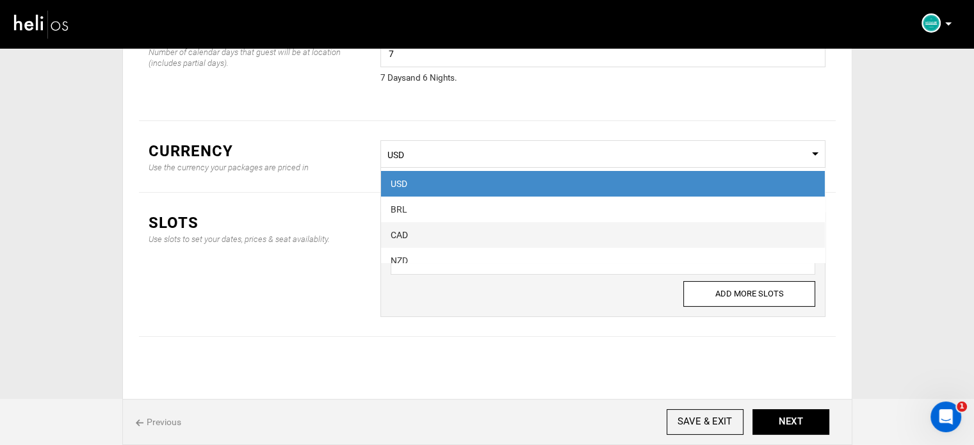
scroll to position [64, 0]
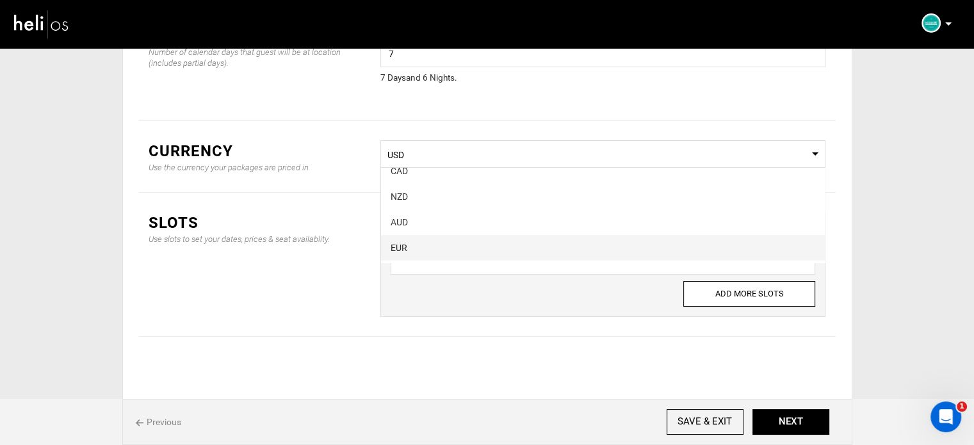
click at [425, 243] on div "EUR" at bounding box center [603, 248] width 425 height 13
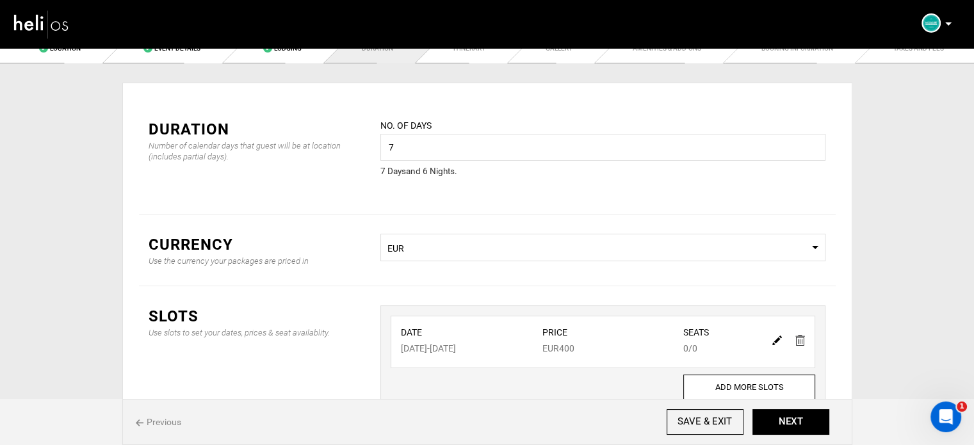
scroll to position [0, 0]
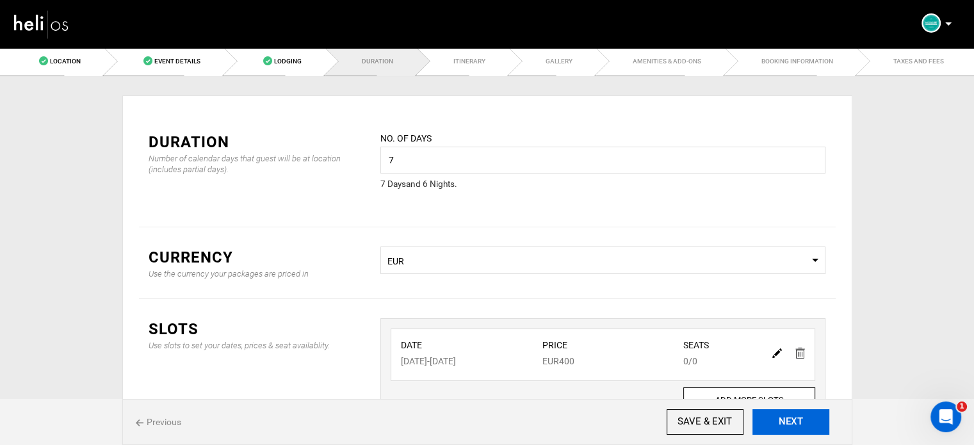
click at [805, 432] on button "NEXT" at bounding box center [791, 422] width 77 height 26
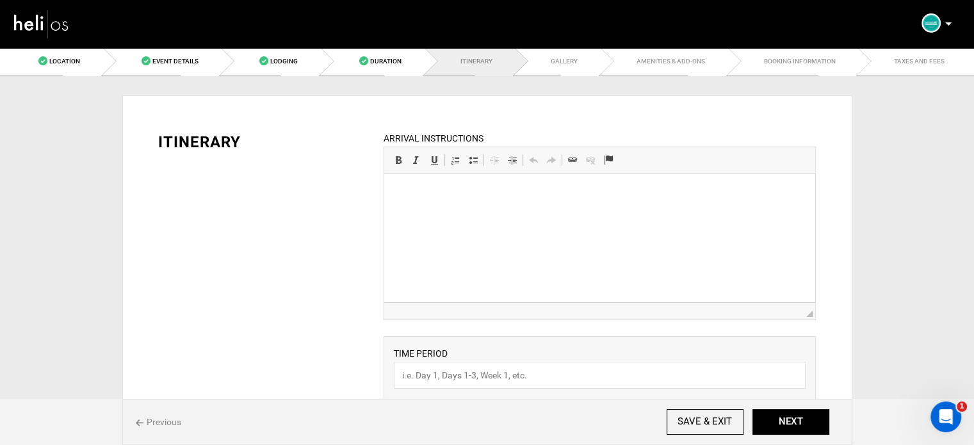
click at [507, 213] on html at bounding box center [599, 193] width 431 height 39
click at [430, 198] on p "*For transfers to/from [GEOGRAPHIC_DATA], the price of the package is reduced. …" at bounding box center [600, 200] width 406 height 27
click at [391, 213] on html "*For transfers to/from [GEOGRAPHIC_DATA], the price of the package is reduced." at bounding box center [599, 193] width 431 height 39
click at [404, 213] on html "*For transfers to/from [GEOGRAPHIC_DATA], the price of the package is reduced." at bounding box center [599, 193] width 431 height 39
click at [711, 192] on p "*For transfers to/from [GEOGRAPHIC_DATA], the price of the package is reduced." at bounding box center [600, 193] width 406 height 13
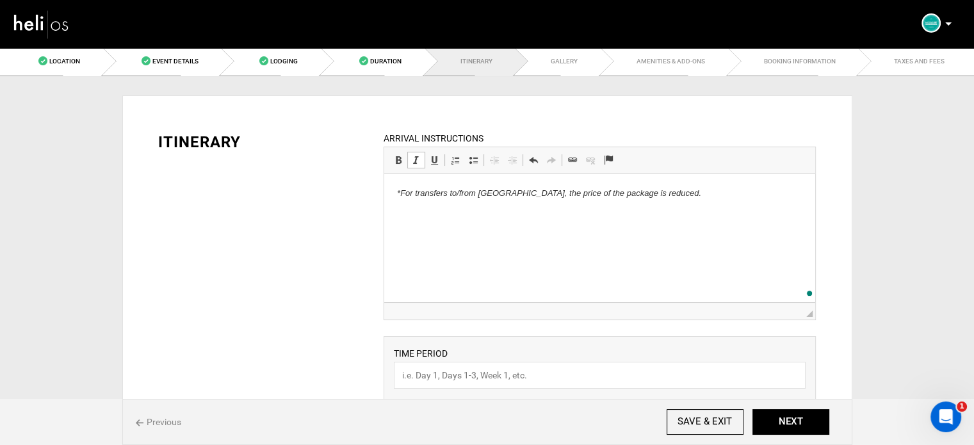
click at [580, 195] on em "*For transfers to/from [GEOGRAPHIC_DATA], the price of the package is reduced." at bounding box center [549, 193] width 304 height 10
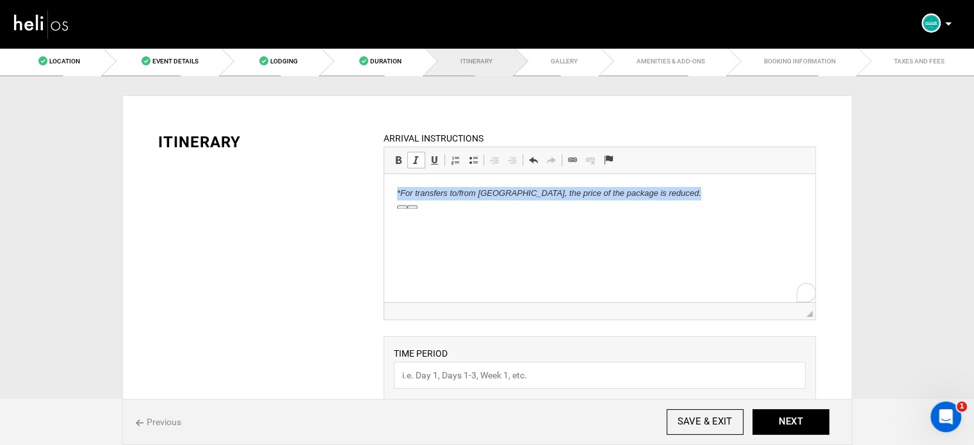
click at [418, 160] on span at bounding box center [416, 160] width 10 height 10
click at [707, 198] on p "*For transfers to/from [GEOGRAPHIC_DATA], the price of the package is reduced." at bounding box center [600, 193] width 406 height 13
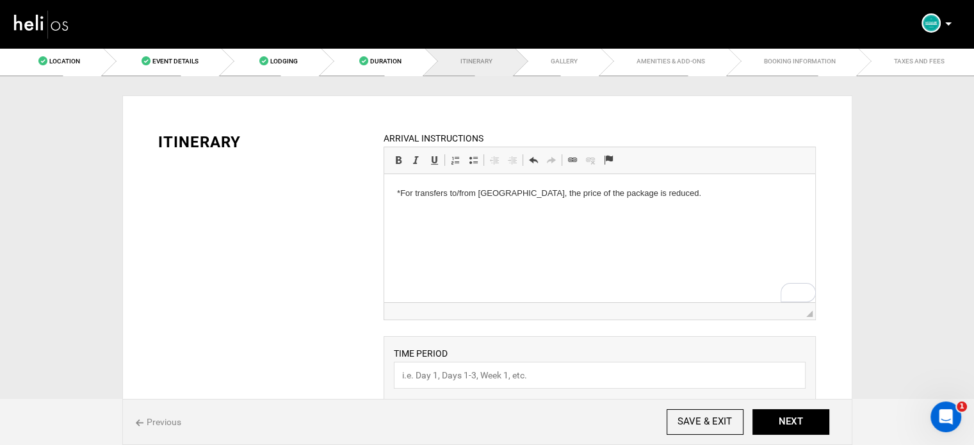
click at [399, 194] on p "*For transfers to/from [GEOGRAPHIC_DATA], the price of the package is reduced." at bounding box center [600, 193] width 406 height 13
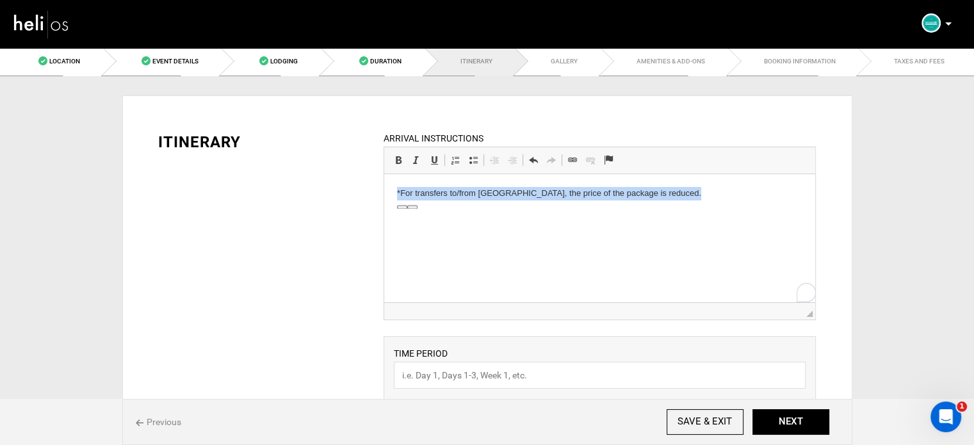
copy p "*For transfers to/from [GEOGRAPHIC_DATA], the price of the package is reduced."
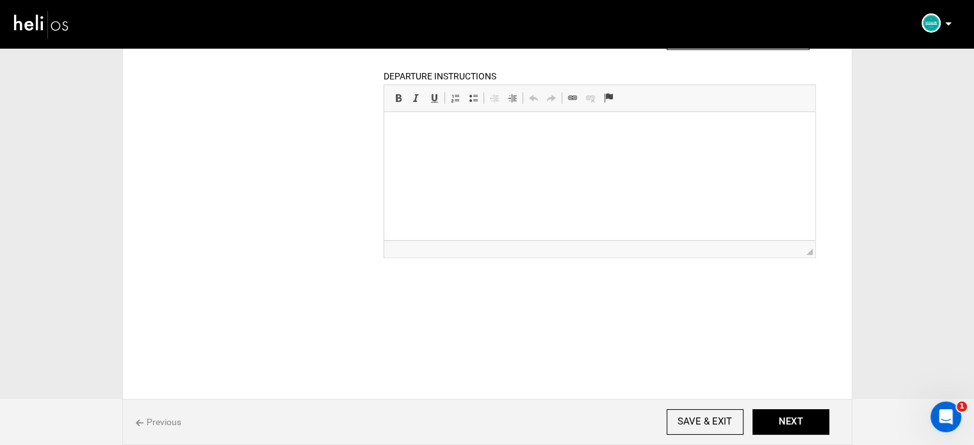
click at [452, 151] on html at bounding box center [599, 131] width 431 height 39
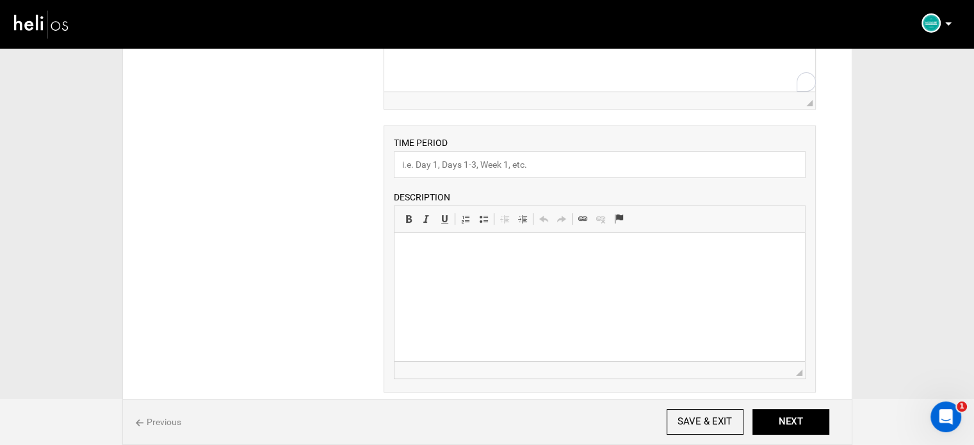
scroll to position [147, 0]
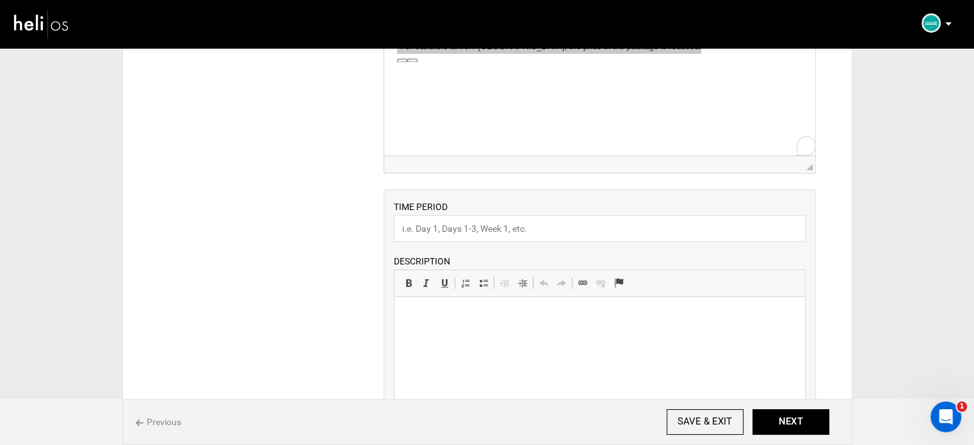
click at [447, 213] on div "TIME PERIOD DESCRIPTION Rich Text Editor, editor11 Editor toolbars Basic Styles…" at bounding box center [600, 323] width 432 height 267
click at [446, 227] on input "text" at bounding box center [600, 228] width 412 height 27
click at [443, 328] on html at bounding box center [600, 316] width 411 height 39
drag, startPoint x: 466, startPoint y: 227, endPoint x: 364, endPoint y: 228, distance: 101.9
click at [364, 228] on div "ITINERARY ARRIVAL INSTRUCTIONS Rich Text Editor, editor15 Editor toolbars Basic…" at bounding box center [487, 375] width 697 height 821
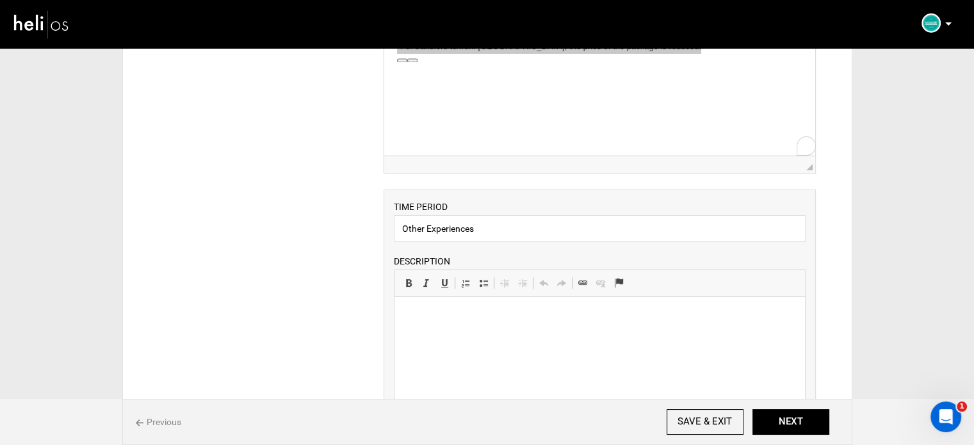
type input "Other Experiences"
click at [438, 320] on p "To enrich screen reader interactions, please activate Accessibility in Grammarl…" at bounding box center [599, 316] width 385 height 13
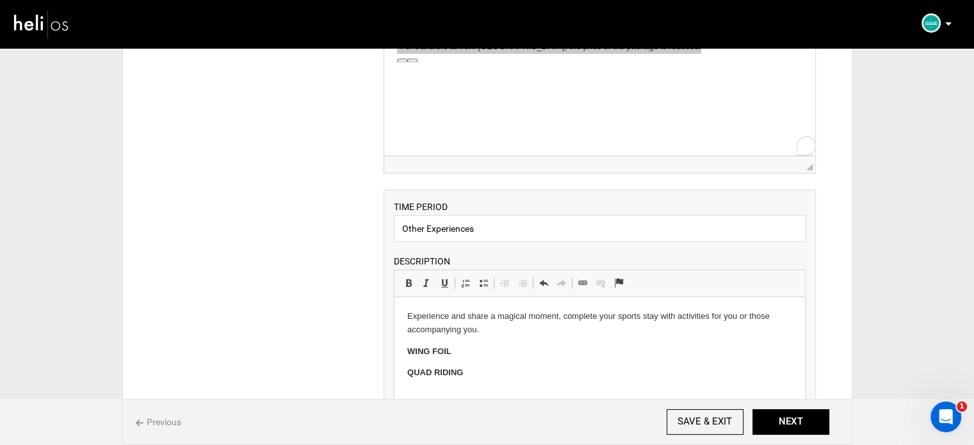
paste body "To enrich screen reader interactions, please activate Accessibility in Grammarl…"
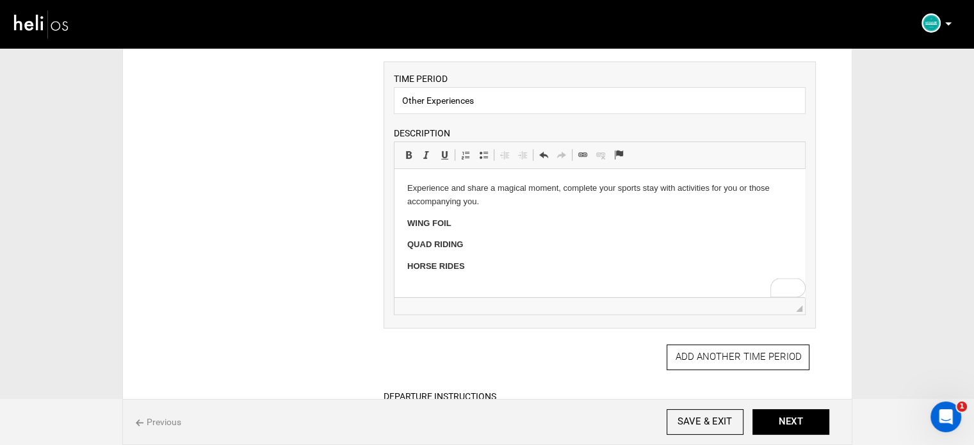
scroll to position [0, 0]
drag, startPoint x: 416, startPoint y: 272, endPoint x: 475, endPoint y: 267, distance: 59.2
click at [475, 267] on p "HORSE RIDE" at bounding box center [599, 266] width 385 height 13
drag, startPoint x: 411, startPoint y: 245, endPoint x: 431, endPoint y: 245, distance: 19.9
click at [431, 245] on strong "QUAD RIDING" at bounding box center [435, 245] width 56 height 10
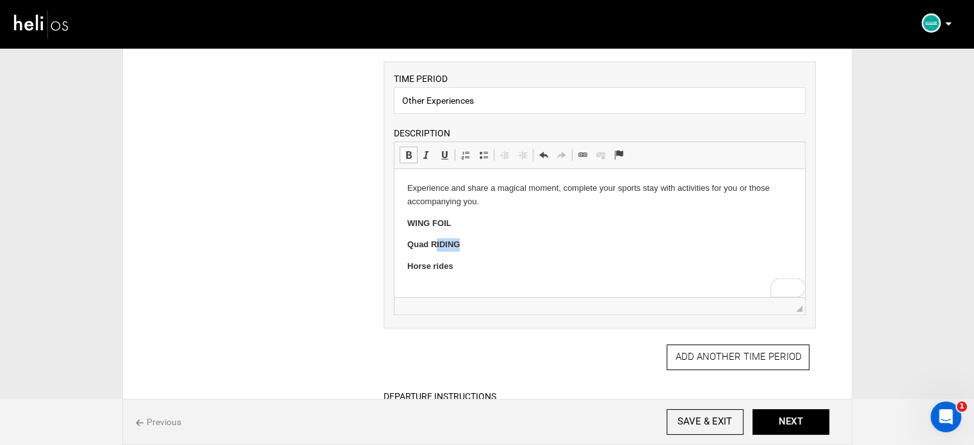
drag, startPoint x: 436, startPoint y: 243, endPoint x: 474, endPoint y: 245, distance: 37.8
click at [474, 245] on p "Quad RIDING" at bounding box center [599, 244] width 385 height 13
drag, startPoint x: 413, startPoint y: 225, endPoint x: 461, endPoint y: 229, distance: 48.2
click at [461, 229] on p "WING FOIL" at bounding box center [599, 223] width 385 height 13
drag, startPoint x: 463, startPoint y: 272, endPoint x: 401, endPoint y: 227, distance: 76.1
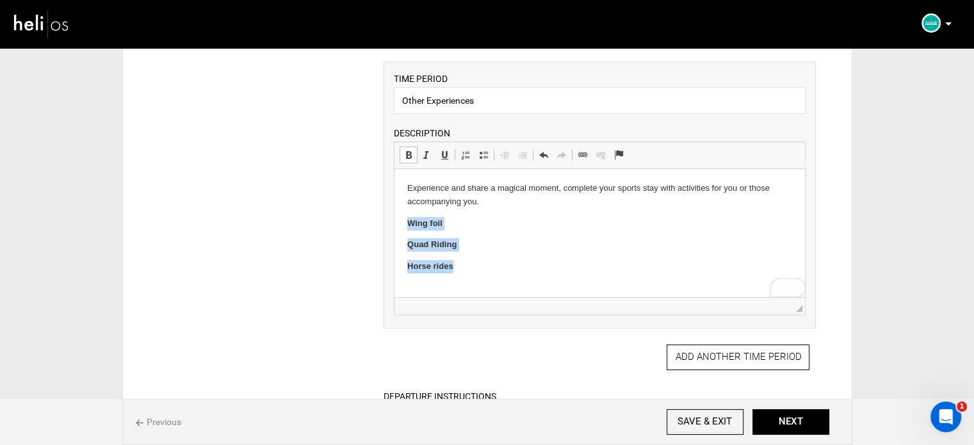
click at [401, 227] on html "Experience and share a magical moment, complete your sports stay with activitie…" at bounding box center [600, 227] width 411 height 117
click at [407, 153] on span at bounding box center [409, 155] width 10 height 10
click at [489, 152] on link "Insert/Remove Bulleted List" at bounding box center [484, 155] width 18 height 17
click at [515, 261] on html "Experience and share a magical moment, complete your sports stay with activitie…" at bounding box center [600, 219] width 411 height 101
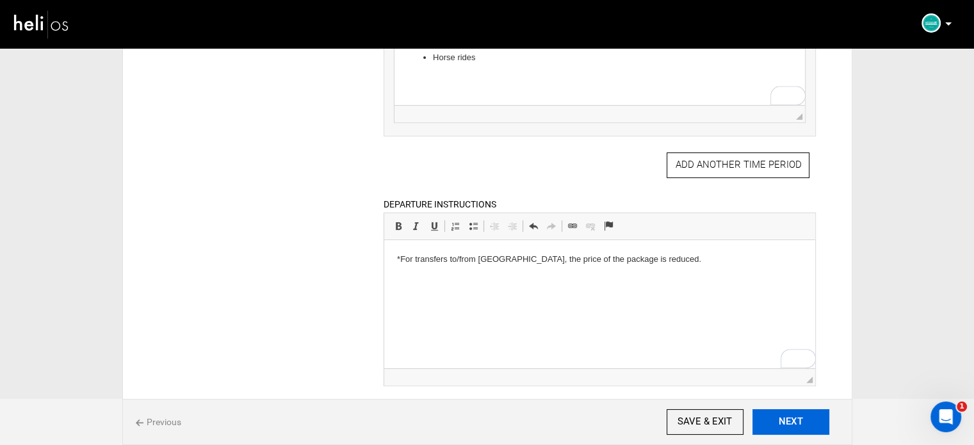
click at [784, 418] on button "NEXT" at bounding box center [791, 422] width 77 height 26
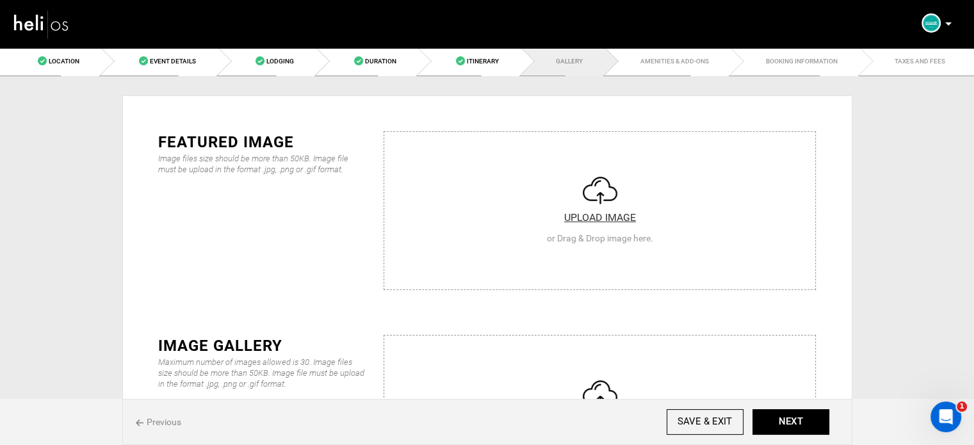
click at [590, 240] on input "file" at bounding box center [599, 209] width 431 height 154
type input "C:\fakepath\surf-lessons-essaouira-[GEOGRAPHIC_DATA]-e1683722331645.jpg"
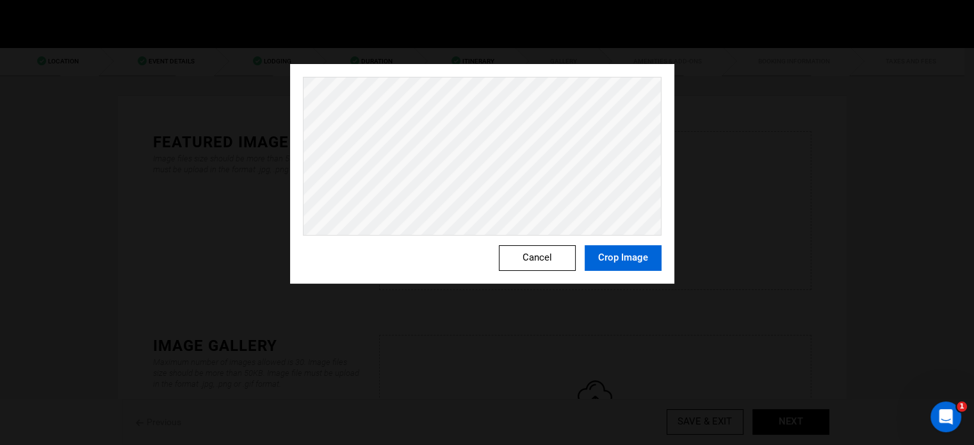
click at [637, 253] on button "Crop Image" at bounding box center [623, 258] width 77 height 26
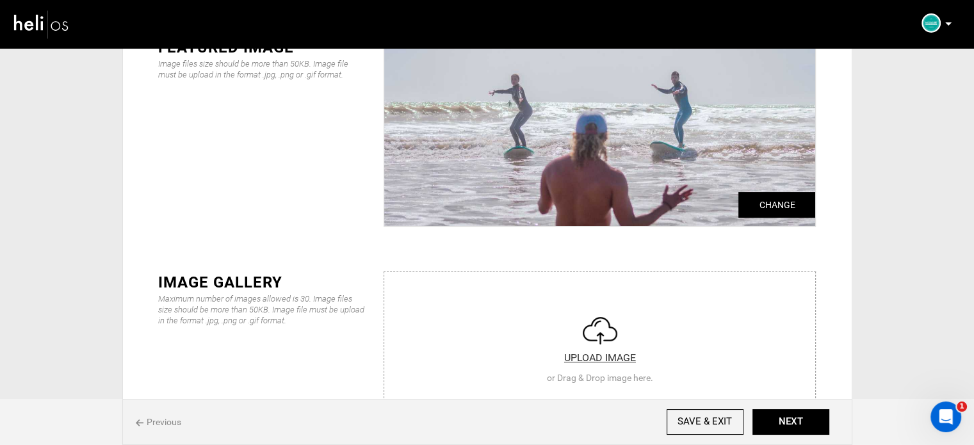
scroll to position [192, 0]
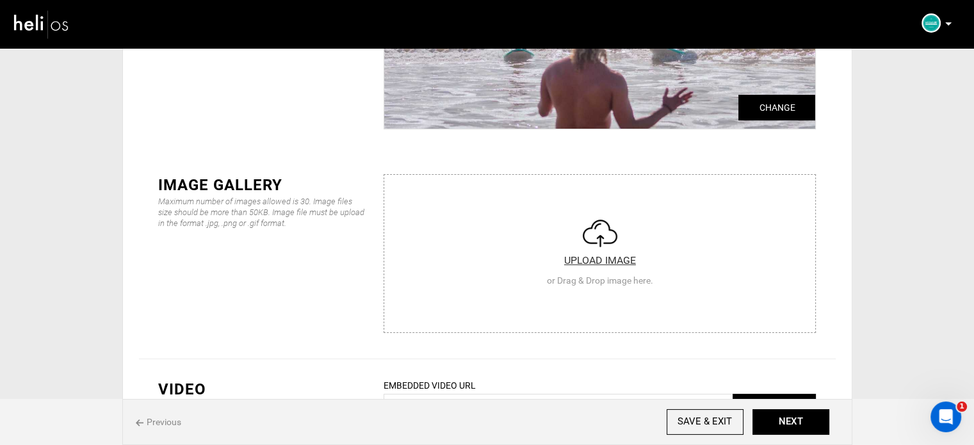
click at [534, 240] on input "file" at bounding box center [599, 252] width 431 height 154
type input "C:\fakepath\DSC09174-HDR-scaled.jpg"
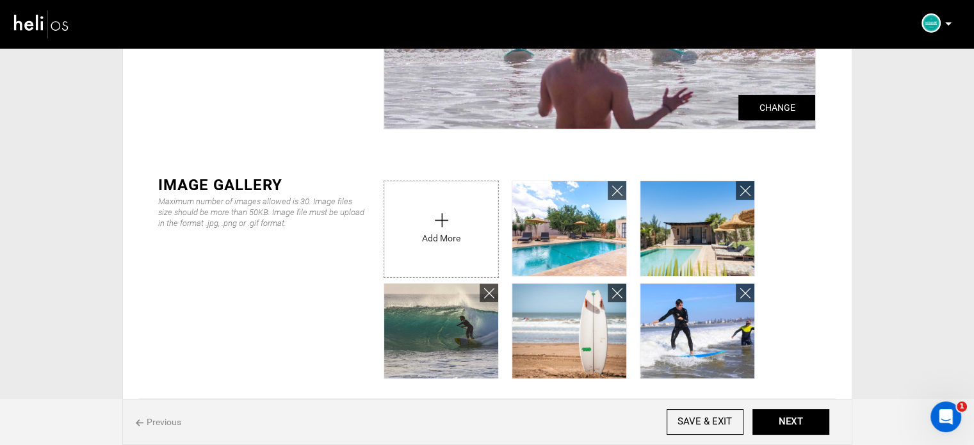
click at [447, 233] on input "file" at bounding box center [441, 226] width 114 height 90
type input "C:\fakepath\surf-yoga-essaouira-[GEOGRAPHIC_DATA]-4-e1683722689364.jpg"
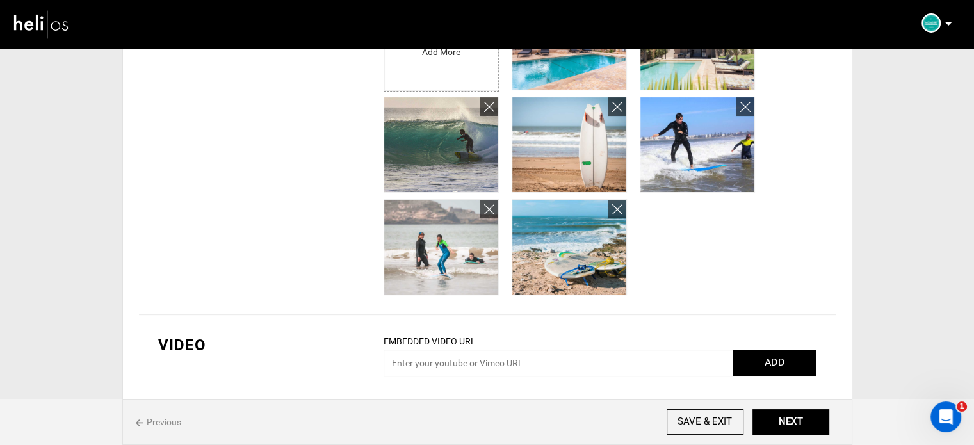
scroll to position [391, 0]
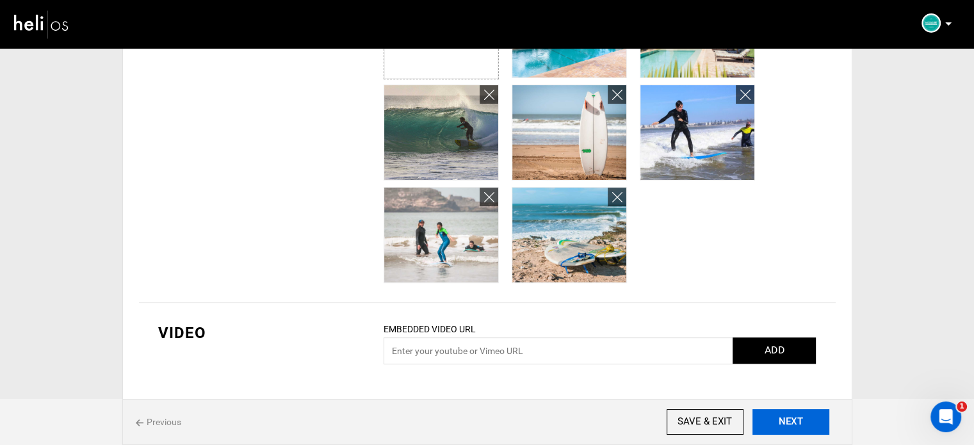
click at [808, 434] on button "NEXT" at bounding box center [791, 422] width 77 height 26
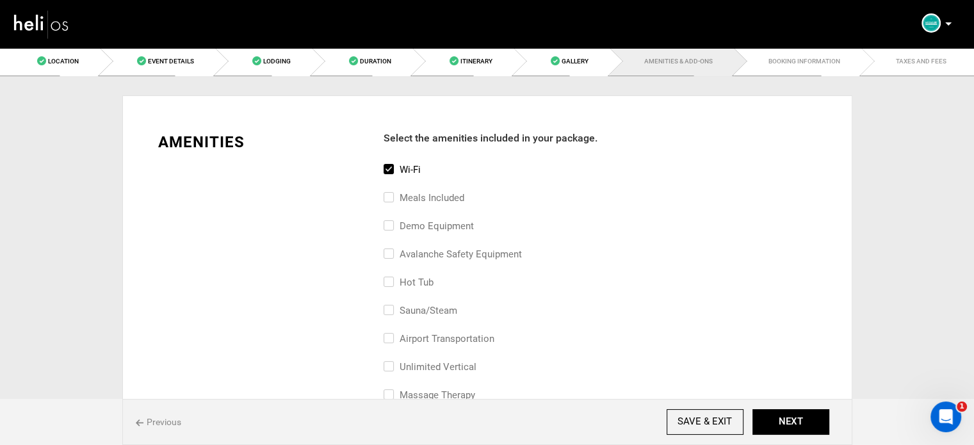
click at [411, 174] on label "Wi-Fi" at bounding box center [402, 169] width 37 height 15
click at [392, 174] on input "Wi-Fi" at bounding box center [388, 176] width 8 height 28
click at [411, 174] on label "Wi-Fi" at bounding box center [402, 169] width 37 height 15
click at [392, 174] on input "Wi-Fi" at bounding box center [388, 176] width 8 height 28
checkbox input "true"
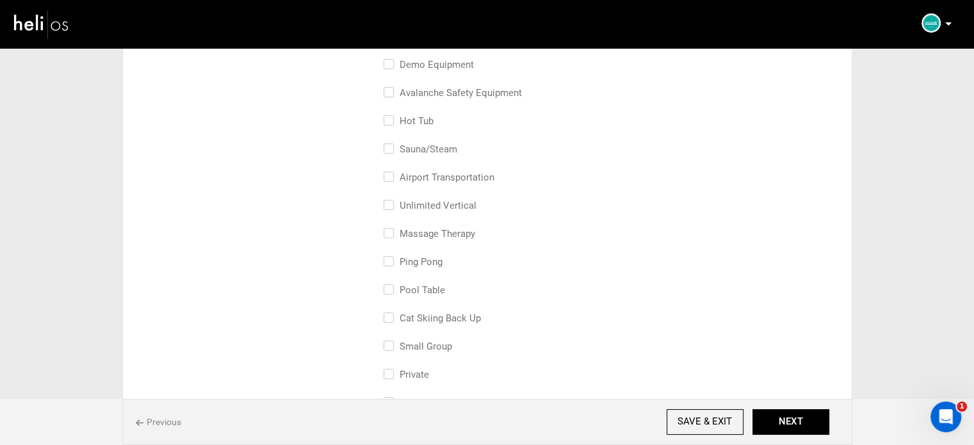
scroll to position [192, 0]
click at [420, 149] on label "airport transportation" at bounding box center [439, 146] width 111 height 15
click at [392, 149] on input "airport transportation" at bounding box center [388, 153] width 8 height 28
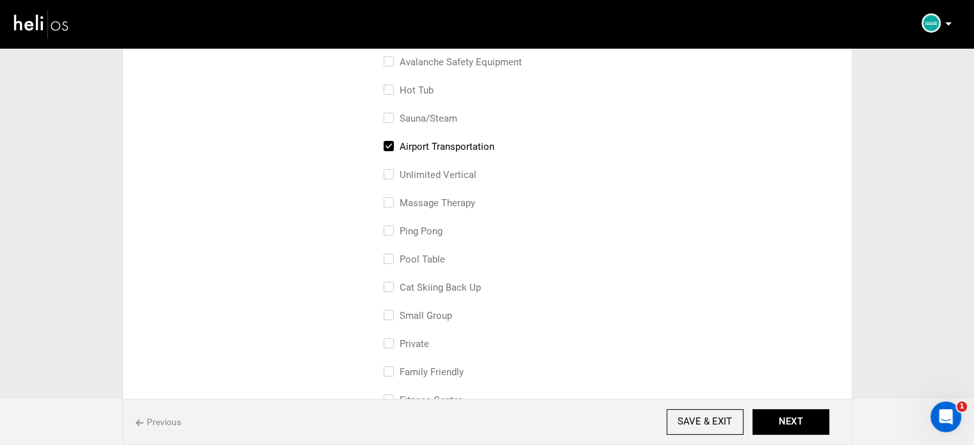
scroll to position [256, 0]
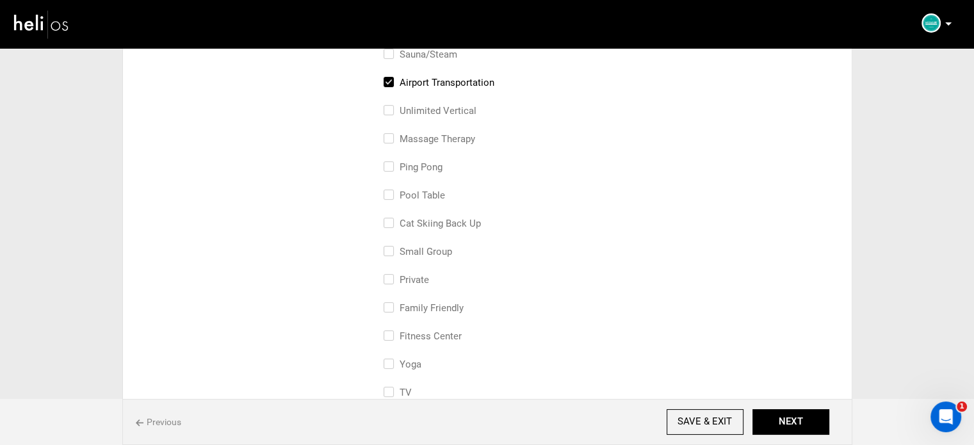
click at [438, 74] on div "sauna/steam" at bounding box center [600, 61] width 432 height 28
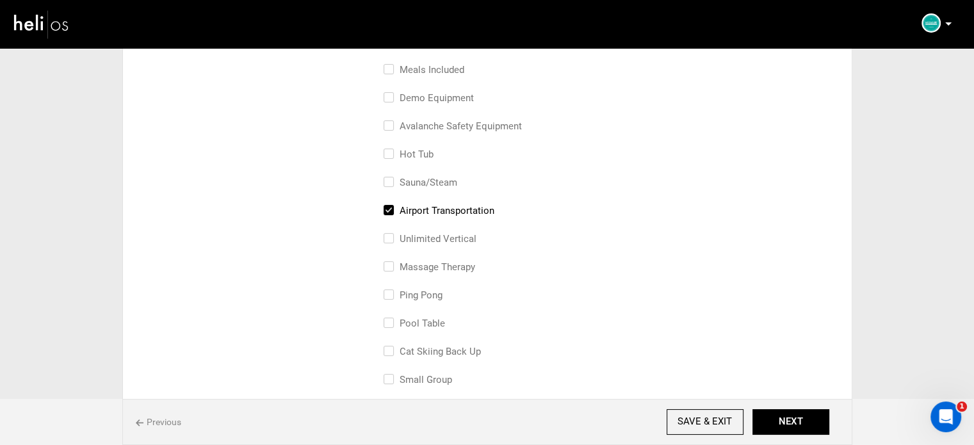
click at [441, 212] on label "airport transportation" at bounding box center [439, 210] width 111 height 15
click at [392, 212] on input "airport transportation" at bounding box center [388, 217] width 8 height 28
checkbox input "false"
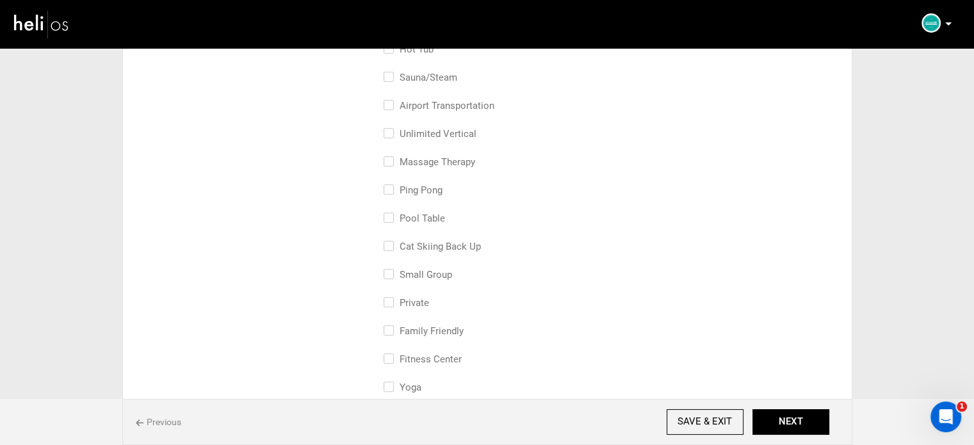
scroll to position [256, 0]
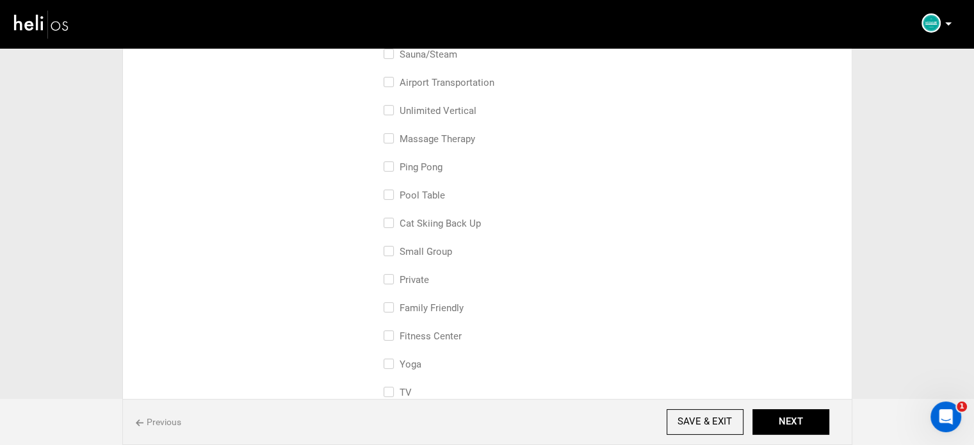
click at [428, 245] on label "small group" at bounding box center [418, 251] width 69 height 15
click at [392, 245] on input "small group" at bounding box center [388, 258] width 8 height 28
checkbox input "true"
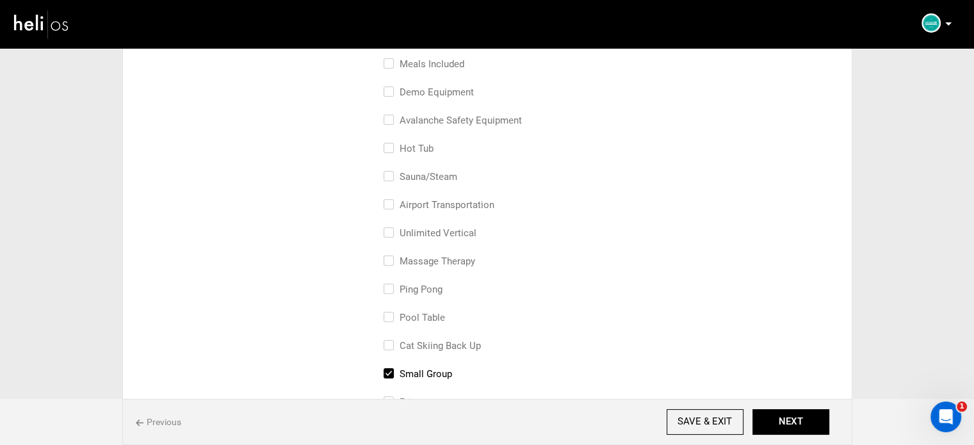
scroll to position [0, 0]
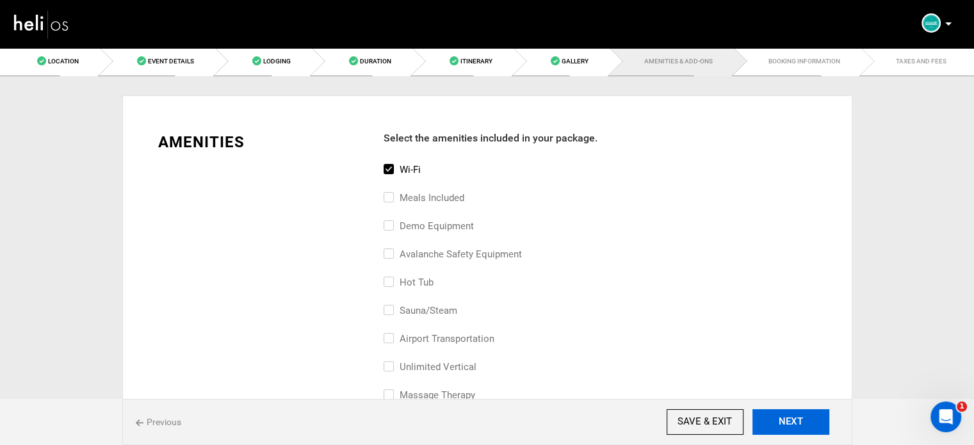
click at [805, 430] on button "NEXT" at bounding box center [791, 422] width 77 height 26
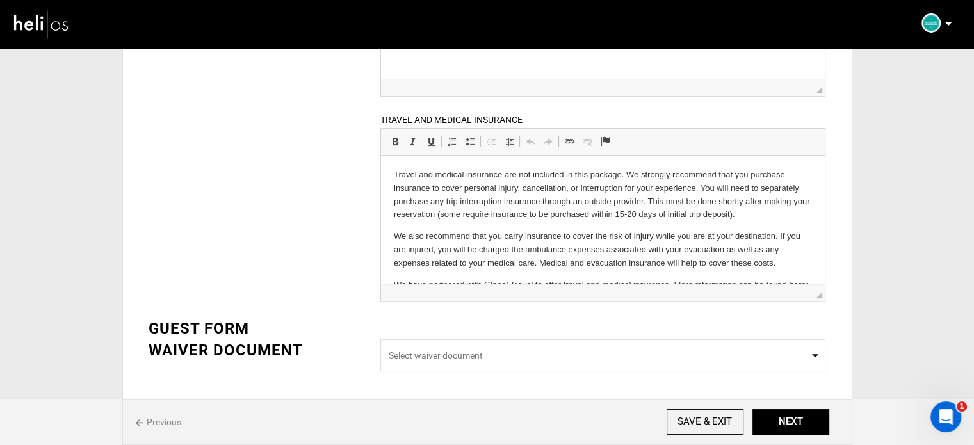
scroll to position [34, 0]
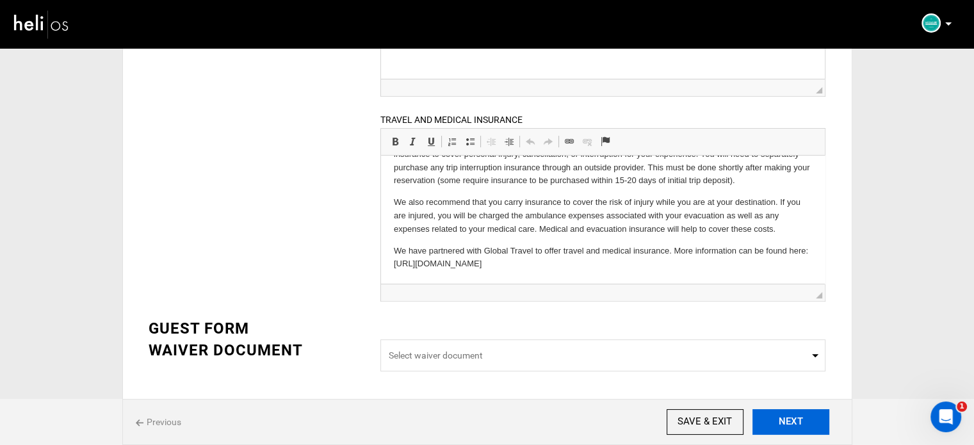
click at [794, 412] on button "NEXT" at bounding box center [791, 422] width 77 height 26
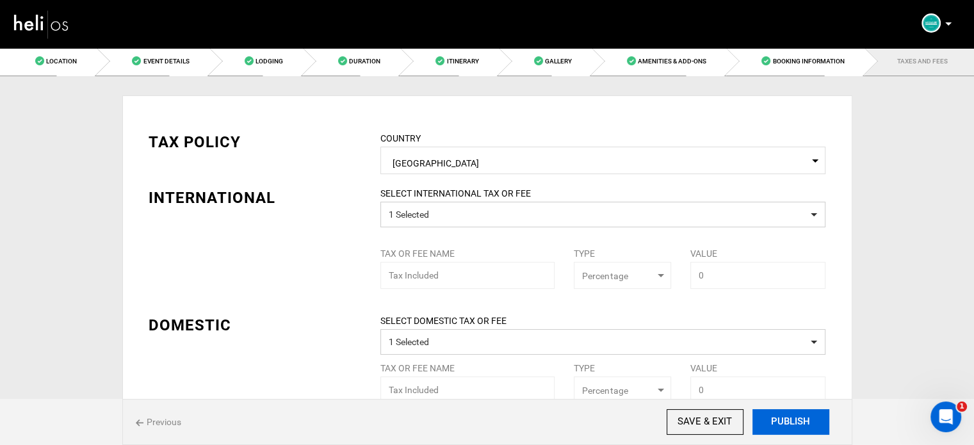
click at [798, 420] on button "PUBLISH" at bounding box center [791, 422] width 77 height 26
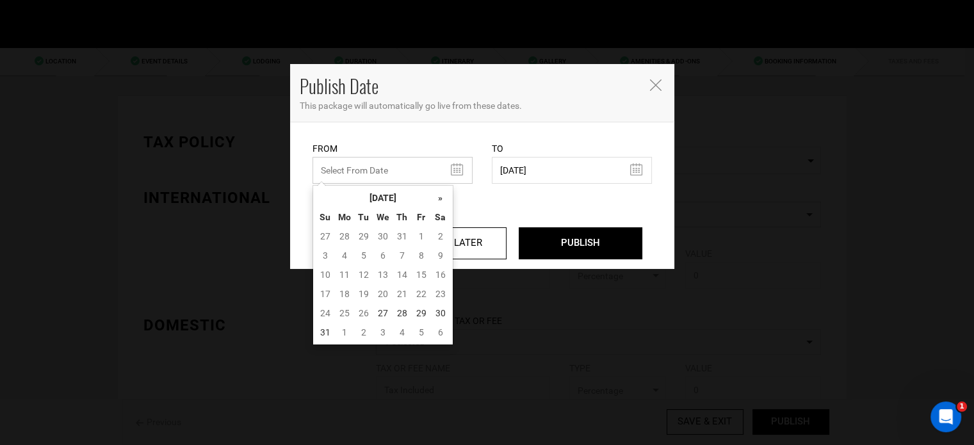
click at [370, 168] on input "text" at bounding box center [393, 170] width 160 height 27
click at [381, 311] on td "27" at bounding box center [382, 313] width 19 height 19
type input "08/27/2025"
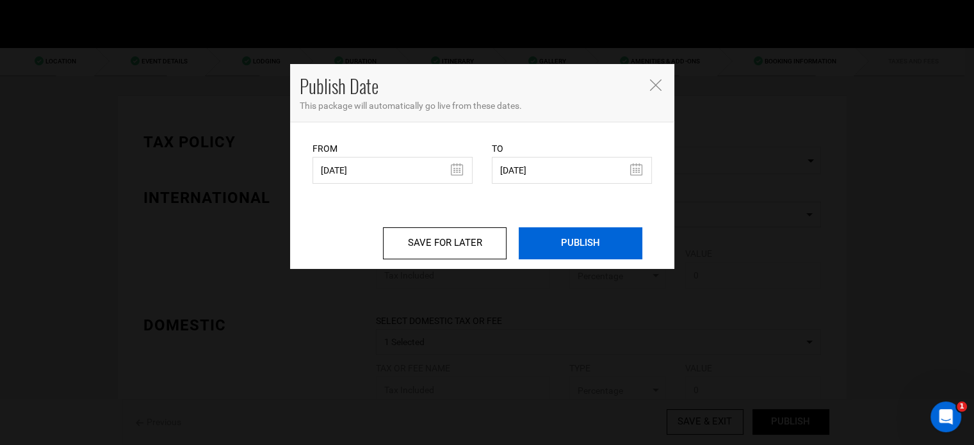
click at [559, 255] on input "PUBLISH" at bounding box center [581, 243] width 124 height 32
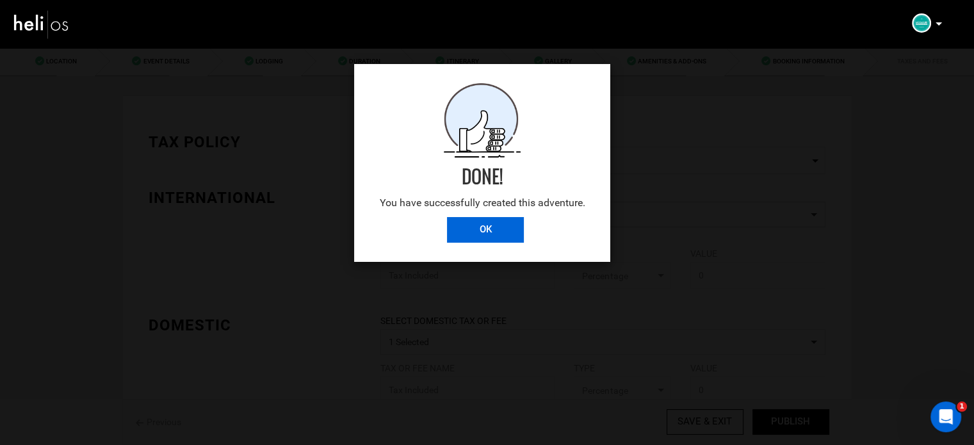
click at [515, 222] on input "OK" at bounding box center [485, 230] width 77 height 26
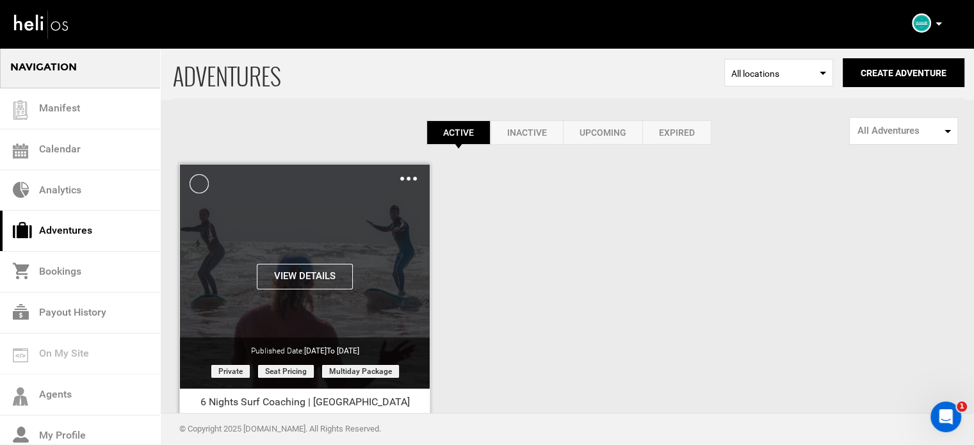
click at [404, 179] on img at bounding box center [408, 179] width 17 height 4
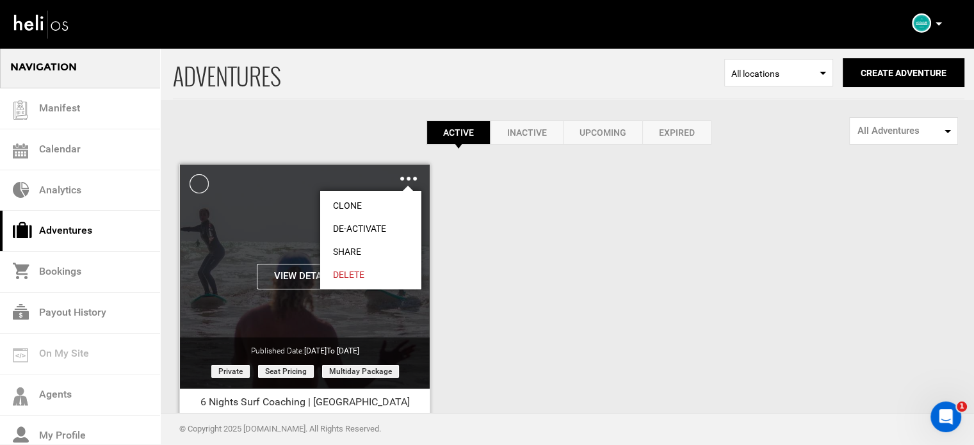
click at [320, 252] on link "Share" at bounding box center [370, 251] width 101 height 23
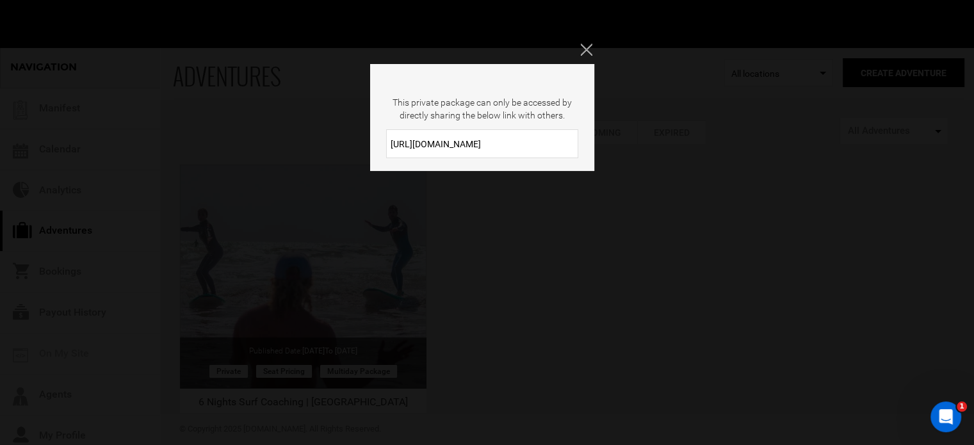
click at [507, 143] on input "https://heli.life/nhXUyb" at bounding box center [482, 143] width 192 height 29
